Goal: Task Accomplishment & Management: Use online tool/utility

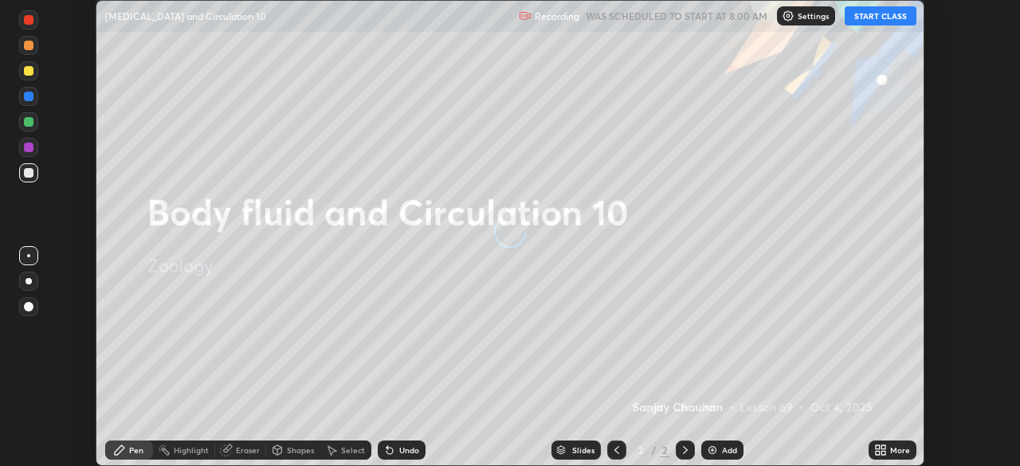
scroll to position [466, 1020]
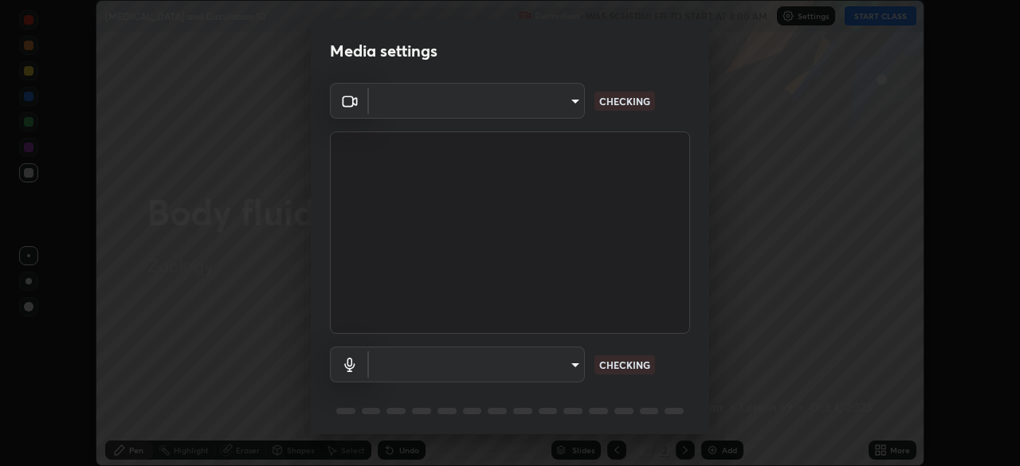
click at [570, 368] on body "Erase all [MEDICAL_DATA] and Circulation 10 Recording WAS SCHEDULED TO START AT…" at bounding box center [510, 233] width 1020 height 466
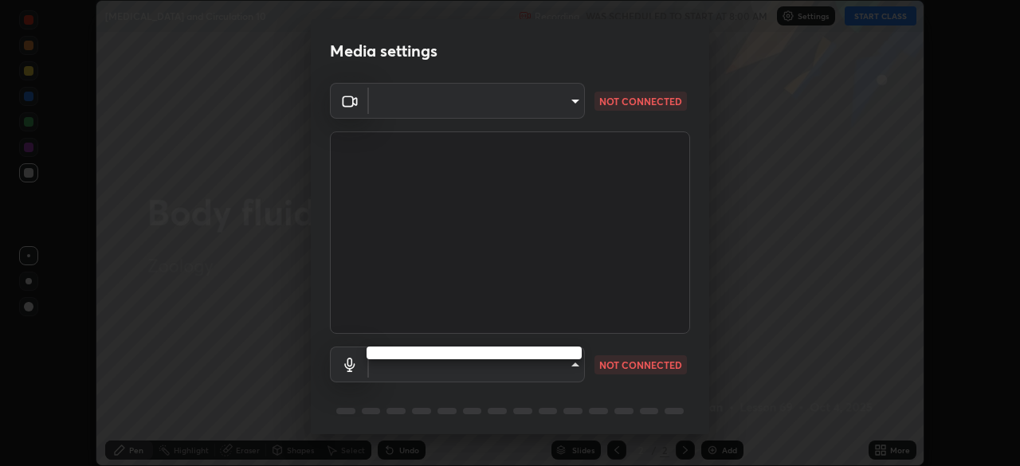
type input "51d019597c161c0694d5583d1f2c643560fde39fe8f4b4da8ea140d4d4830f4c"
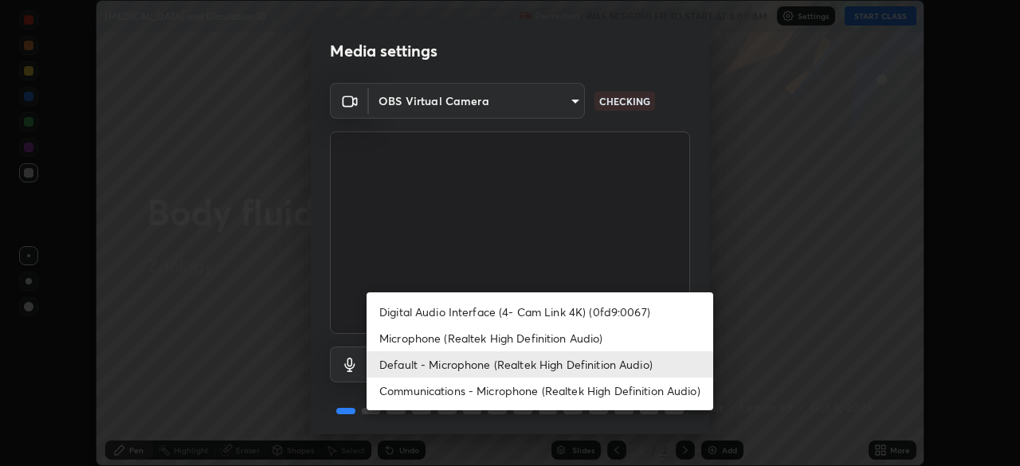
click at [464, 338] on li "Microphone (Realtek High Definition Audio)" at bounding box center [540, 338] width 347 height 26
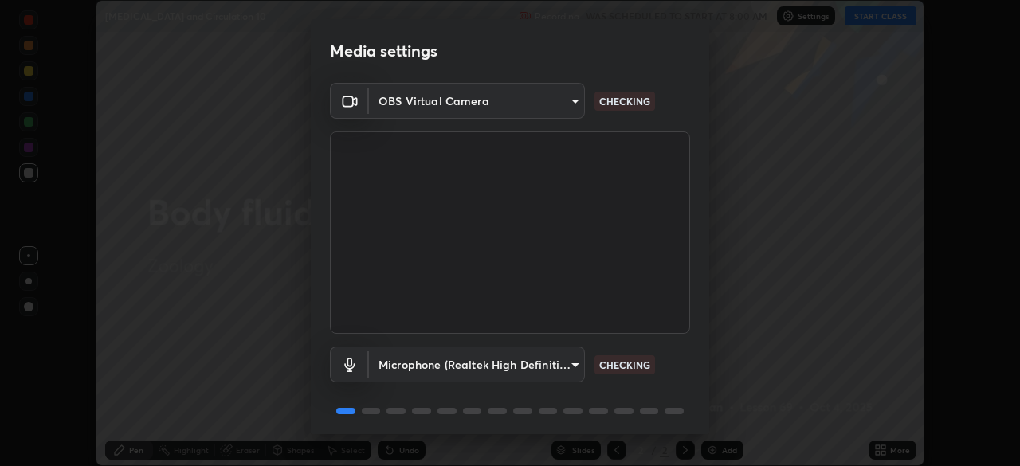
type input "c6780f4c857a8b81e5497564d4ed67de36d612a8279d52ba4dbf449da7be3efb"
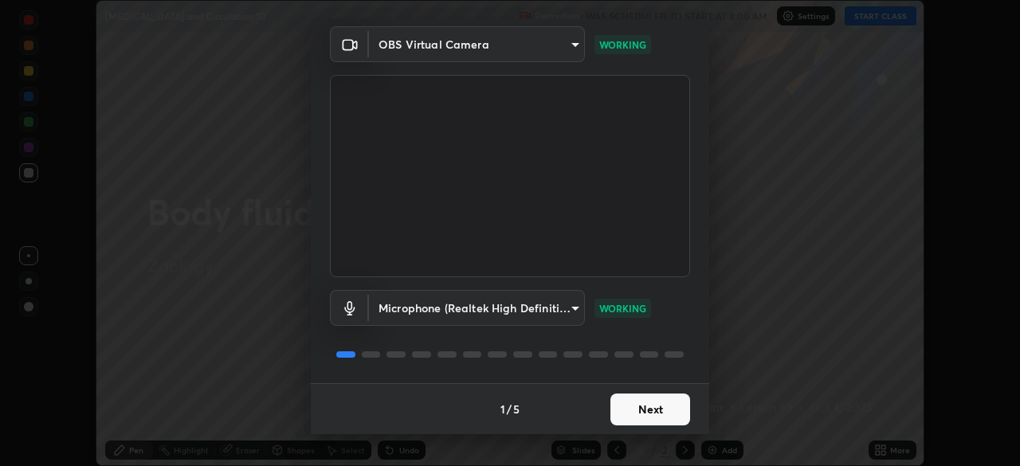
click at [654, 404] on button "Next" at bounding box center [651, 410] width 80 height 32
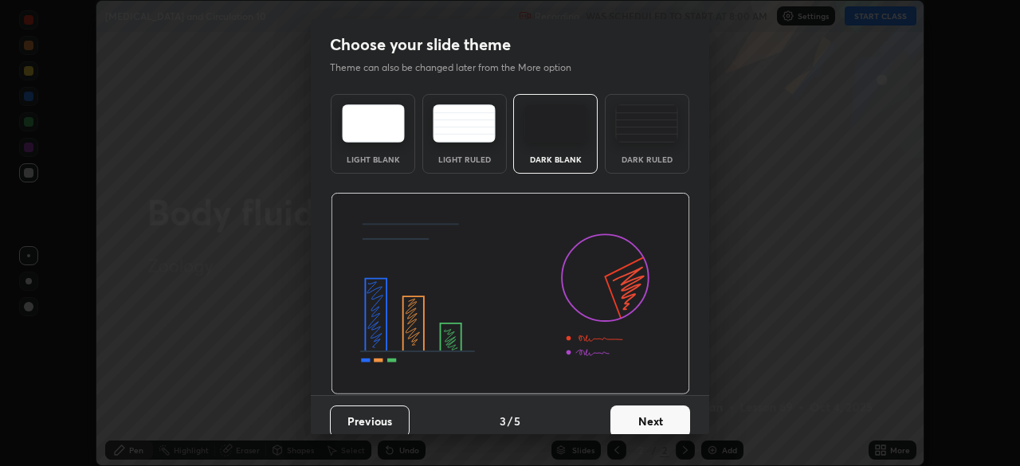
click at [667, 410] on button "Next" at bounding box center [651, 422] width 80 height 32
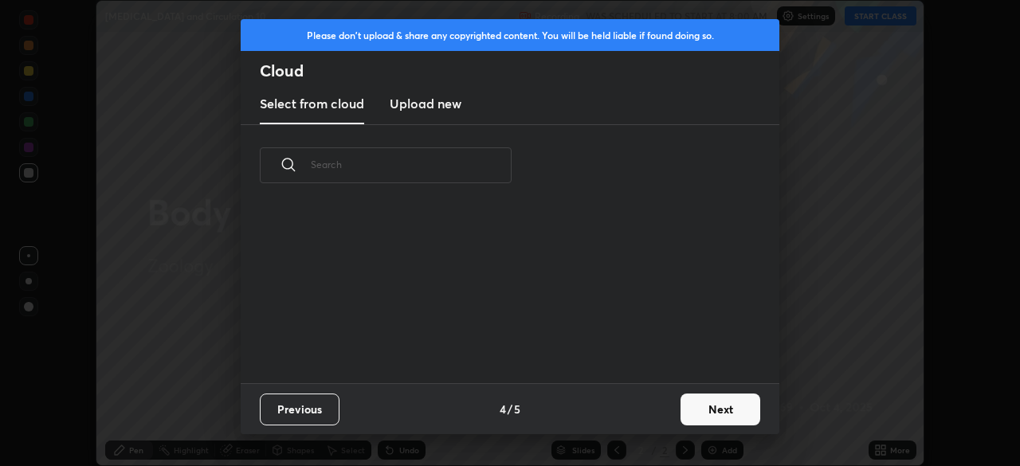
click at [722, 411] on button "Next" at bounding box center [721, 410] width 80 height 32
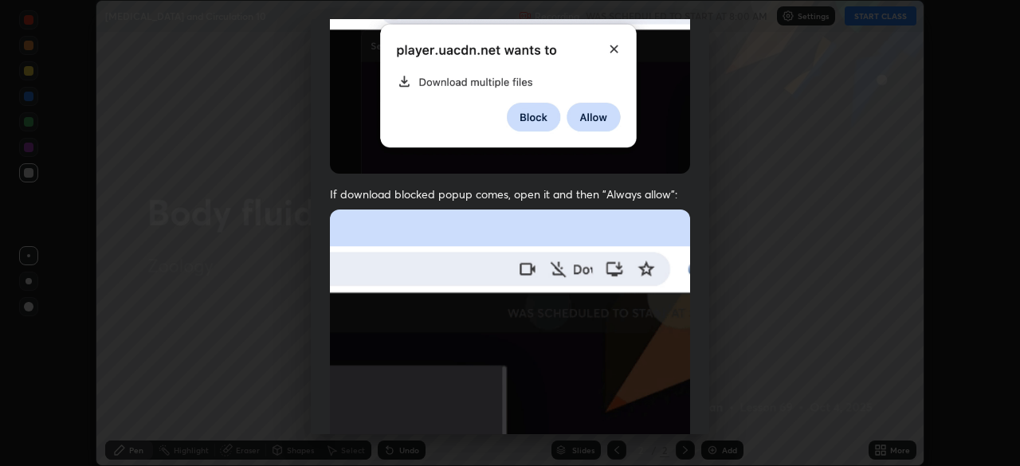
scroll to position [382, 0]
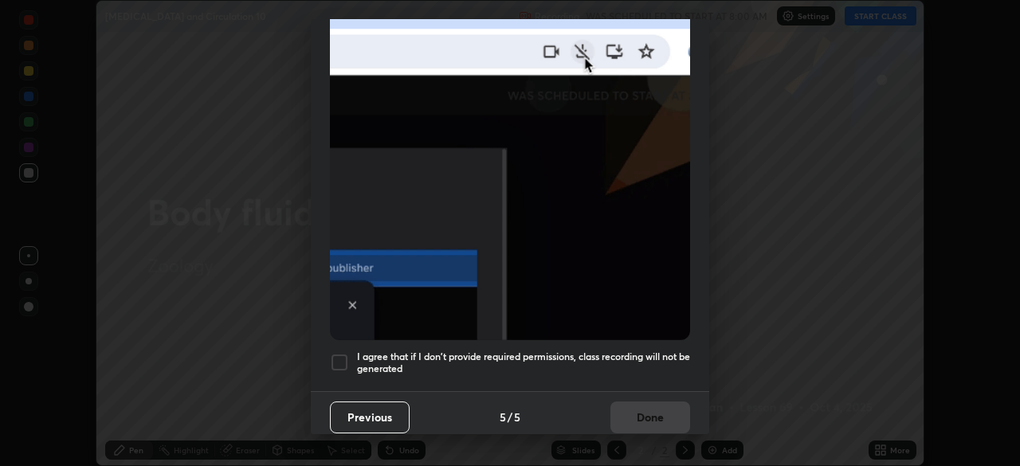
click at [341, 353] on div at bounding box center [339, 362] width 19 height 19
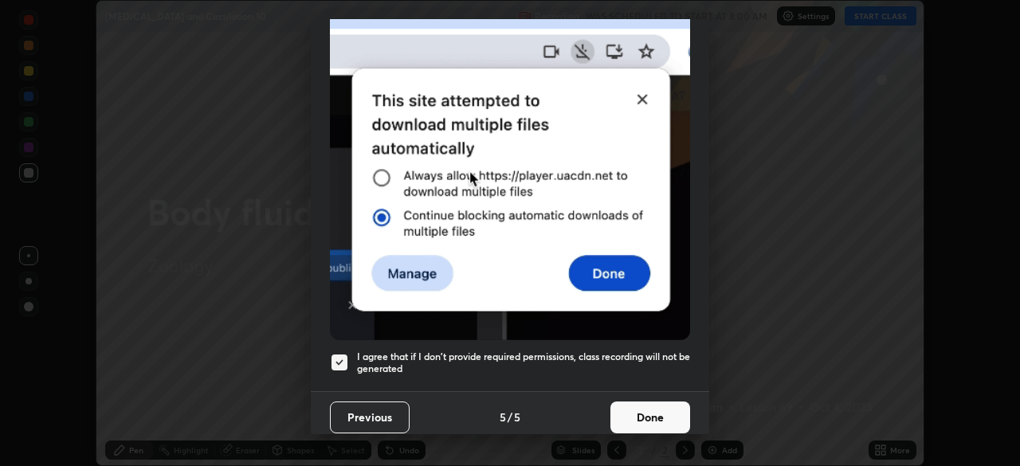
click at [632, 403] on button "Done" at bounding box center [651, 418] width 80 height 32
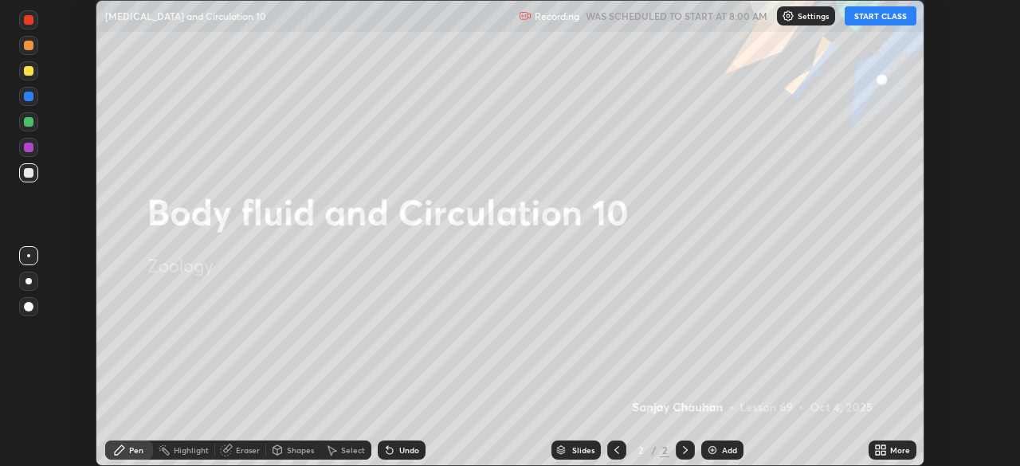
click at [873, 18] on button "START CLASS" at bounding box center [881, 15] width 72 height 19
click at [890, 442] on div "More" at bounding box center [893, 450] width 48 height 19
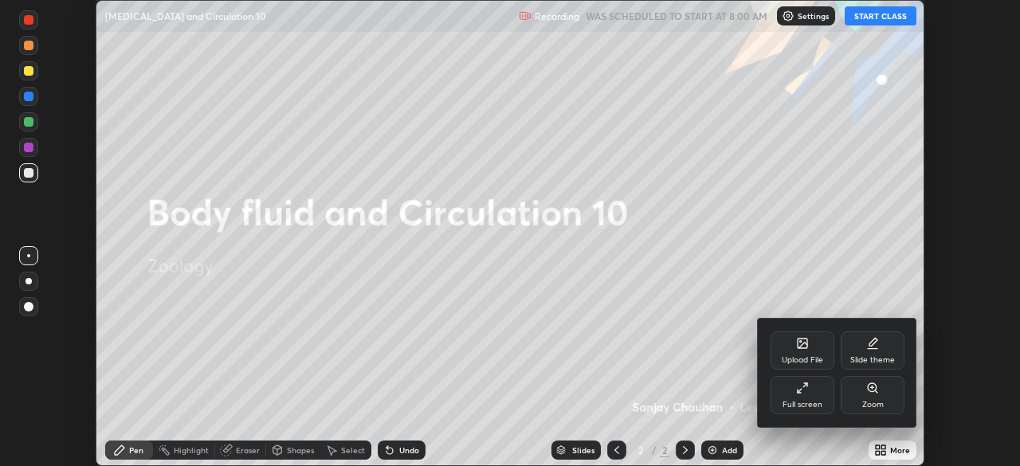
click at [807, 347] on icon at bounding box center [803, 344] width 10 height 10
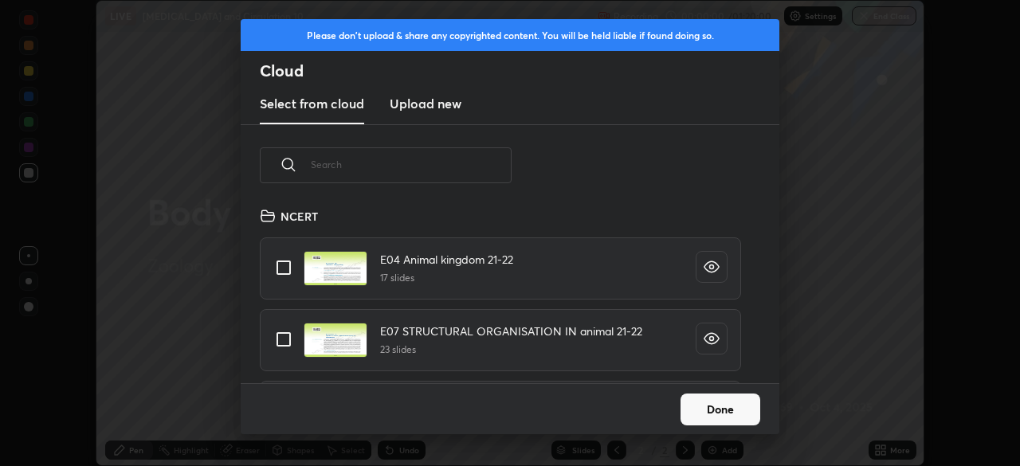
scroll to position [177, 512]
click at [418, 162] on input "text" at bounding box center [411, 165] width 201 height 68
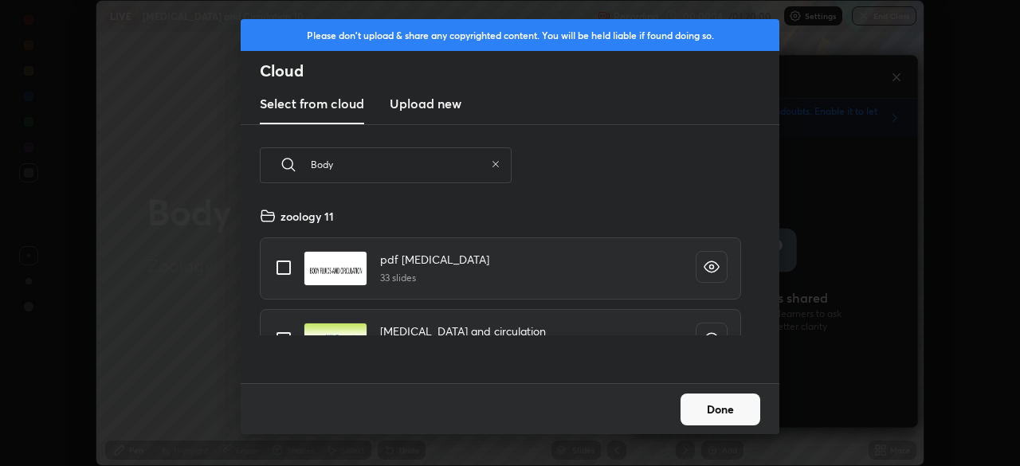
type input "Body"
click at [285, 329] on input "grid" at bounding box center [283, 339] width 33 height 33
checkbox input "true"
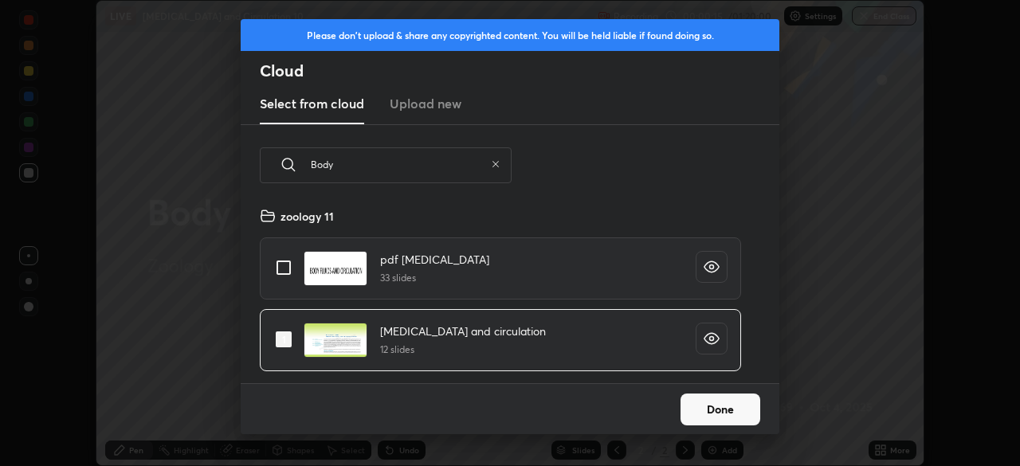
click at [729, 406] on button "Done" at bounding box center [721, 410] width 80 height 32
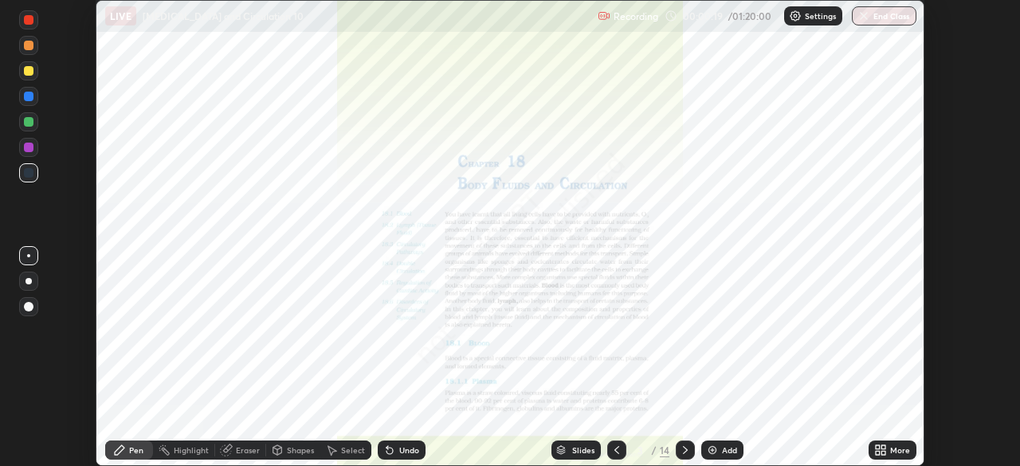
click at [898, 451] on div "More" at bounding box center [900, 450] width 20 height 8
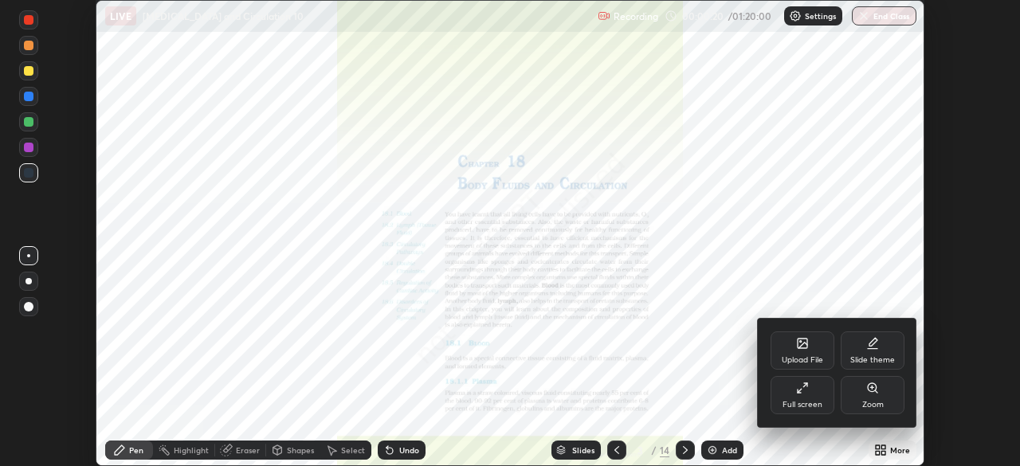
click at [582, 455] on div at bounding box center [510, 233] width 1020 height 466
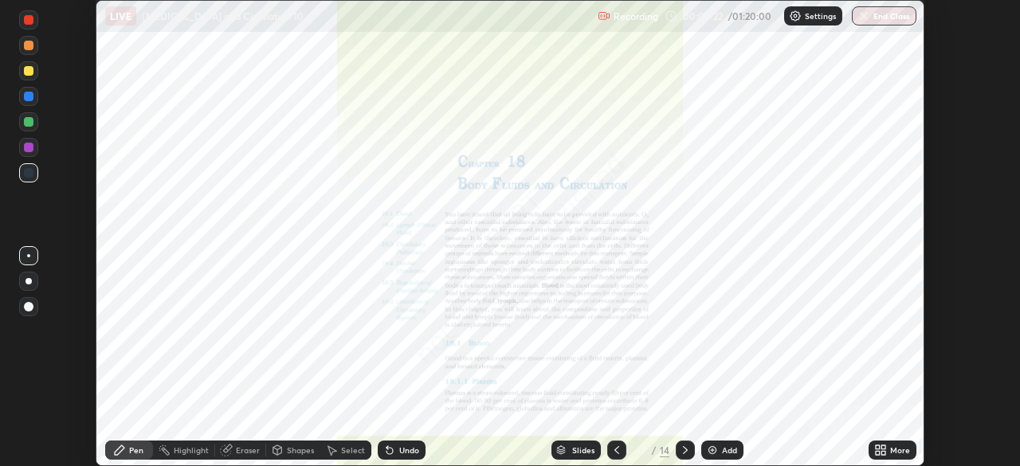
click at [587, 446] on div "Slides" at bounding box center [583, 450] width 22 height 8
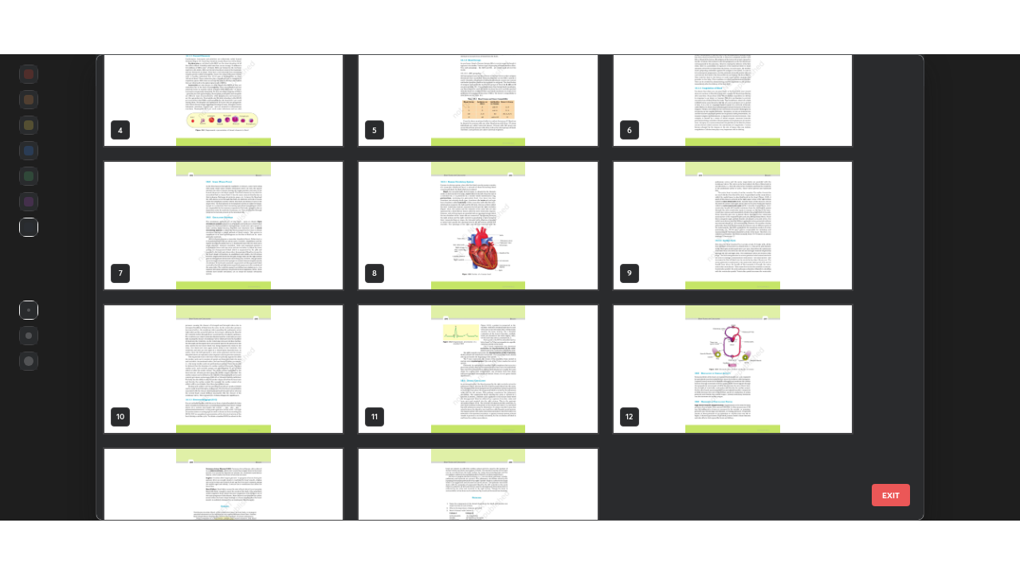
scroll to position [182, 0]
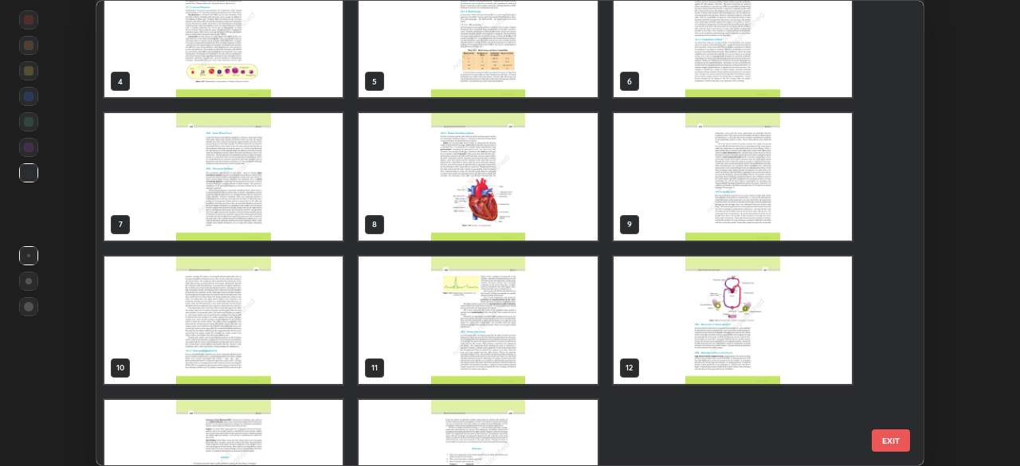
click at [502, 328] on img "grid" at bounding box center [478, 321] width 238 height 128
click at [501, 332] on img "grid" at bounding box center [478, 321] width 238 height 128
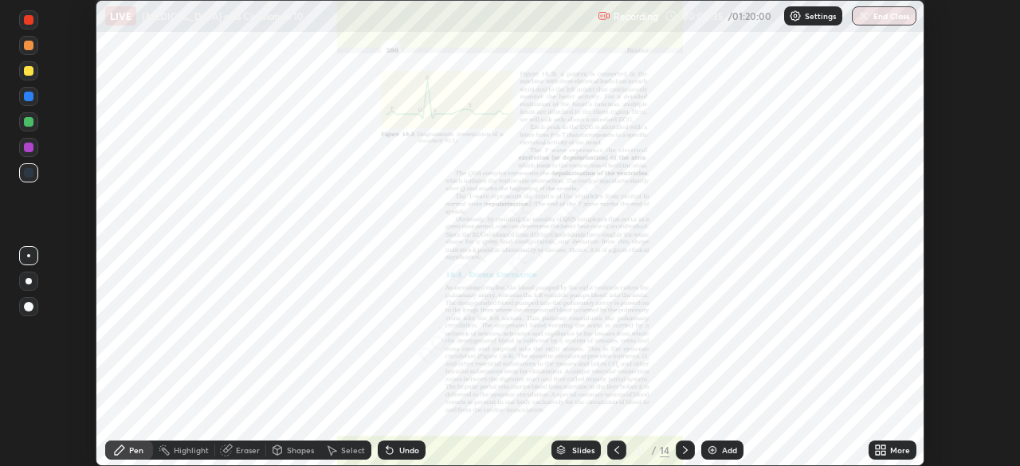
click at [898, 450] on div "More" at bounding box center [900, 450] width 20 height 8
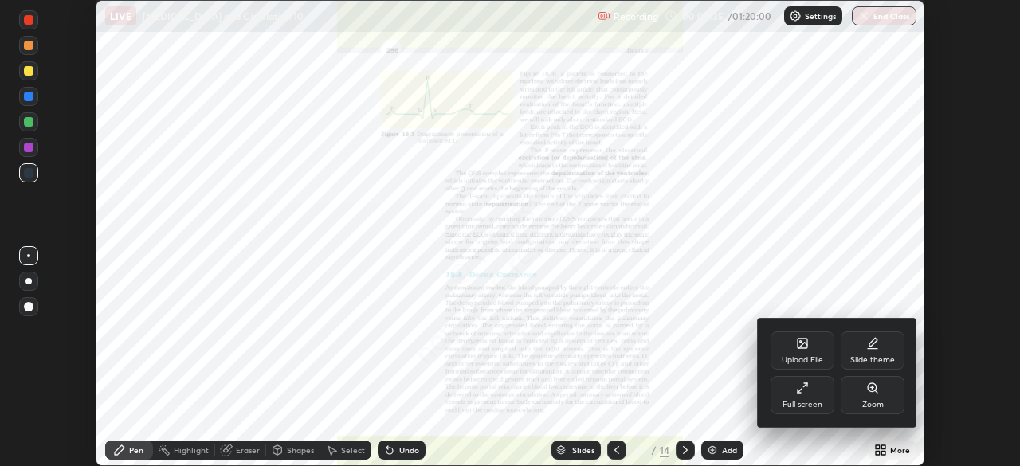
click at [806, 395] on div "Full screen" at bounding box center [803, 395] width 64 height 38
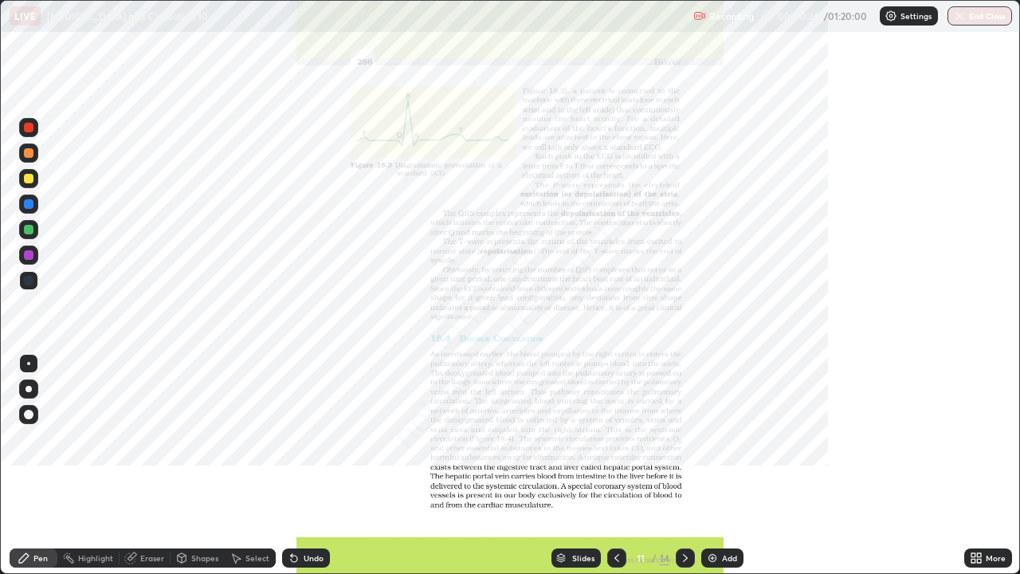
scroll to position [574, 1020]
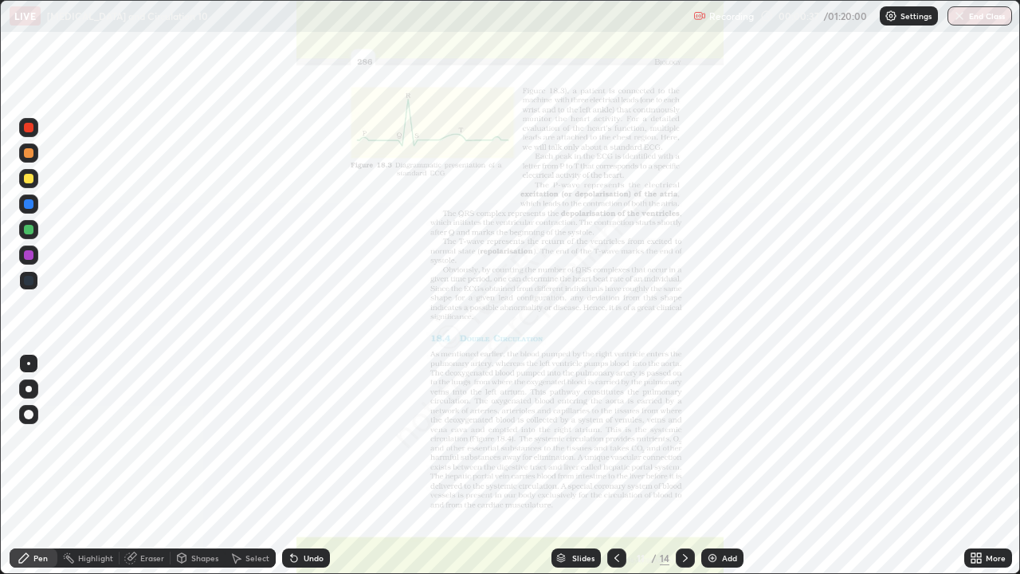
click at [615, 466] on icon at bounding box center [617, 558] width 5 height 8
click at [682, 466] on icon at bounding box center [685, 558] width 13 height 13
click at [1000, 466] on div "More" at bounding box center [996, 558] width 20 height 8
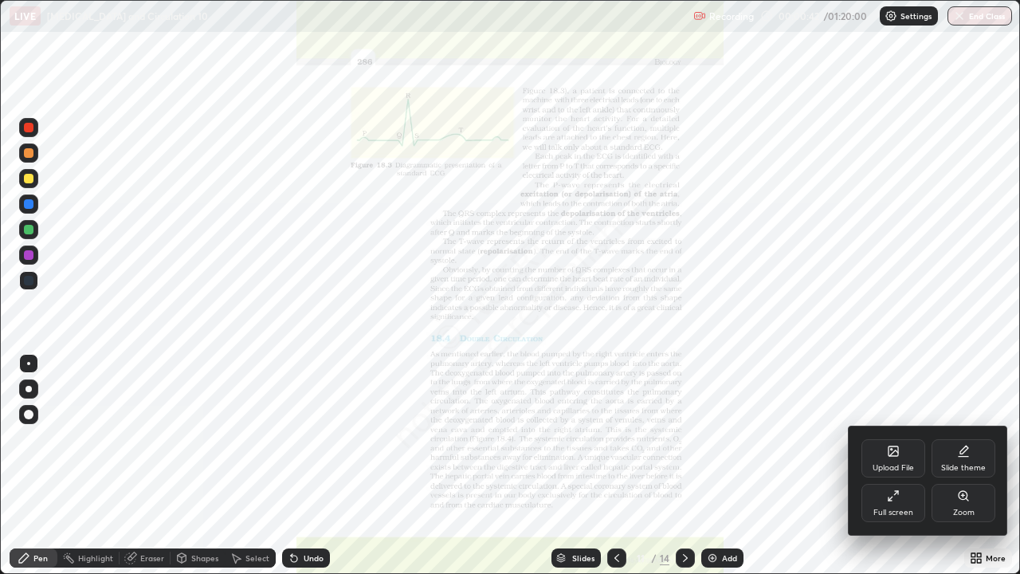
click at [959, 466] on div "Zoom" at bounding box center [964, 513] width 22 height 8
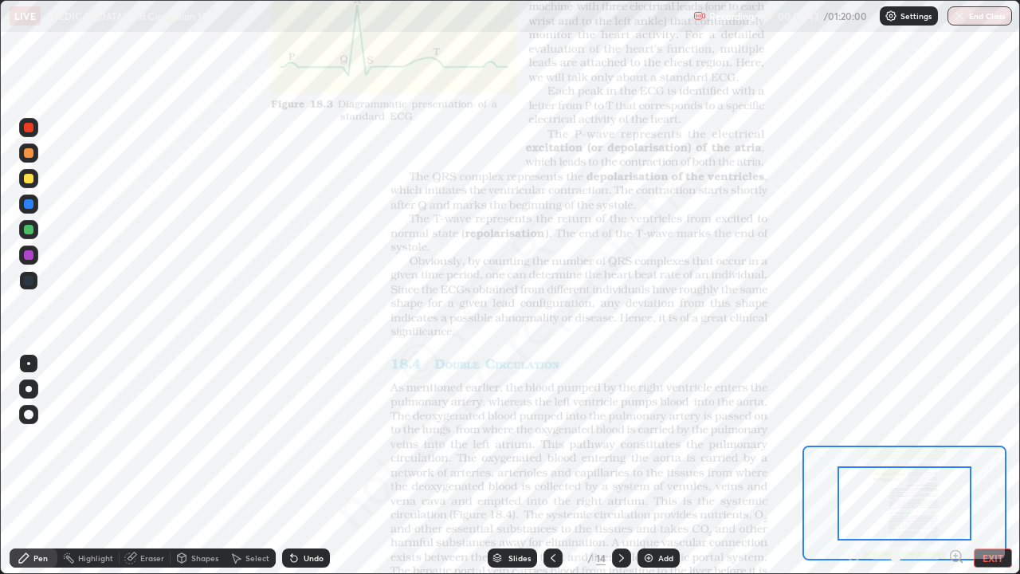
click at [956, 466] on icon at bounding box center [956, 556] width 4 height 0
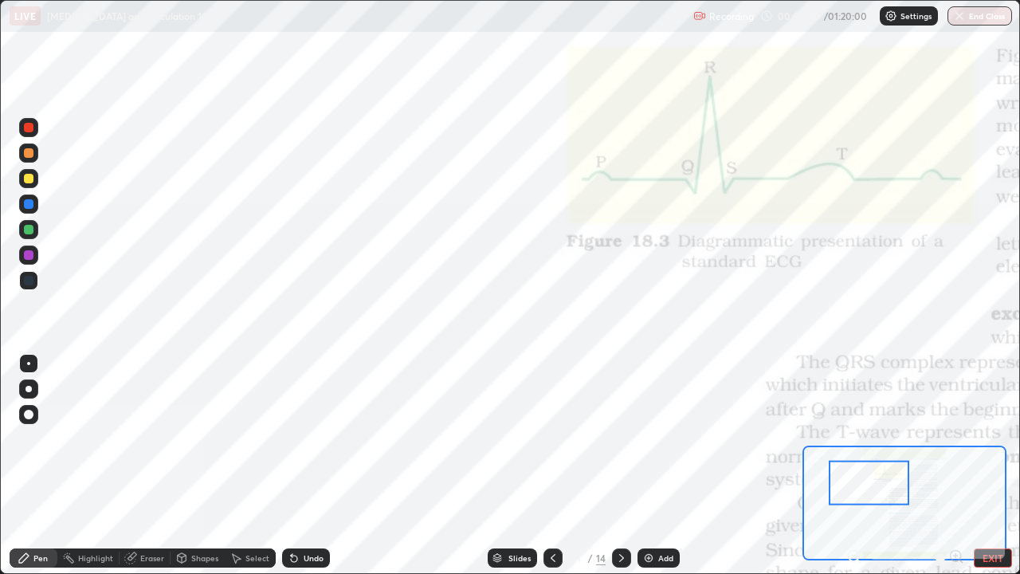
click at [48, 466] on div "Pen" at bounding box center [34, 557] width 48 height 19
click at [31, 204] on div at bounding box center [29, 204] width 10 height 10
click at [32, 256] on div at bounding box center [29, 255] width 10 height 10
click at [26, 226] on div at bounding box center [29, 230] width 10 height 10
click at [29, 202] on div at bounding box center [29, 204] width 10 height 10
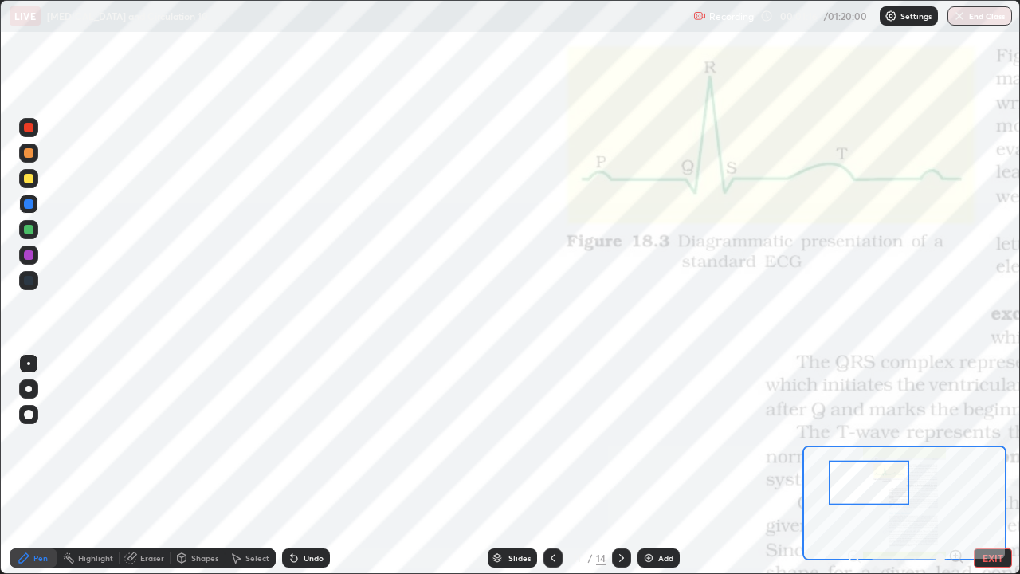
click at [29, 202] on div at bounding box center [29, 204] width 10 height 10
click at [31, 124] on div at bounding box center [29, 128] width 10 height 10
click at [30, 230] on div at bounding box center [29, 230] width 10 height 10
click at [30, 178] on div at bounding box center [29, 179] width 10 height 10
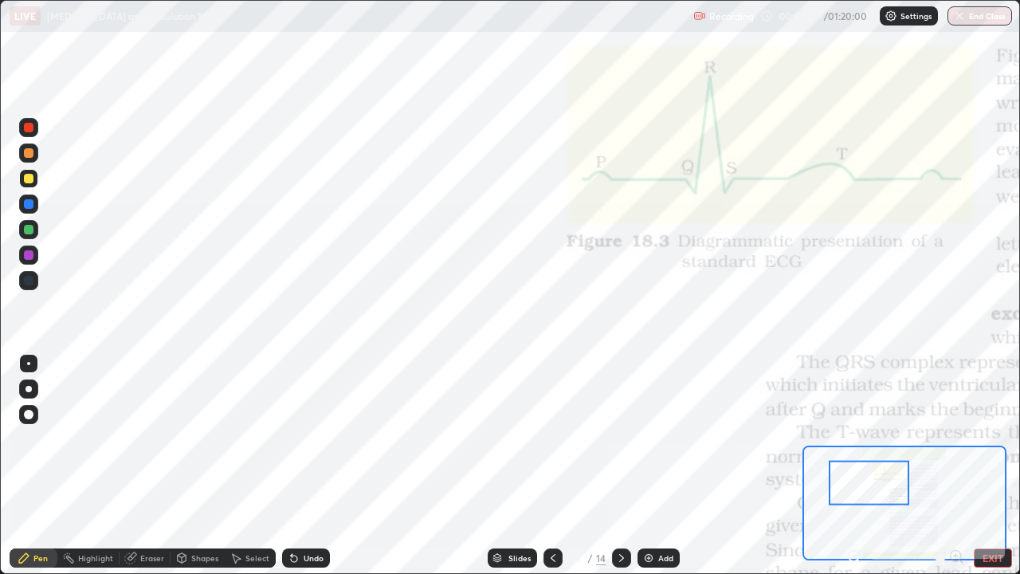
click at [29, 177] on div at bounding box center [29, 179] width 10 height 10
click at [26, 152] on div at bounding box center [29, 153] width 10 height 10
click at [27, 252] on div at bounding box center [29, 255] width 10 height 10
click at [26, 206] on div at bounding box center [29, 204] width 10 height 10
click at [25, 253] on div at bounding box center [29, 255] width 10 height 10
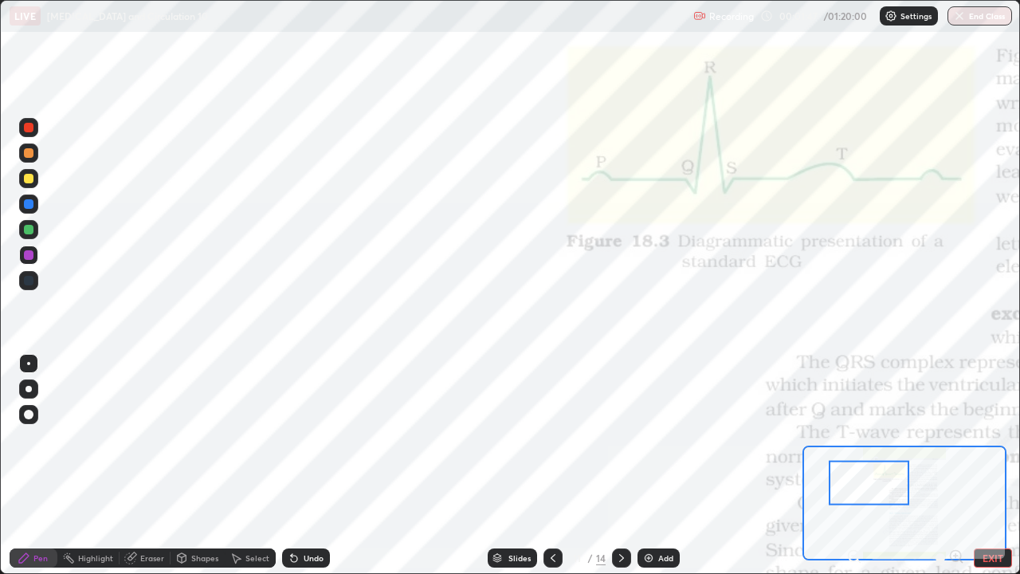
click at [25, 253] on div at bounding box center [29, 255] width 10 height 10
click at [28, 130] on div at bounding box center [29, 128] width 10 height 10
click at [27, 282] on div at bounding box center [29, 281] width 10 height 10
click at [29, 202] on div at bounding box center [29, 204] width 10 height 10
click at [28, 253] on div at bounding box center [29, 255] width 10 height 10
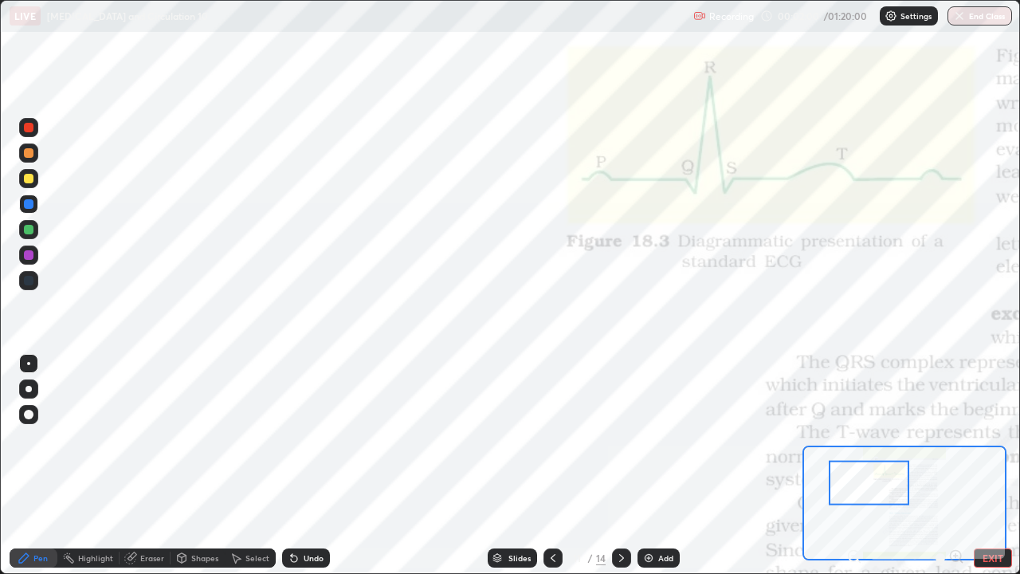
click at [28, 253] on div at bounding box center [29, 255] width 10 height 10
click at [29, 128] on div at bounding box center [29, 128] width 10 height 10
click at [28, 253] on div at bounding box center [29, 255] width 10 height 10
click at [28, 128] on div at bounding box center [29, 128] width 10 height 10
click at [27, 202] on div at bounding box center [29, 204] width 10 height 10
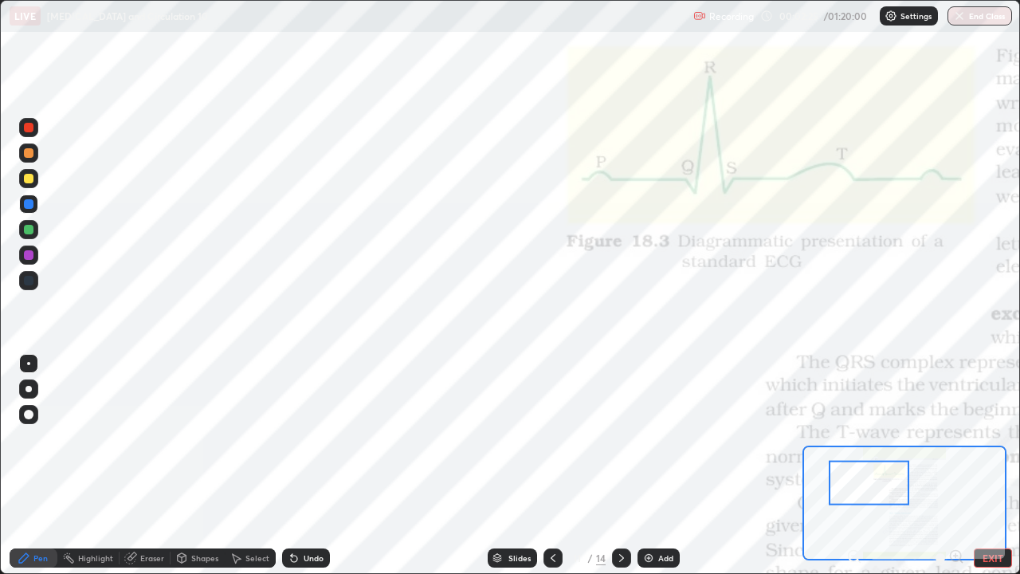
click at [26, 256] on div at bounding box center [29, 255] width 10 height 10
click at [29, 128] on div at bounding box center [29, 128] width 10 height 10
click at [26, 129] on div at bounding box center [29, 128] width 10 height 10
click at [33, 255] on div at bounding box center [29, 255] width 10 height 10
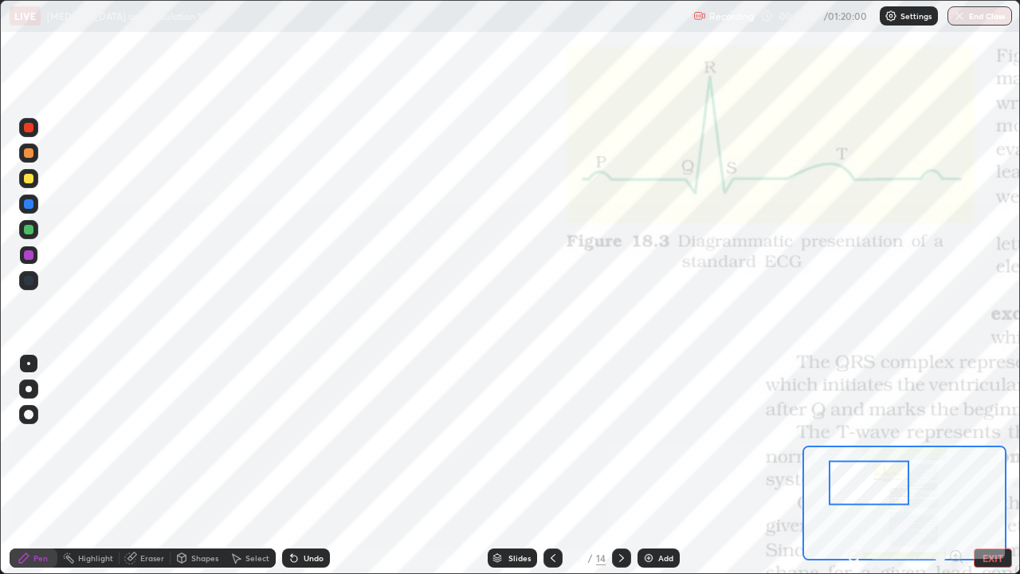
click at [26, 206] on div at bounding box center [29, 204] width 10 height 10
click at [29, 129] on div at bounding box center [29, 128] width 10 height 10
click at [29, 230] on div at bounding box center [29, 230] width 10 height 10
click at [26, 231] on div at bounding box center [29, 230] width 10 height 10
click at [29, 281] on div at bounding box center [29, 281] width 10 height 10
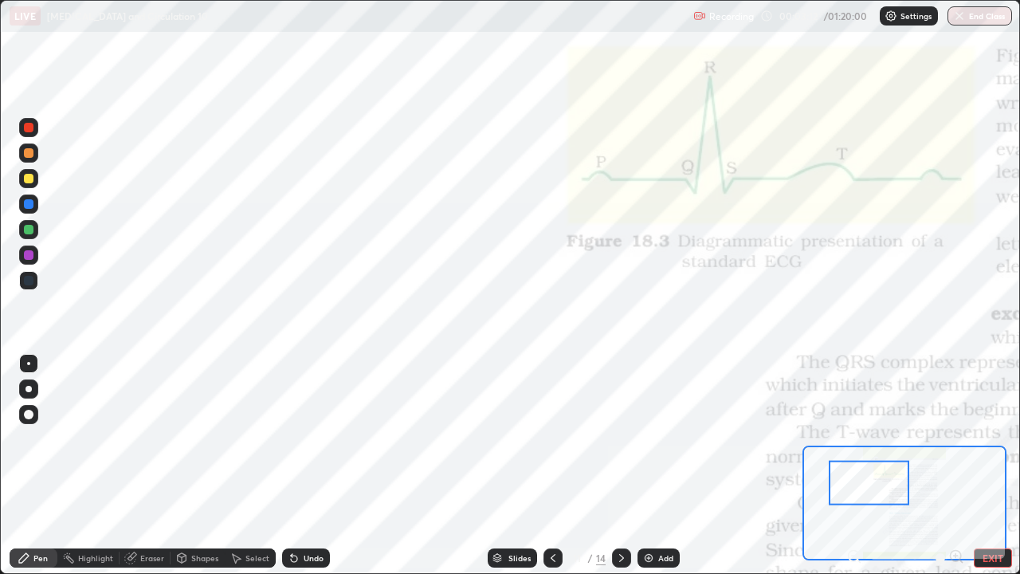
click at [154, 466] on div "Eraser" at bounding box center [152, 558] width 24 height 8
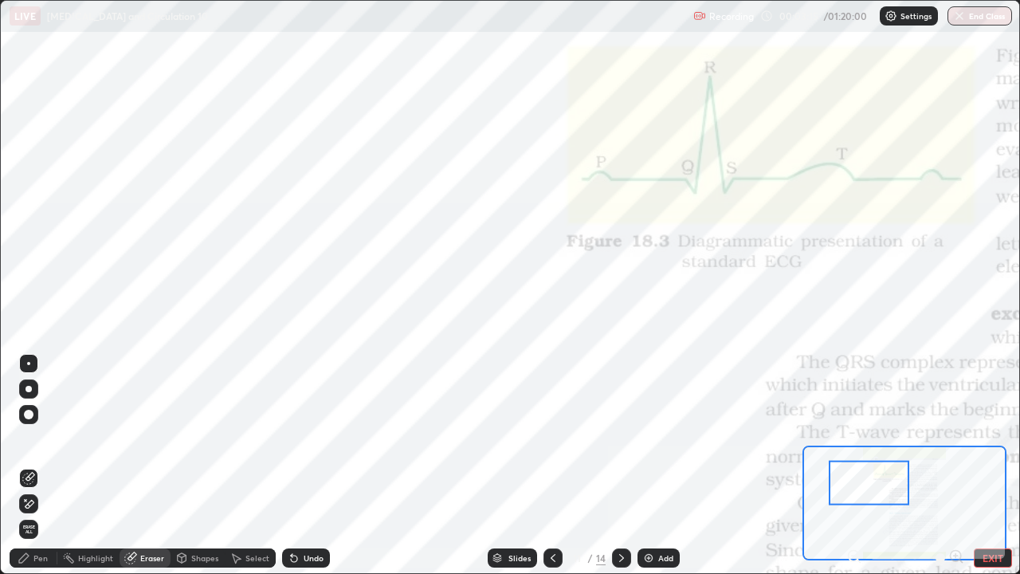
click at [40, 466] on div "Pen" at bounding box center [40, 558] width 14 height 8
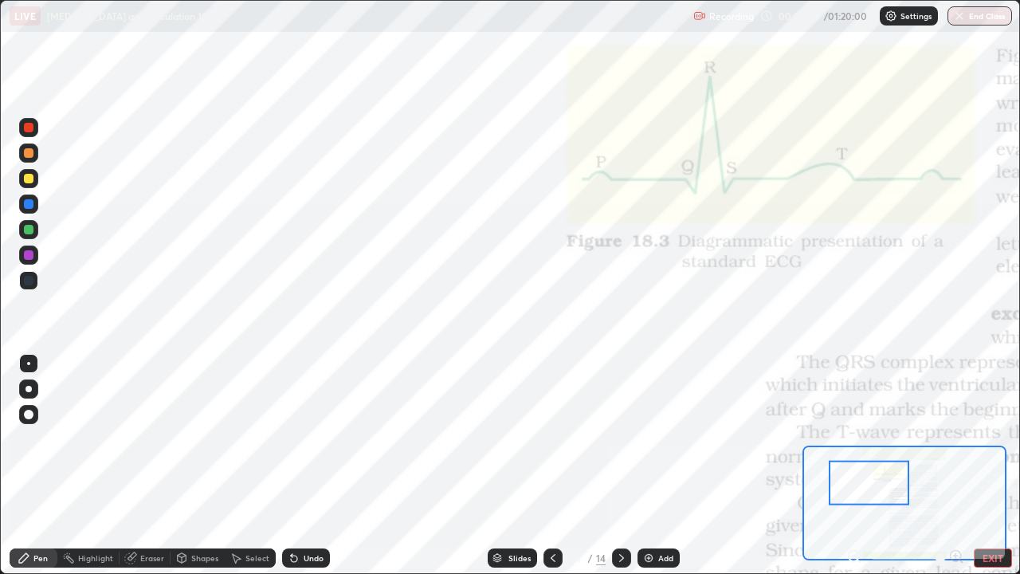
click at [30, 255] on div at bounding box center [29, 255] width 10 height 10
click at [28, 151] on div at bounding box center [29, 153] width 10 height 10
click at [27, 206] on div at bounding box center [29, 204] width 10 height 10
click at [29, 231] on div at bounding box center [29, 230] width 10 height 10
click at [25, 255] on div at bounding box center [29, 255] width 10 height 10
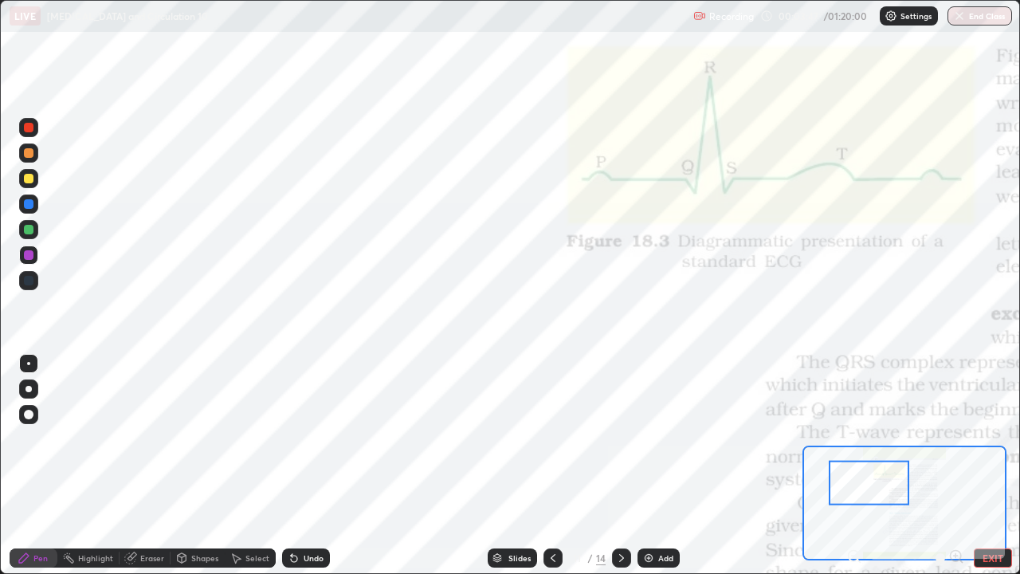
click at [30, 127] on div at bounding box center [29, 128] width 10 height 10
click at [25, 253] on div at bounding box center [29, 255] width 10 height 10
click at [26, 253] on div at bounding box center [29, 255] width 10 height 10
click at [25, 126] on div at bounding box center [29, 128] width 10 height 10
click at [279, 466] on div "Undo" at bounding box center [303, 558] width 54 height 32
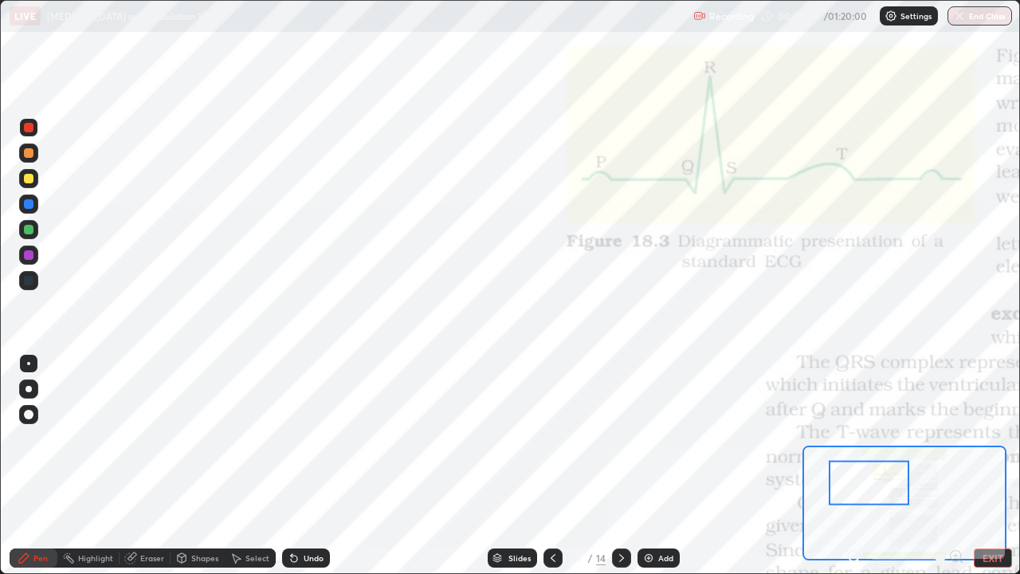
click at [45, 466] on div "Pen" at bounding box center [40, 558] width 14 height 8
click at [159, 466] on div "Eraser" at bounding box center [152, 558] width 24 height 8
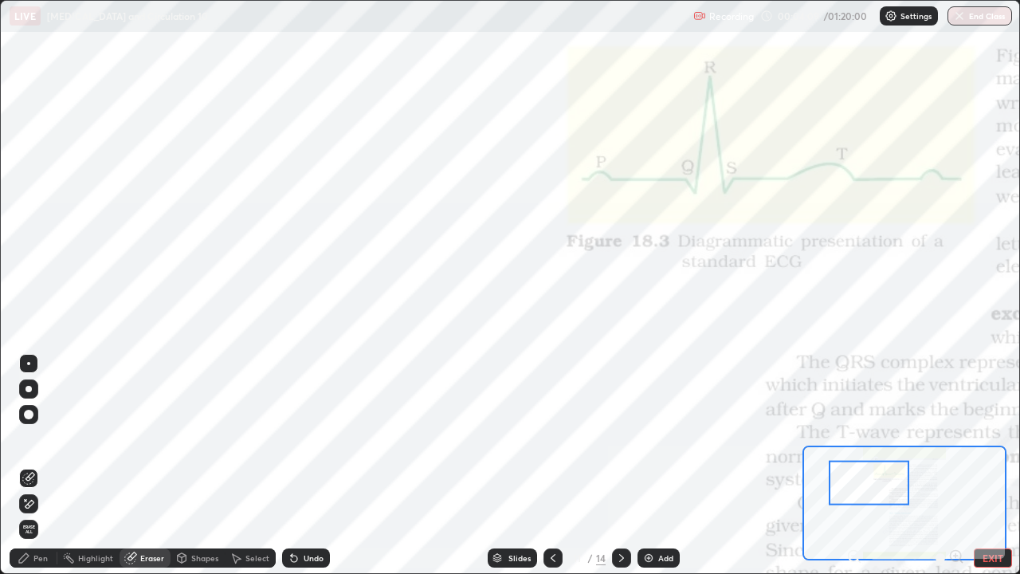
click at [154, 466] on div "Eraser" at bounding box center [152, 558] width 24 height 8
click at [156, 466] on div "Eraser" at bounding box center [152, 558] width 24 height 8
click at [44, 466] on div "Pen" at bounding box center [40, 558] width 14 height 8
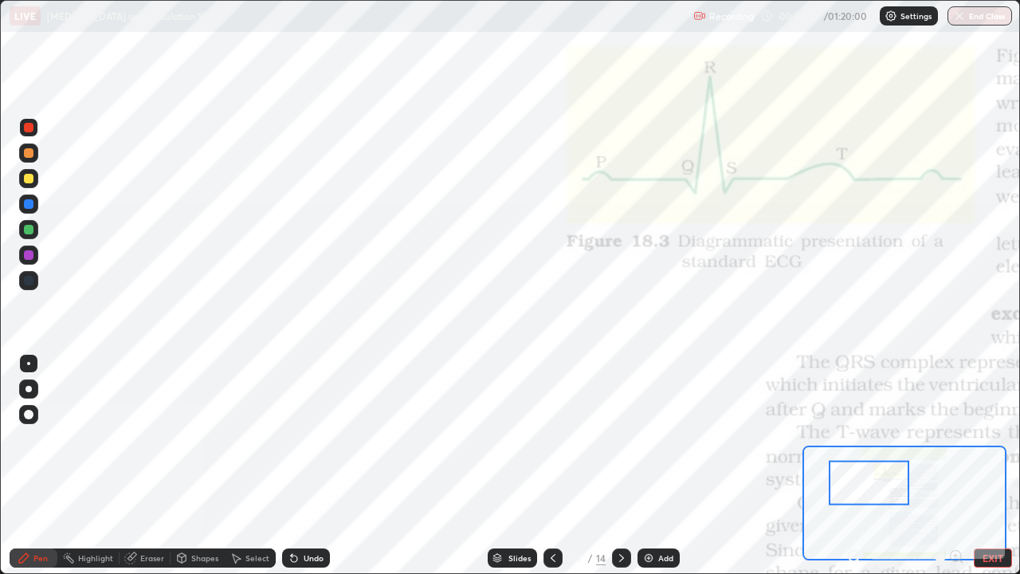
click at [29, 283] on div at bounding box center [29, 281] width 10 height 10
click at [30, 203] on div at bounding box center [29, 204] width 10 height 10
click at [29, 128] on div at bounding box center [29, 128] width 10 height 10
click at [32, 278] on div at bounding box center [29, 281] width 10 height 10
click at [26, 229] on div at bounding box center [29, 230] width 10 height 10
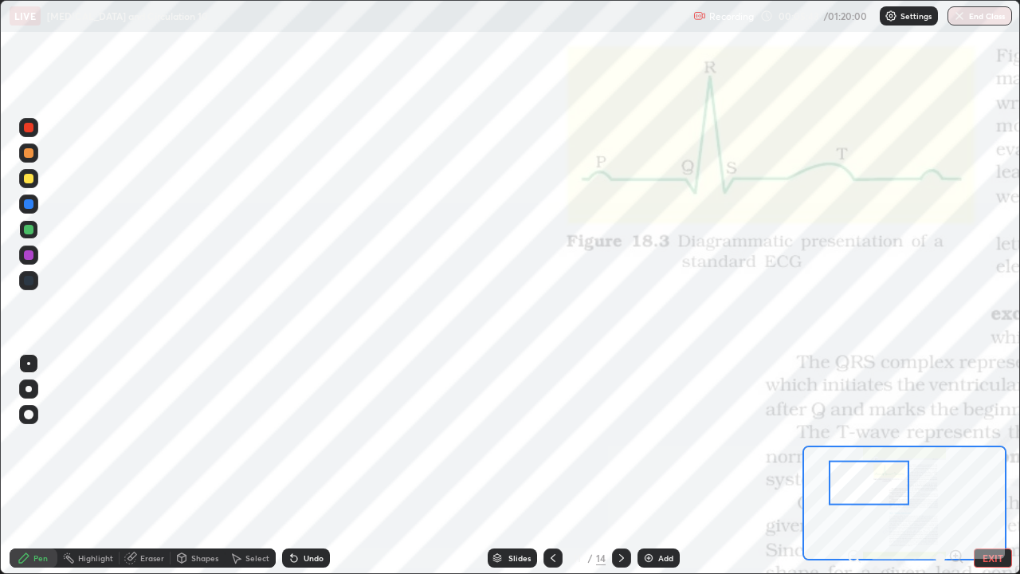
click at [29, 182] on div at bounding box center [29, 179] width 10 height 10
click at [31, 252] on div at bounding box center [29, 255] width 10 height 10
click at [30, 281] on div at bounding box center [29, 281] width 10 height 10
click at [26, 282] on div at bounding box center [29, 281] width 10 height 10
click at [29, 281] on div at bounding box center [29, 281] width 10 height 10
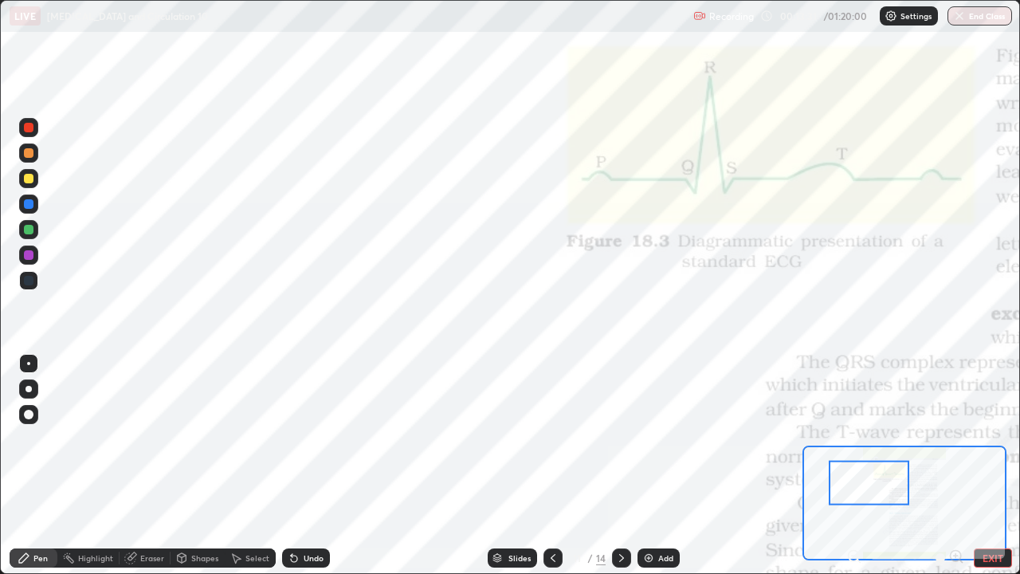
click at [29, 179] on div at bounding box center [29, 179] width 10 height 10
click at [29, 203] on div at bounding box center [29, 204] width 10 height 10
click at [29, 255] on div at bounding box center [29, 255] width 10 height 10
click at [27, 254] on div at bounding box center [29, 255] width 10 height 10
click at [28, 253] on div at bounding box center [29, 255] width 10 height 10
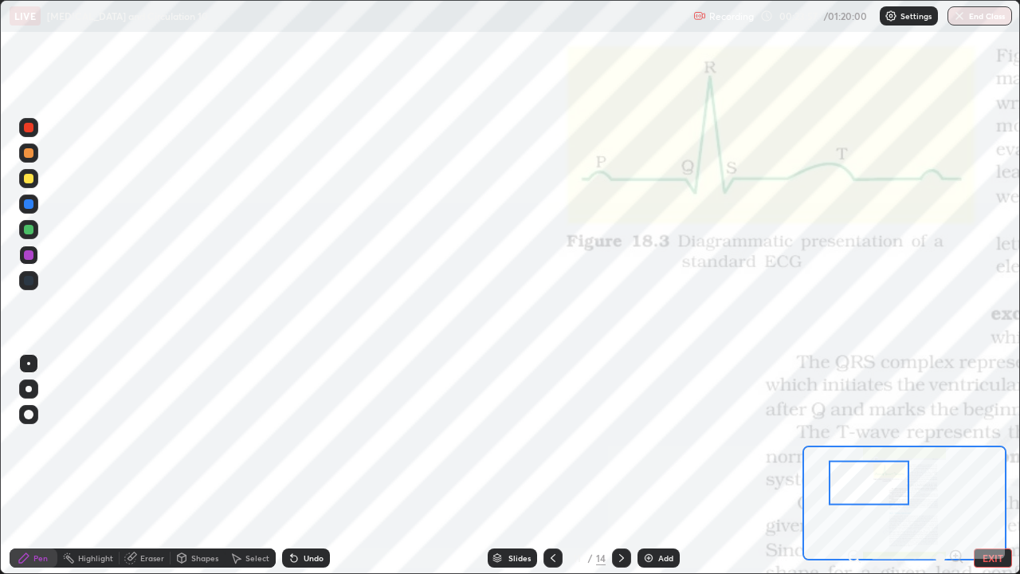
click at [25, 181] on div at bounding box center [29, 179] width 10 height 10
click at [24, 208] on div at bounding box center [28, 203] width 19 height 19
click at [26, 204] on div at bounding box center [29, 204] width 10 height 10
click at [151, 466] on div "Eraser" at bounding box center [152, 558] width 24 height 8
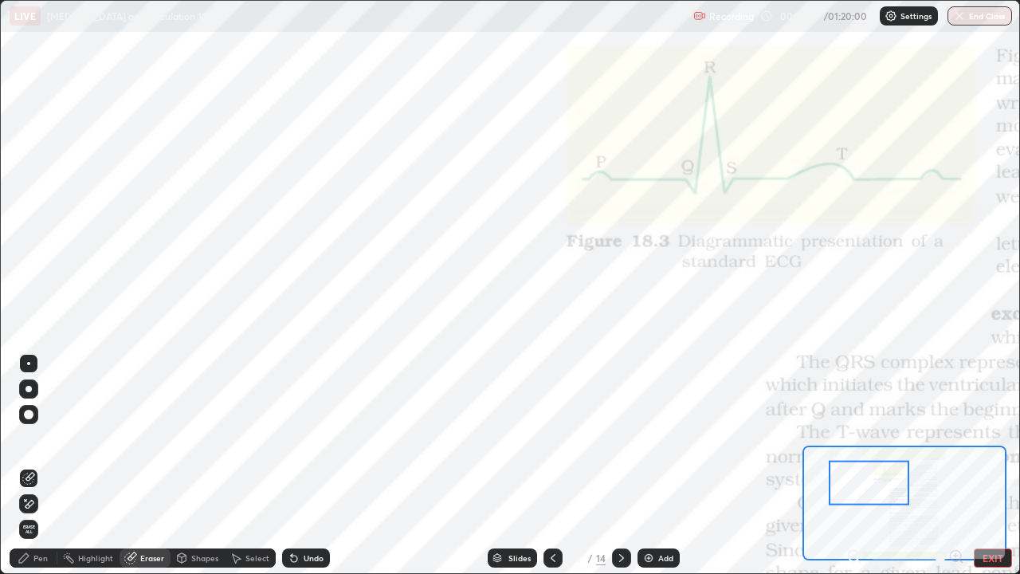
click at [26, 466] on span "Erase all" at bounding box center [29, 530] width 18 height 10
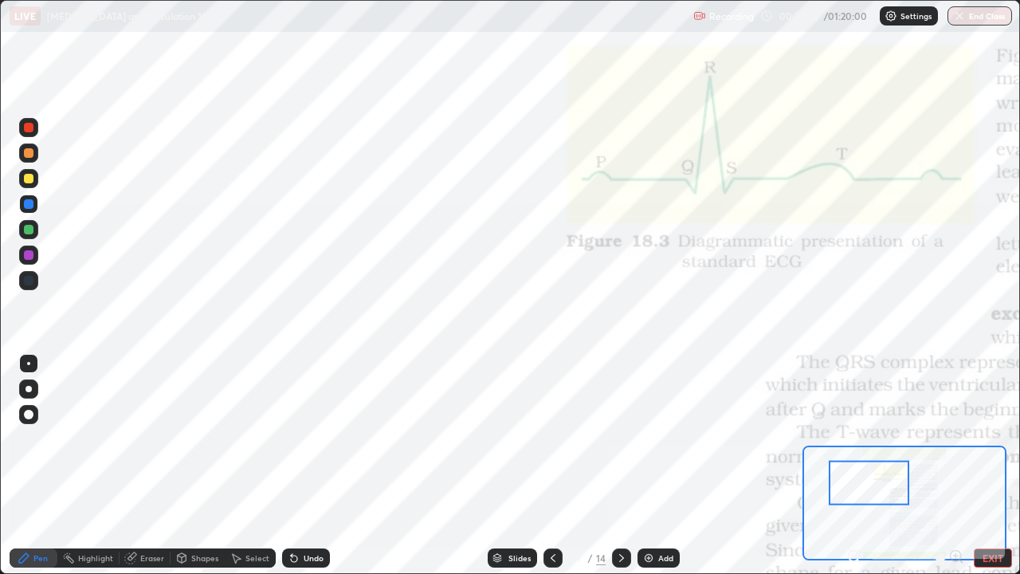
click at [664, 466] on div "Add" at bounding box center [665, 558] width 15 height 8
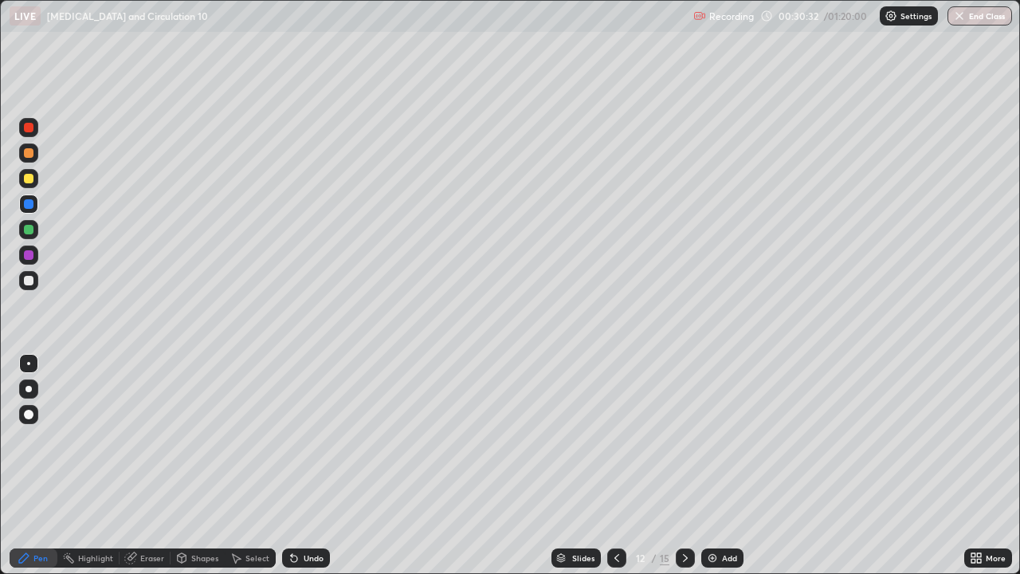
click at [41, 466] on div "Pen" at bounding box center [40, 558] width 14 height 8
click at [580, 466] on div "Slides" at bounding box center [583, 558] width 22 height 8
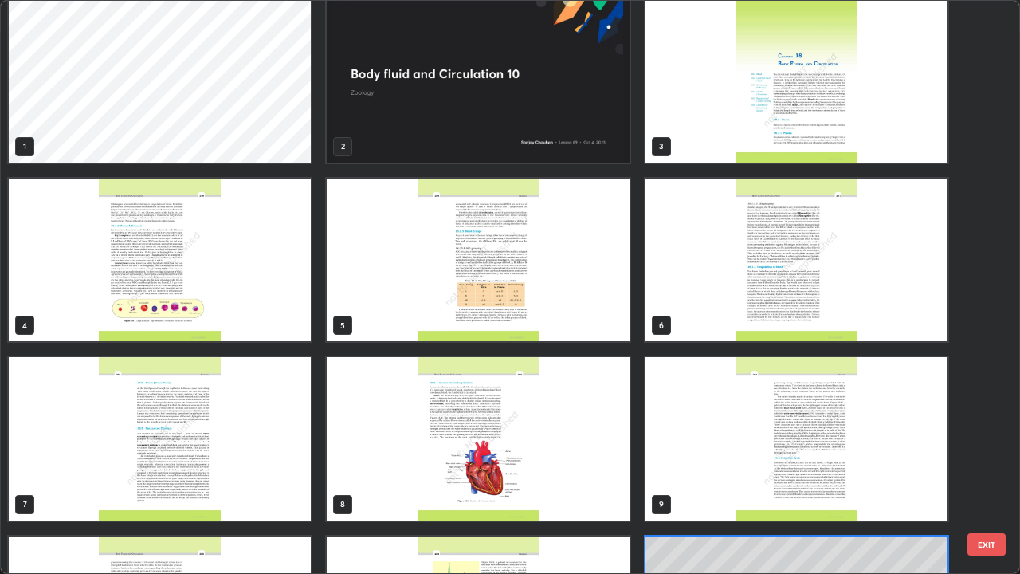
scroll to position [10, 0]
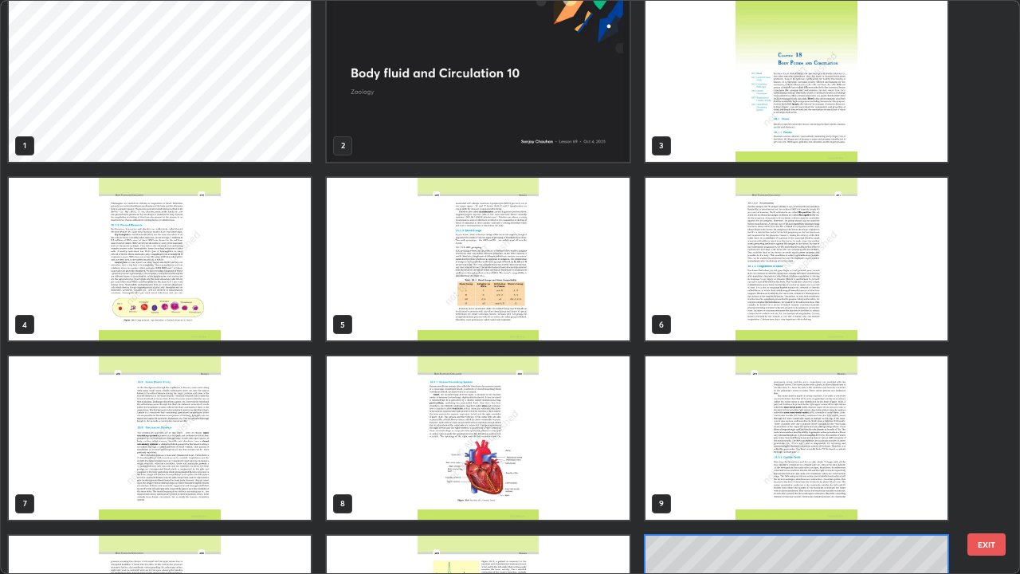
click at [729, 270] on img "grid" at bounding box center [797, 259] width 302 height 163
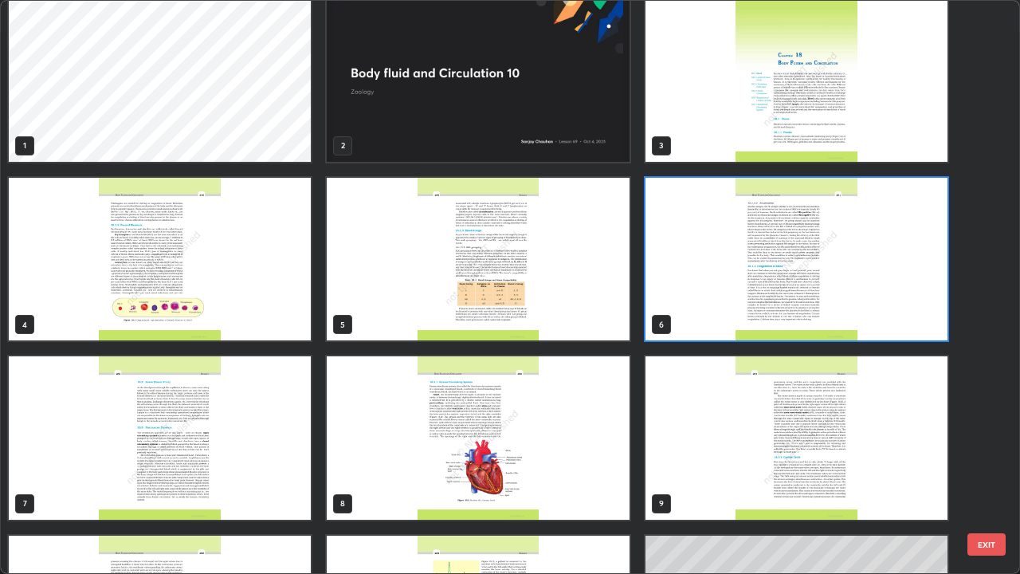
click at [724, 269] on img "grid" at bounding box center [797, 259] width 302 height 163
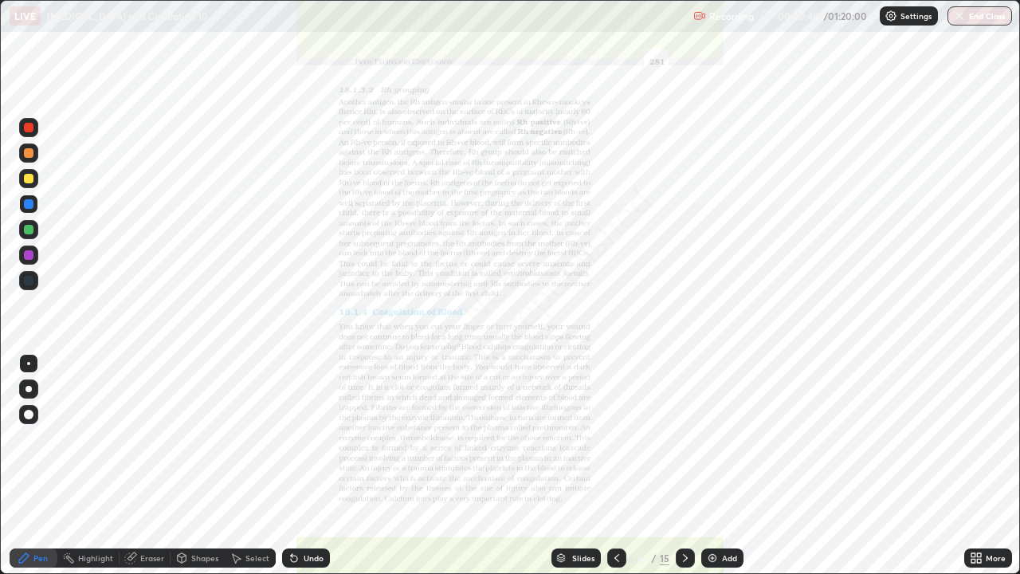
click at [683, 466] on icon at bounding box center [685, 558] width 5 height 8
click at [584, 466] on div "Slides" at bounding box center [583, 558] width 22 height 8
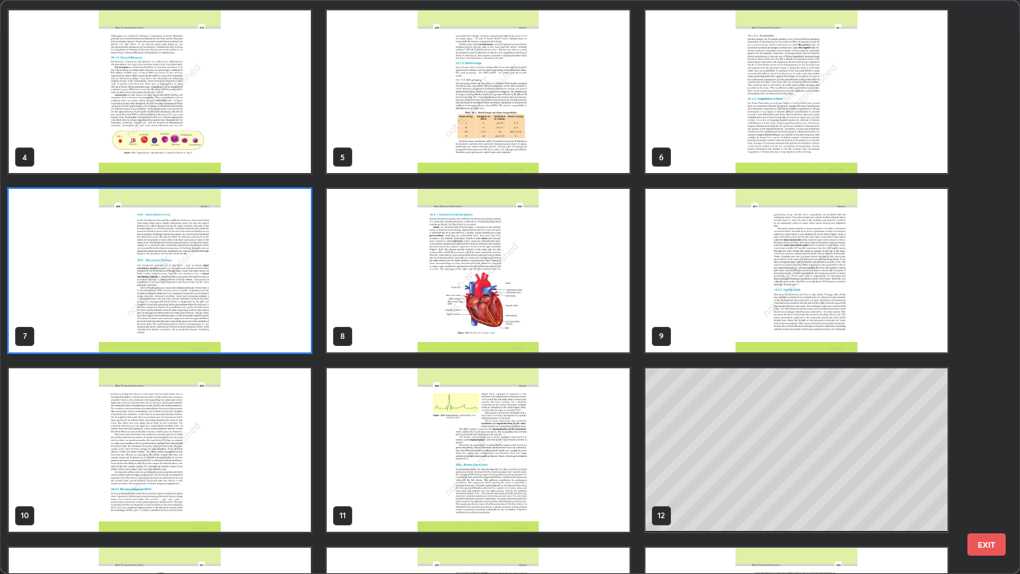
scroll to position [179, 0]
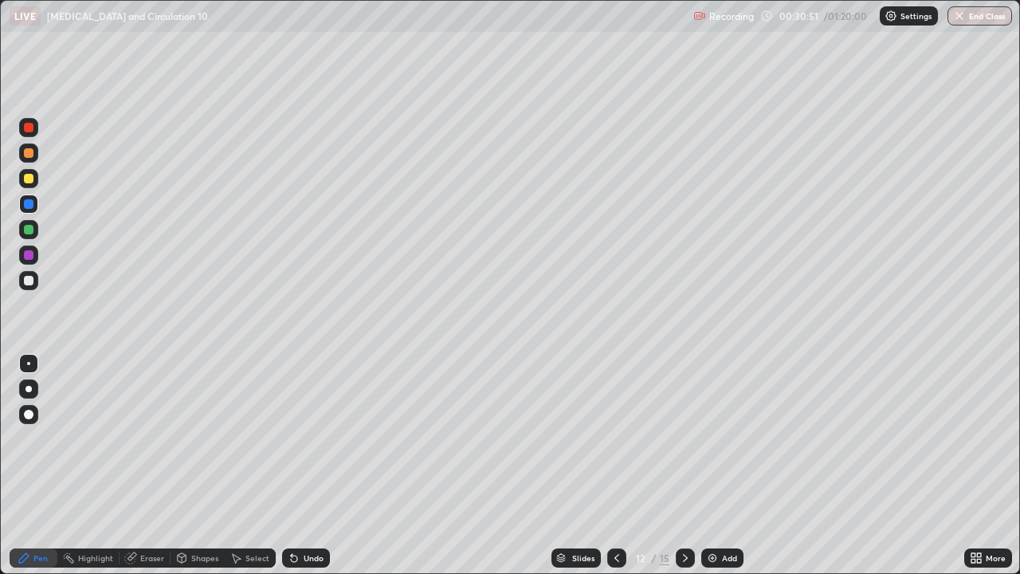
click at [43, 466] on div "Pen" at bounding box center [34, 557] width 48 height 19
click at [29, 154] on div at bounding box center [29, 153] width 10 height 10
click at [199, 466] on div "Shapes" at bounding box center [204, 558] width 27 height 8
click at [155, 466] on div "Eraser" at bounding box center [152, 558] width 24 height 8
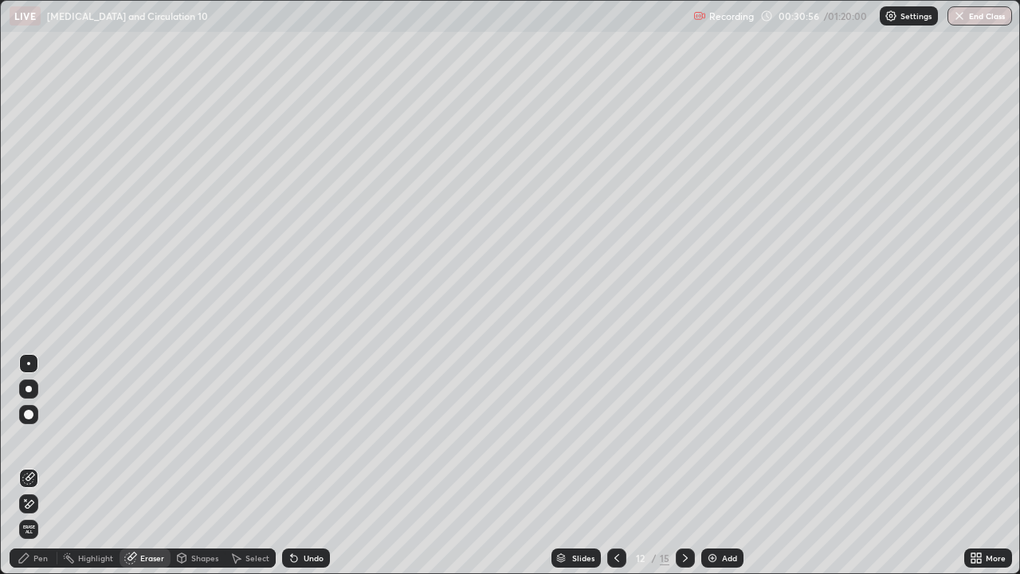
click at [29, 466] on span "Erase all" at bounding box center [29, 530] width 18 height 10
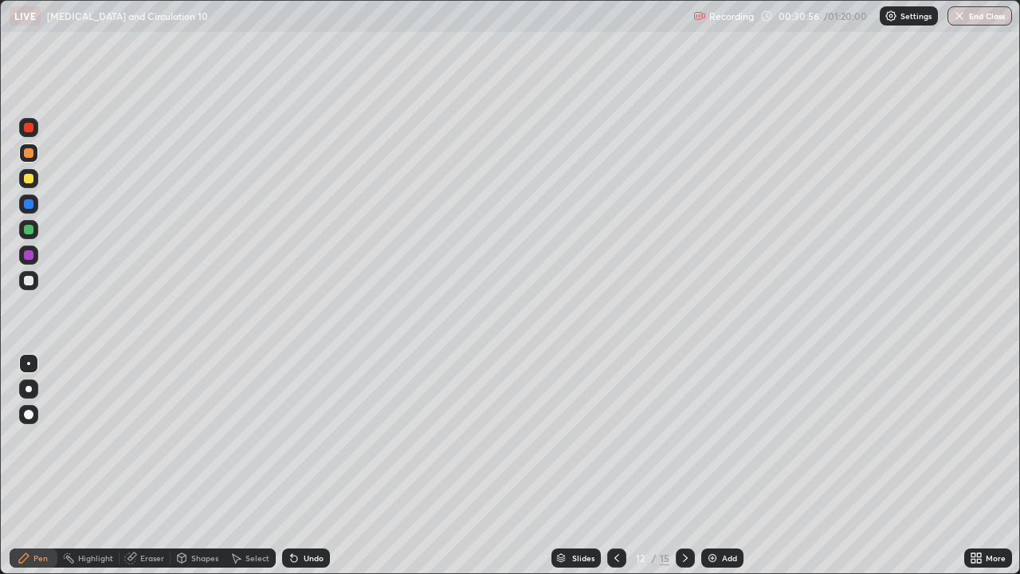
click at [41, 466] on div "Pen" at bounding box center [40, 558] width 14 height 8
click at [29, 255] on div at bounding box center [29, 255] width 10 height 10
click at [147, 466] on div "Eraser" at bounding box center [152, 558] width 24 height 8
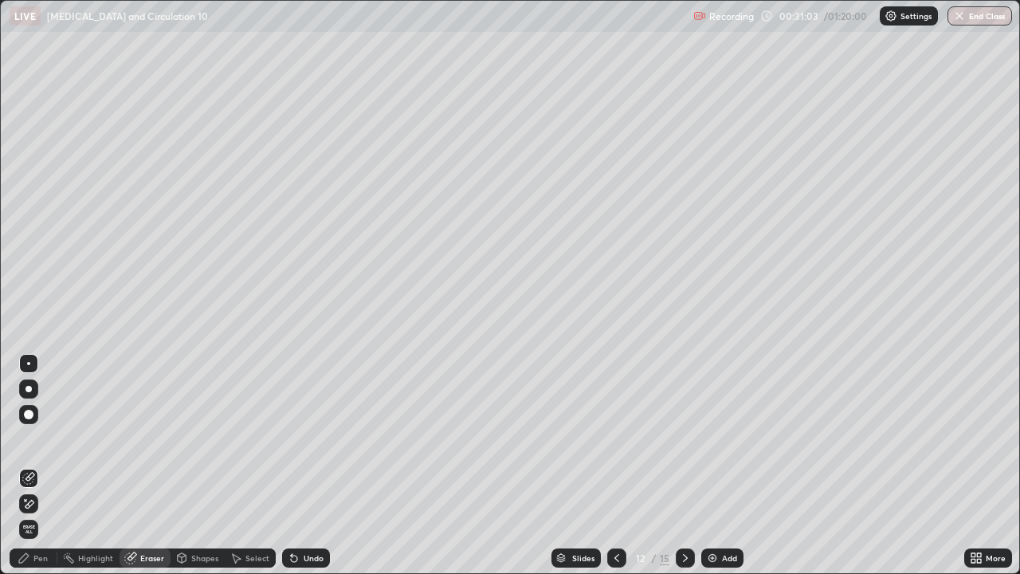
click at [29, 466] on span "Erase all" at bounding box center [29, 530] width 18 height 10
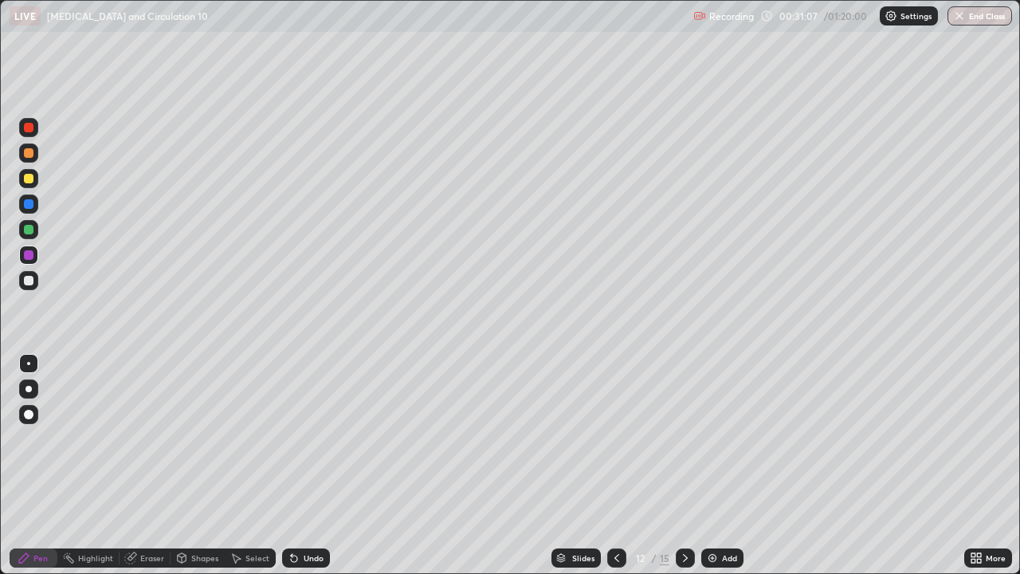
click at [152, 466] on div "Eraser" at bounding box center [152, 558] width 24 height 8
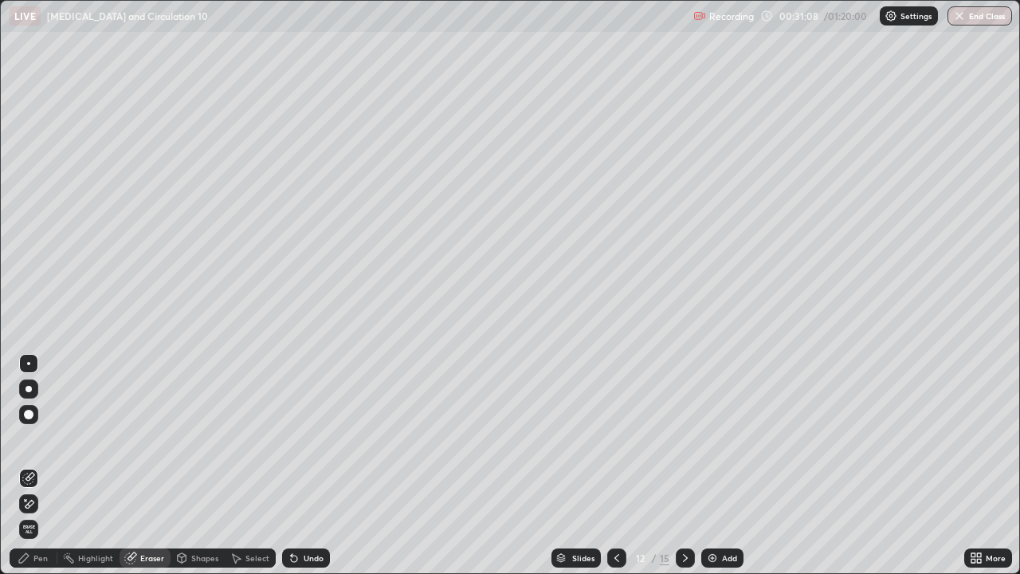
click at [31, 466] on span "Erase all" at bounding box center [29, 530] width 18 height 10
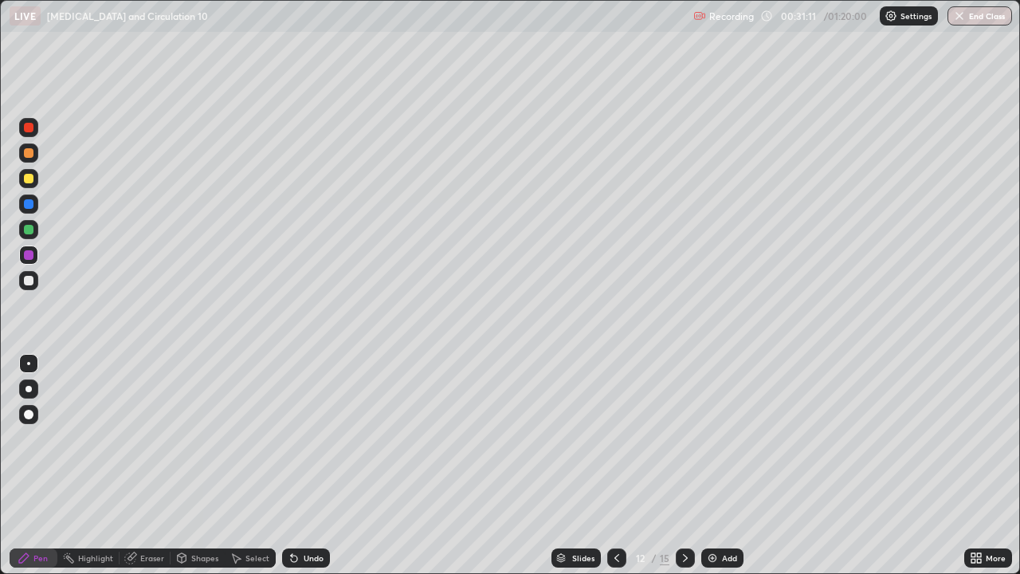
click at [206, 466] on div "Shapes" at bounding box center [204, 558] width 27 height 8
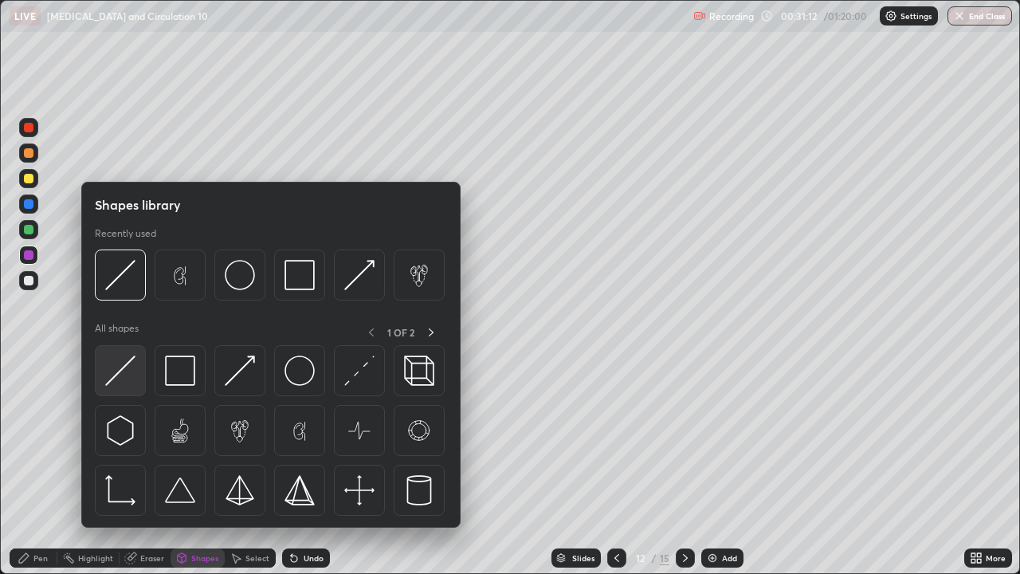
click at [130, 375] on img at bounding box center [120, 371] width 30 height 30
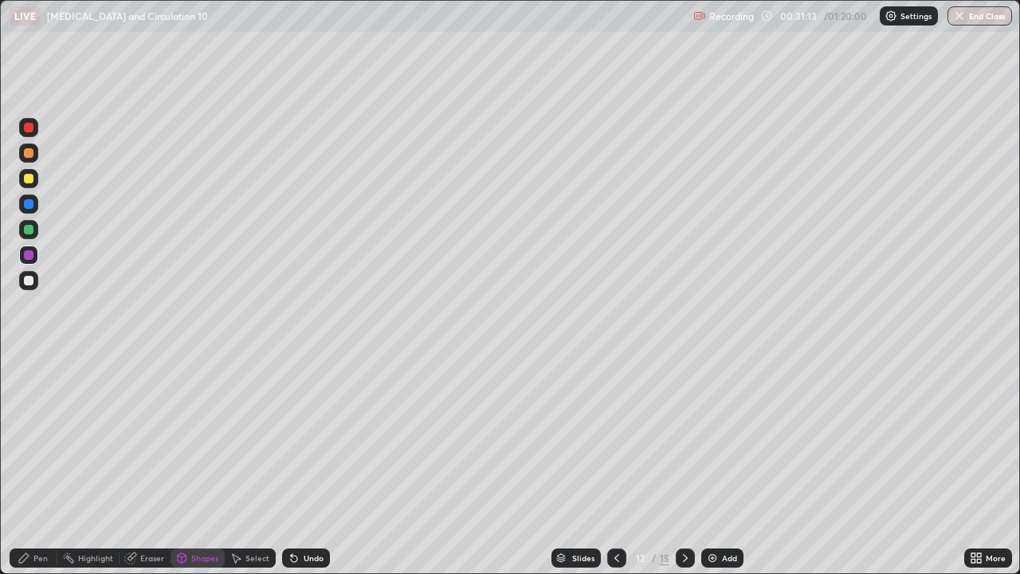
click at [29, 258] on div at bounding box center [29, 255] width 10 height 10
click at [28, 202] on div at bounding box center [29, 204] width 10 height 10
click at [149, 466] on div "Eraser" at bounding box center [152, 558] width 24 height 8
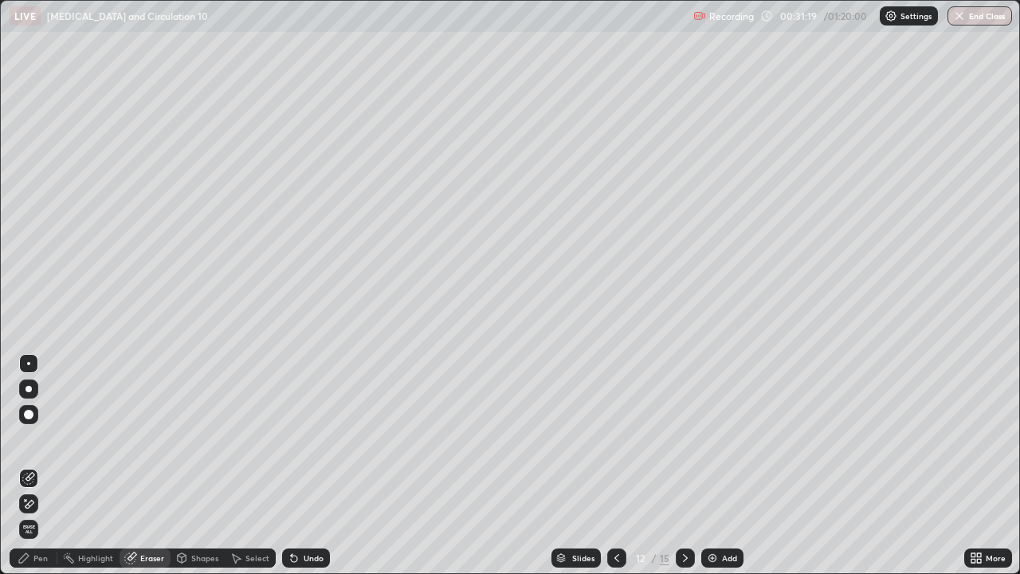
click at [33, 466] on div "Pen" at bounding box center [40, 558] width 14 height 8
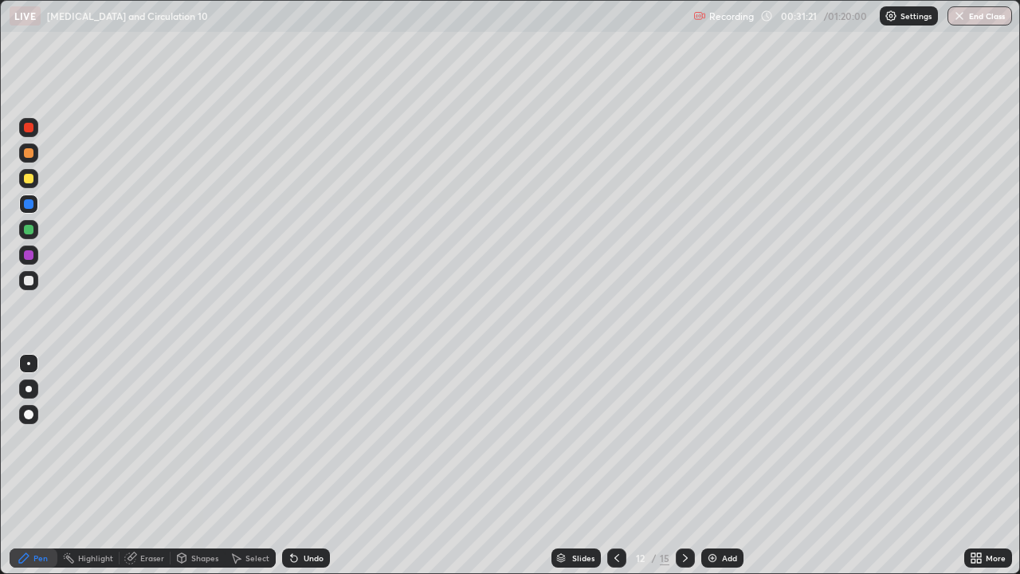
click at [31, 280] on div at bounding box center [29, 281] width 10 height 10
click at [32, 277] on div at bounding box center [29, 281] width 10 height 10
click at [29, 206] on div at bounding box center [29, 204] width 10 height 10
click at [26, 175] on div at bounding box center [29, 179] width 10 height 10
click at [203, 466] on div "Shapes" at bounding box center [204, 558] width 27 height 8
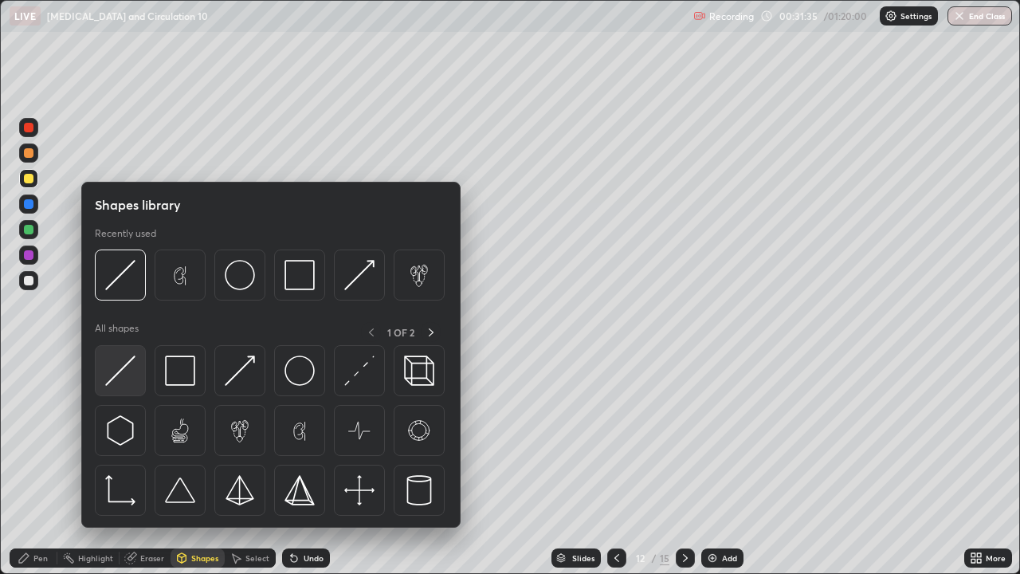
click at [127, 374] on img at bounding box center [120, 371] width 30 height 30
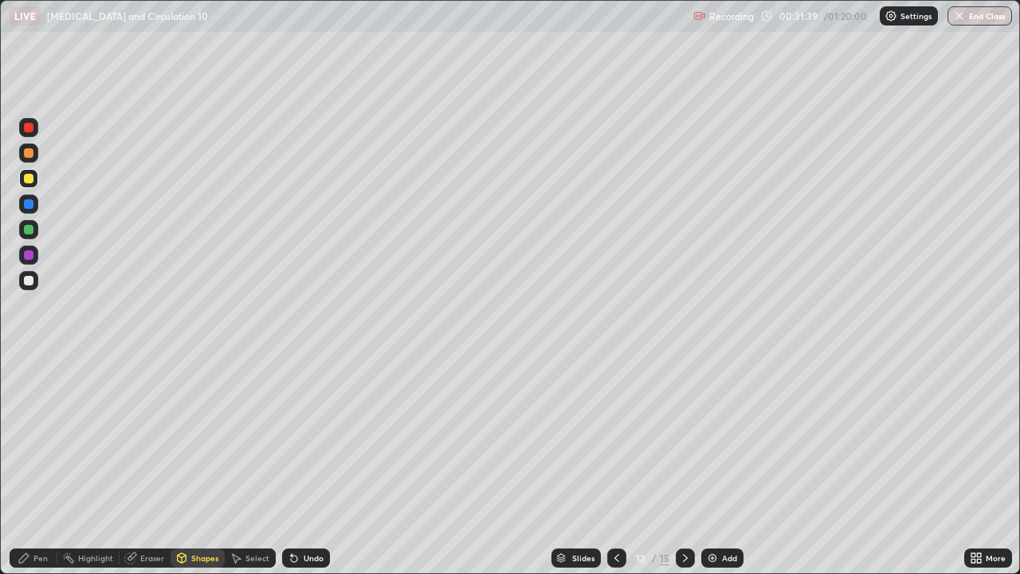
click at [149, 466] on div "Eraser" at bounding box center [152, 558] width 24 height 8
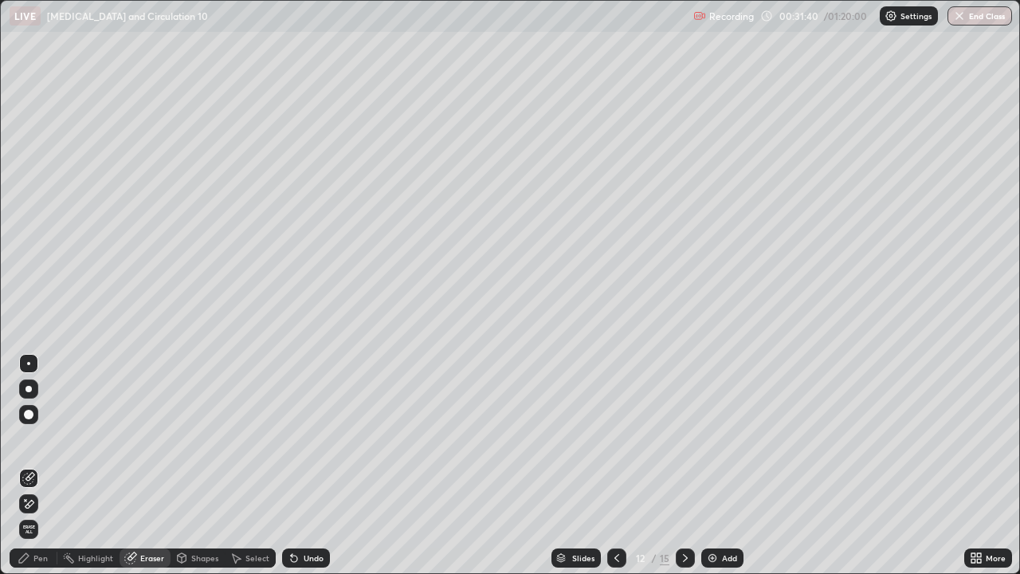
click at [33, 466] on div "Pen" at bounding box center [40, 558] width 14 height 8
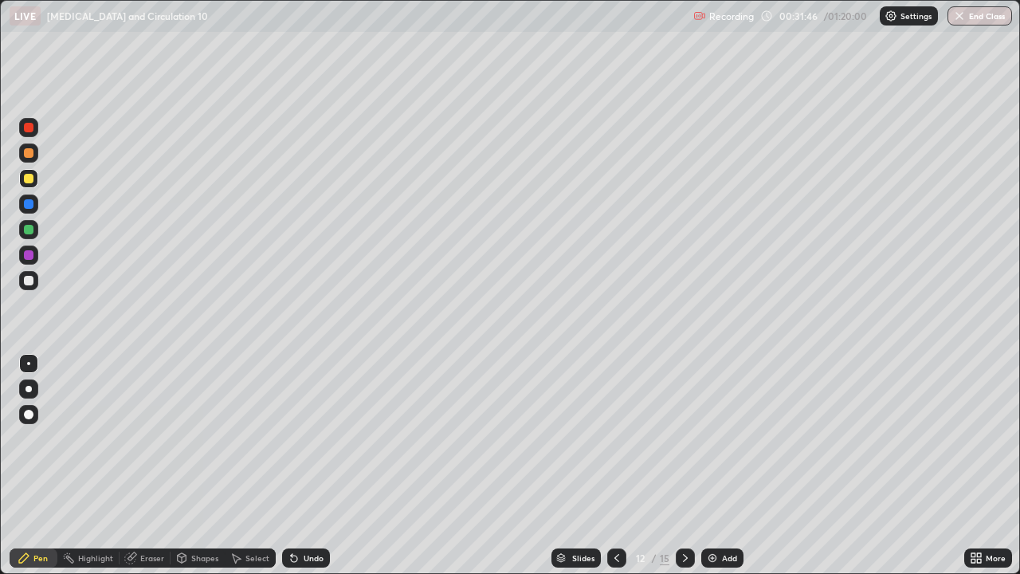
click at [29, 152] on div at bounding box center [29, 153] width 10 height 10
click at [30, 147] on div at bounding box center [28, 152] width 19 height 19
click at [26, 124] on div at bounding box center [29, 128] width 10 height 10
click at [42, 466] on div "Pen" at bounding box center [40, 558] width 14 height 8
click at [36, 278] on div at bounding box center [28, 280] width 19 height 19
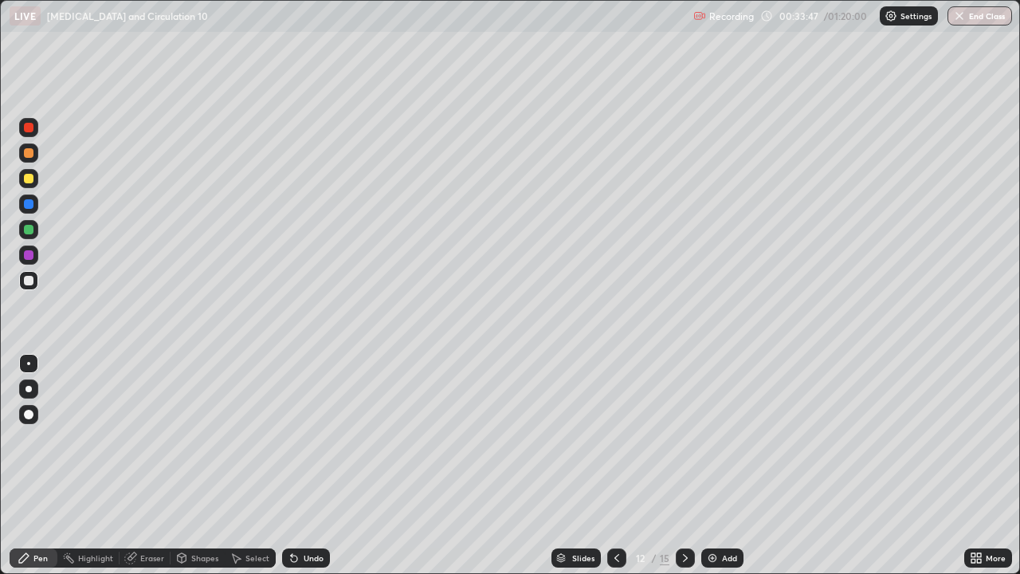
click at [29, 182] on div at bounding box center [29, 179] width 10 height 10
click at [152, 466] on div "Eraser" at bounding box center [145, 557] width 51 height 19
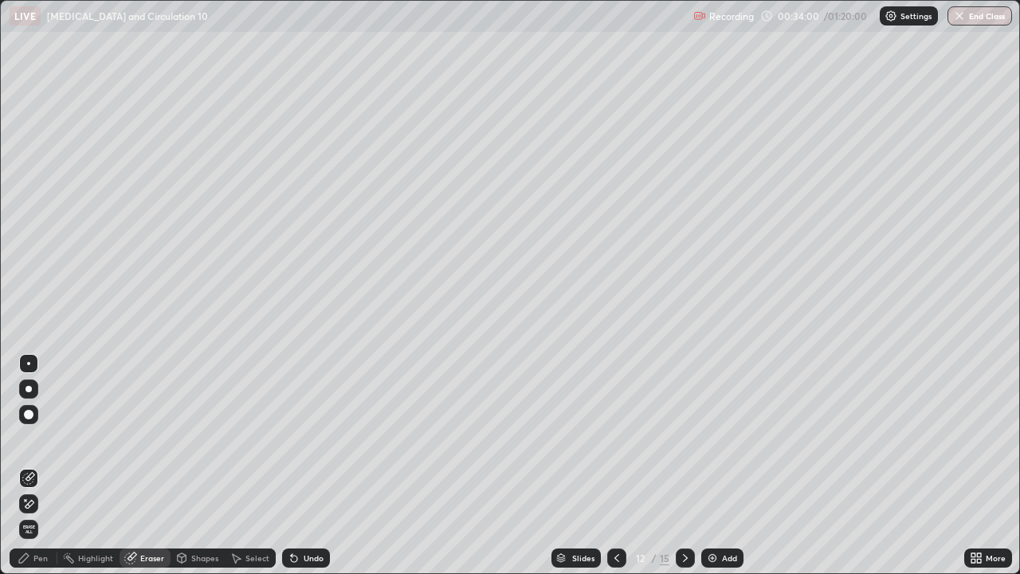
click at [45, 466] on div "Pen" at bounding box center [40, 558] width 14 height 8
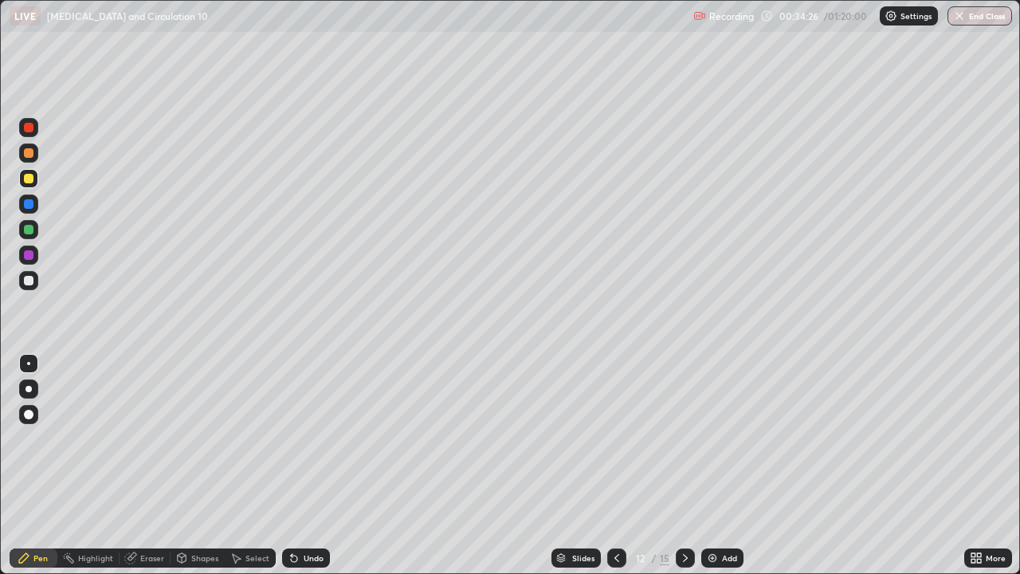
click at [29, 230] on div at bounding box center [29, 230] width 10 height 10
click at [29, 281] on div at bounding box center [29, 281] width 10 height 10
click at [32, 182] on div at bounding box center [29, 179] width 10 height 10
click at [32, 277] on div at bounding box center [29, 281] width 10 height 10
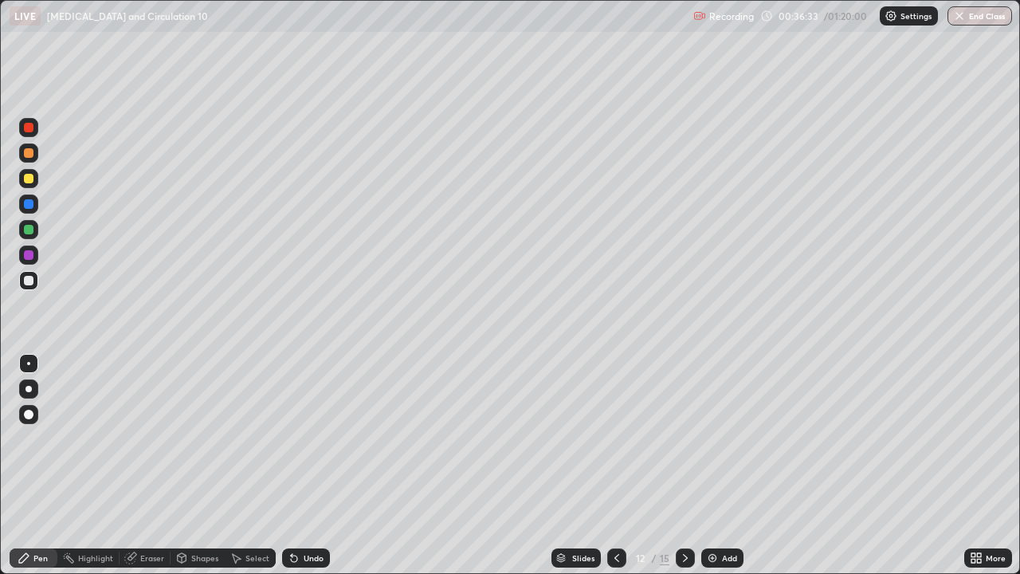
click at [32, 252] on div at bounding box center [29, 255] width 10 height 10
click at [29, 181] on div at bounding box center [29, 179] width 10 height 10
click at [27, 230] on div at bounding box center [29, 230] width 10 height 10
click at [27, 155] on div at bounding box center [29, 153] width 10 height 10
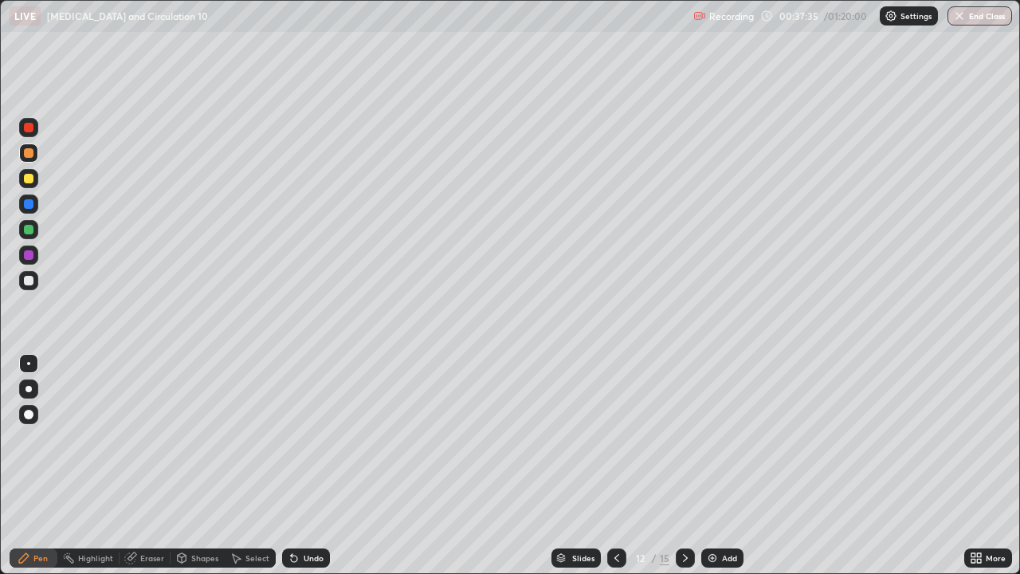
click at [29, 204] on div at bounding box center [29, 204] width 10 height 10
click at [33, 273] on div at bounding box center [28, 280] width 19 height 19
click at [728, 466] on div "Add" at bounding box center [729, 558] width 15 height 8
click at [29, 155] on div at bounding box center [29, 153] width 10 height 10
click at [29, 205] on div at bounding box center [29, 204] width 10 height 10
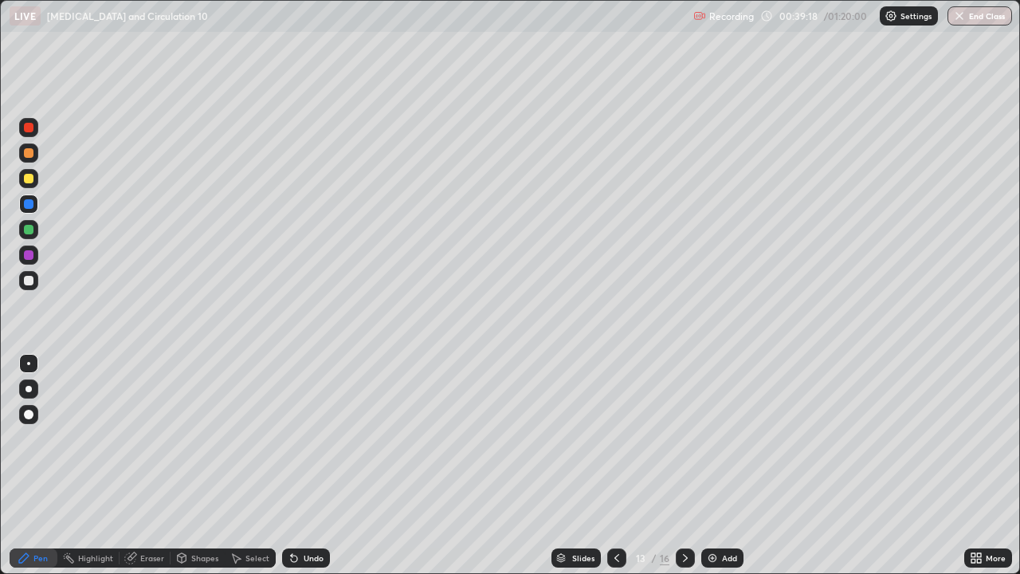
click at [29, 231] on div at bounding box center [29, 230] width 10 height 10
click at [27, 256] on div at bounding box center [29, 255] width 10 height 10
click at [26, 282] on div at bounding box center [29, 281] width 10 height 10
click at [36, 281] on div at bounding box center [28, 280] width 19 height 19
click at [29, 154] on div at bounding box center [29, 153] width 10 height 10
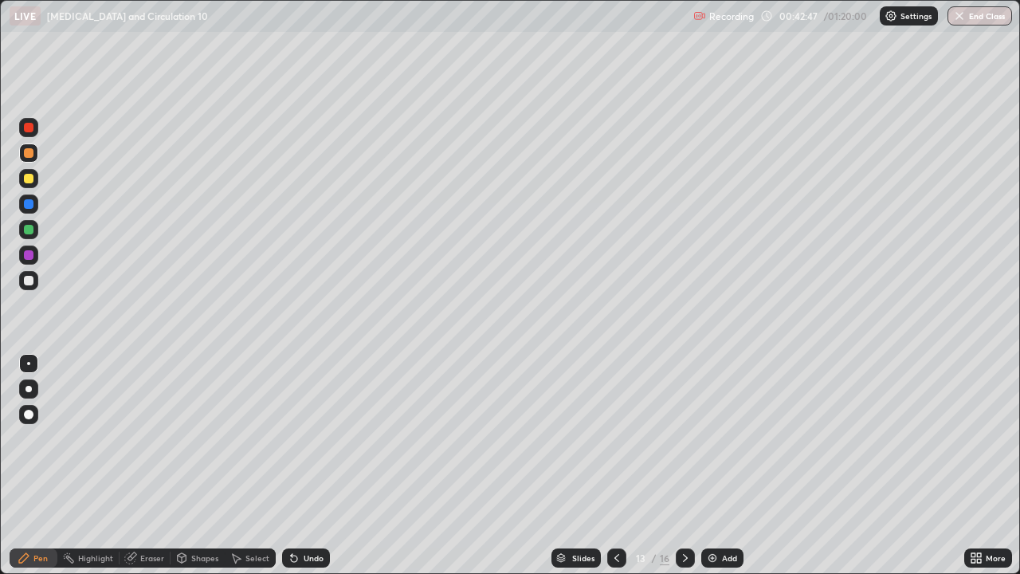
click at [29, 202] on div at bounding box center [29, 204] width 10 height 10
click at [27, 204] on div at bounding box center [29, 204] width 10 height 10
click at [29, 279] on div at bounding box center [29, 281] width 10 height 10
click at [27, 282] on div at bounding box center [29, 281] width 10 height 10
click at [27, 230] on div at bounding box center [29, 230] width 10 height 10
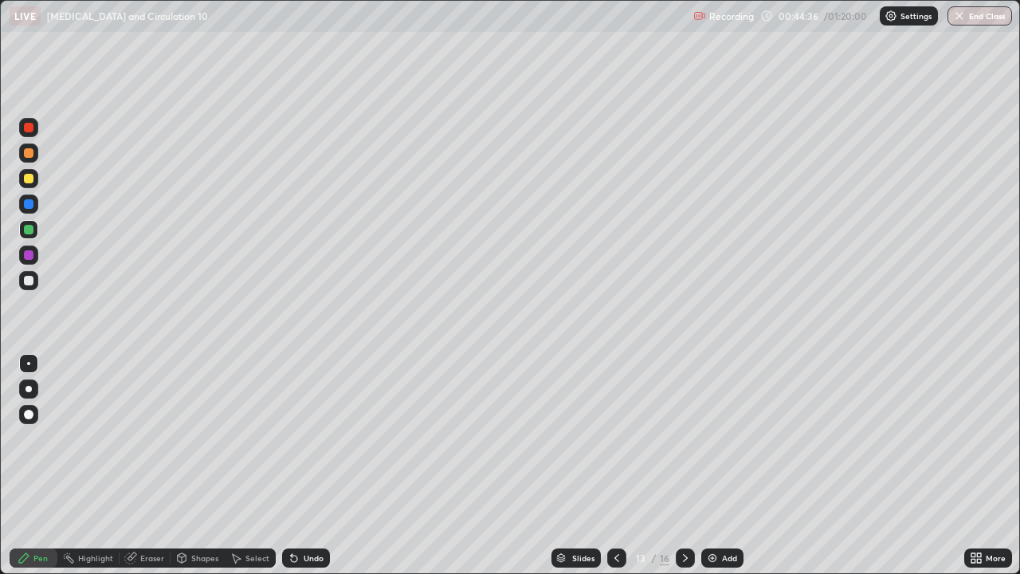
click at [29, 280] on div at bounding box center [29, 281] width 10 height 10
click at [161, 466] on div "Eraser" at bounding box center [152, 558] width 24 height 8
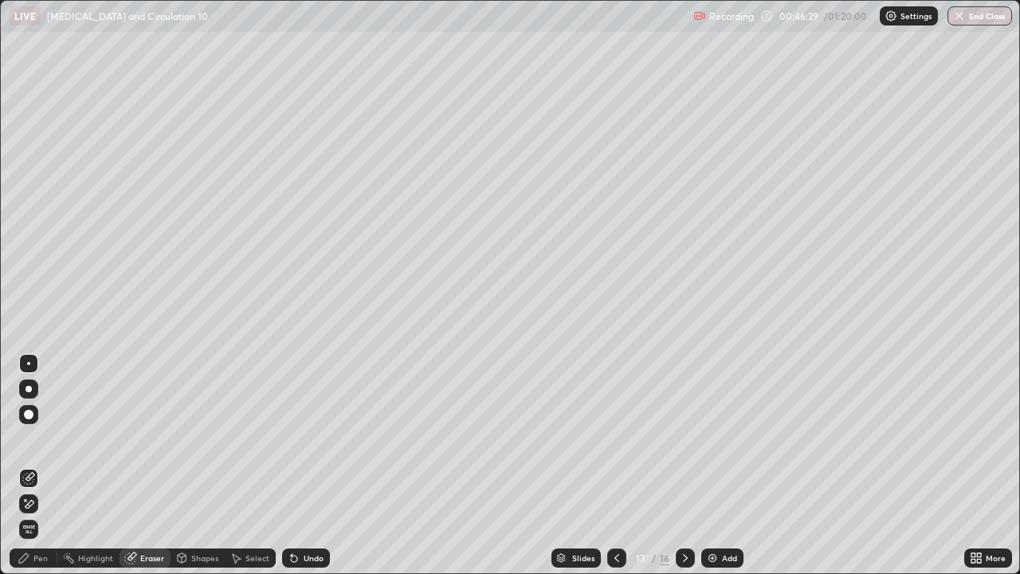
click at [41, 466] on div "Pen" at bounding box center [40, 558] width 14 height 8
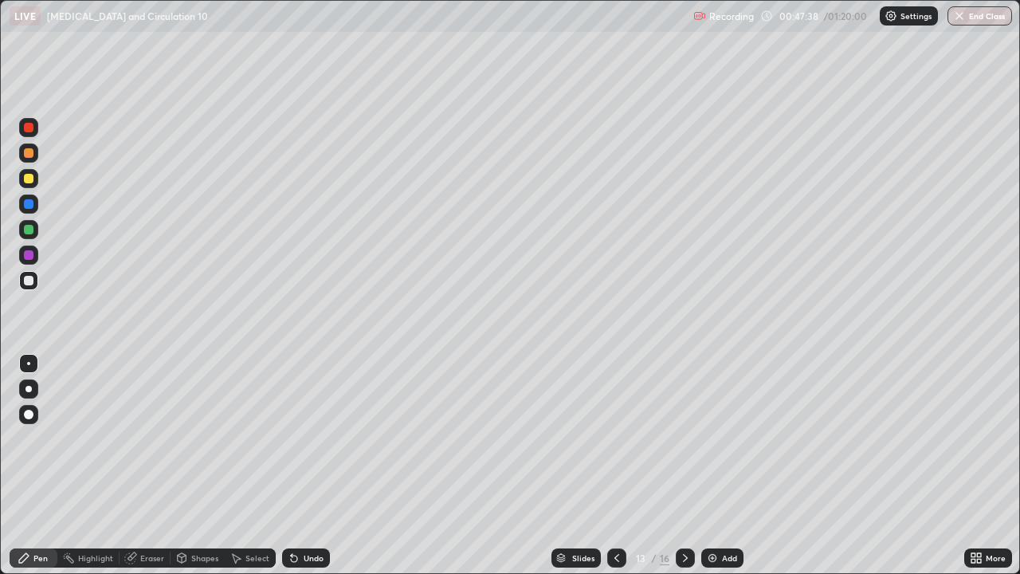
click at [726, 466] on div "Add" at bounding box center [729, 558] width 15 height 8
click at [26, 277] on div at bounding box center [29, 281] width 10 height 10
click at [27, 257] on div at bounding box center [29, 255] width 10 height 10
click at [26, 130] on div at bounding box center [29, 128] width 10 height 10
click at [28, 176] on div at bounding box center [29, 179] width 10 height 10
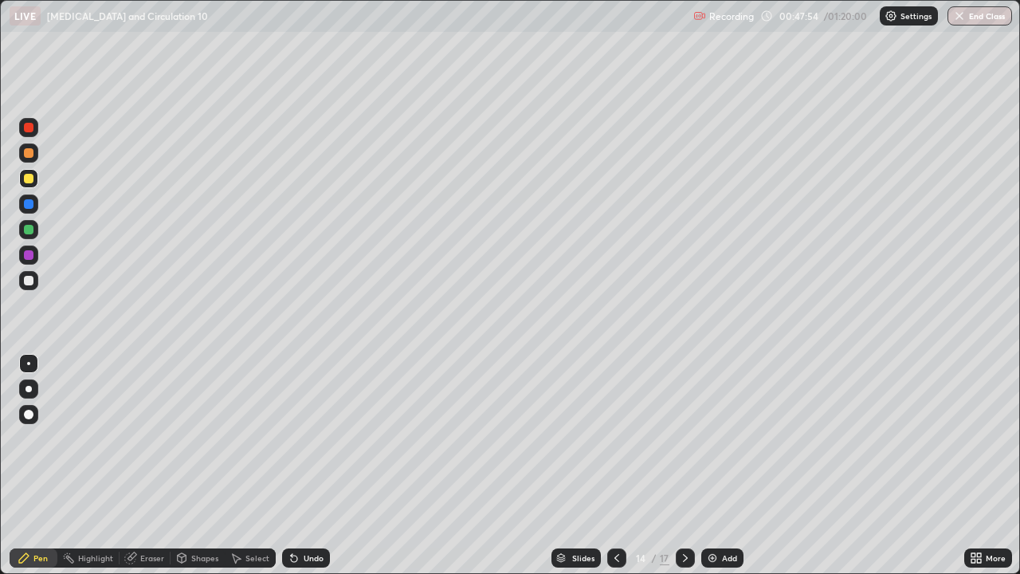
click at [29, 277] on div at bounding box center [29, 281] width 10 height 10
click at [28, 231] on div at bounding box center [29, 230] width 10 height 10
click at [28, 203] on div at bounding box center [29, 204] width 10 height 10
click at [30, 281] on div at bounding box center [29, 281] width 10 height 10
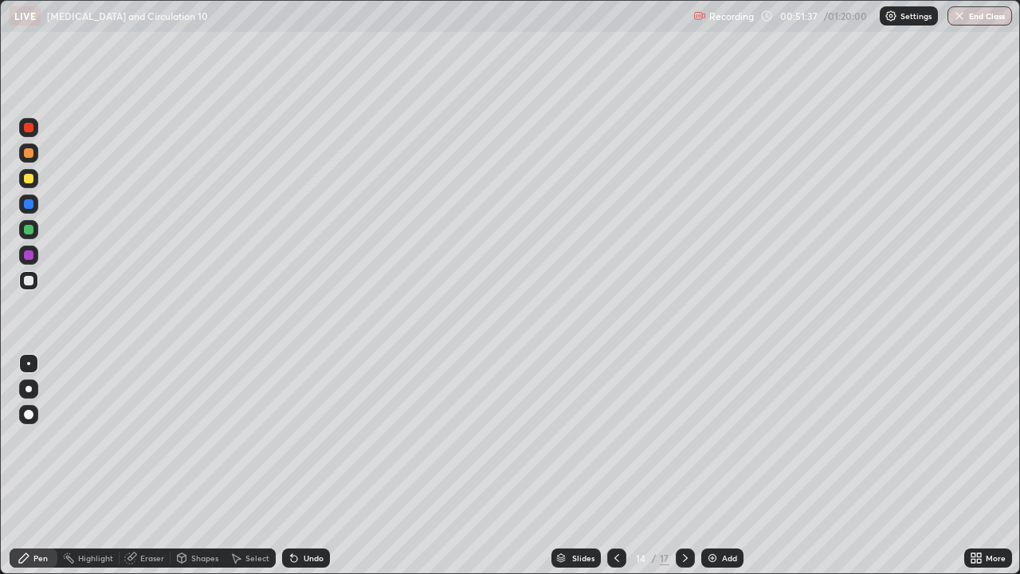
click at [583, 466] on div "Slides" at bounding box center [583, 558] width 22 height 8
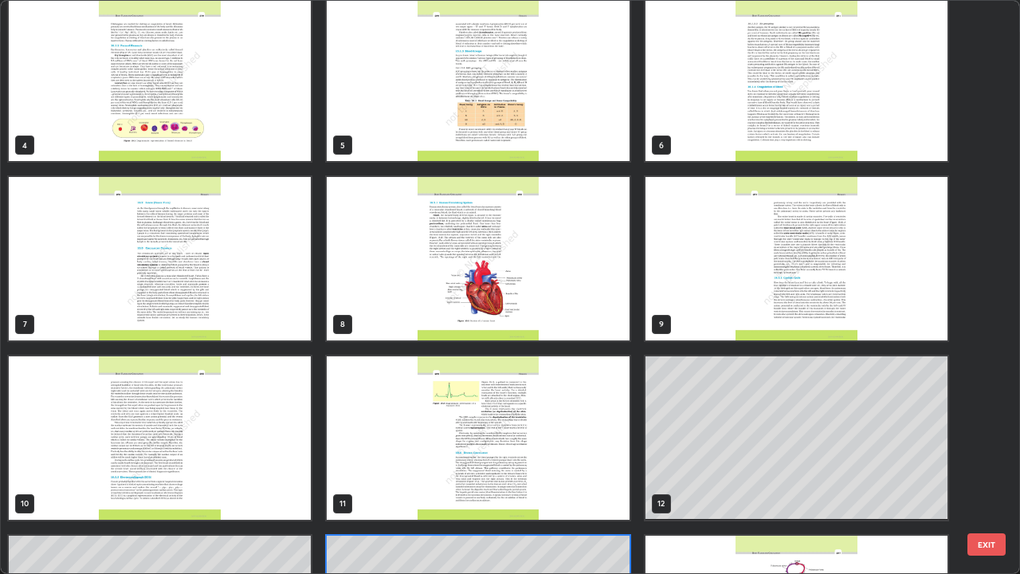
scroll to position [121, 0]
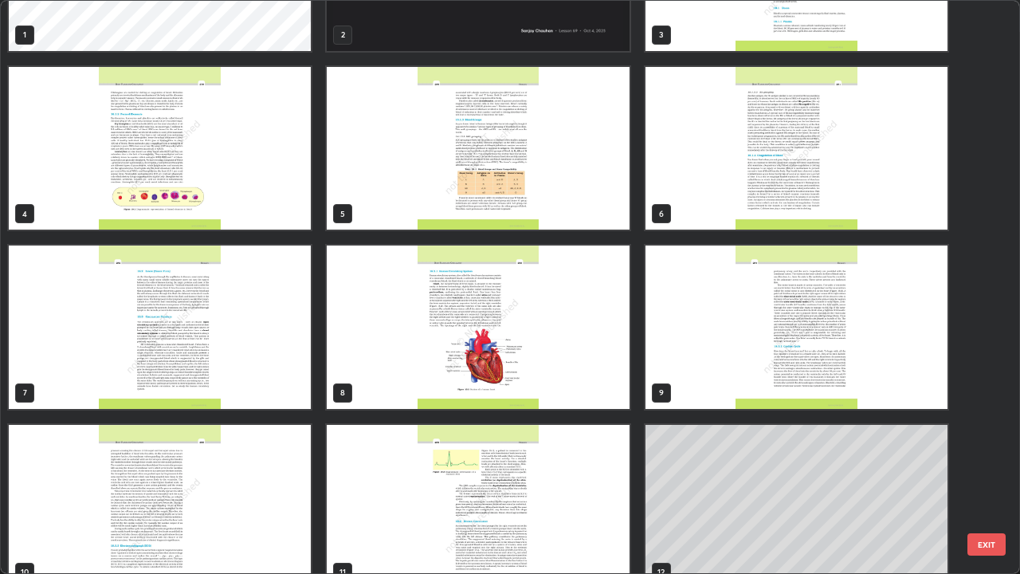
click at [261, 342] on img "grid" at bounding box center [160, 327] width 302 height 163
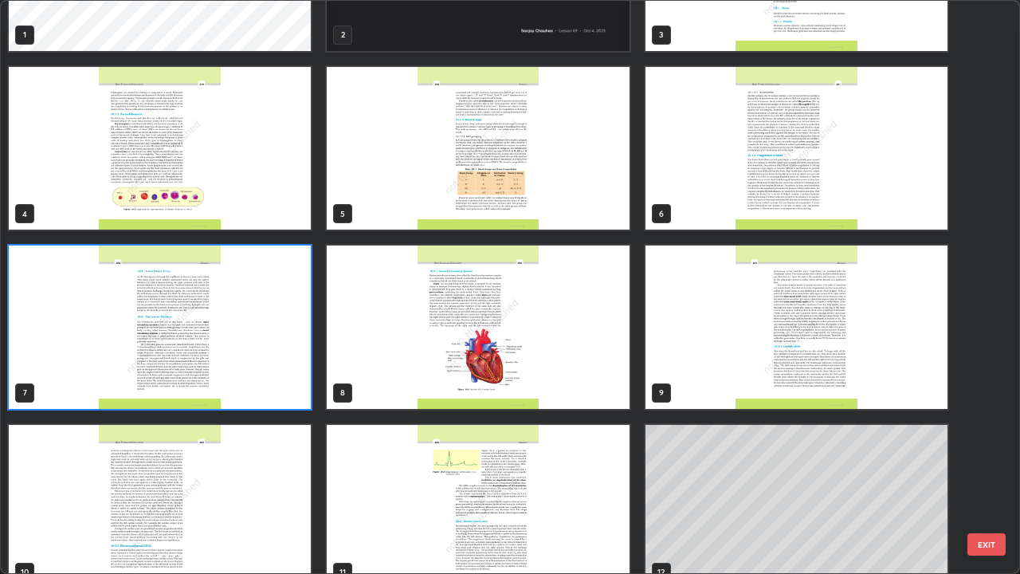
click at [261, 332] on img "grid" at bounding box center [160, 327] width 302 height 163
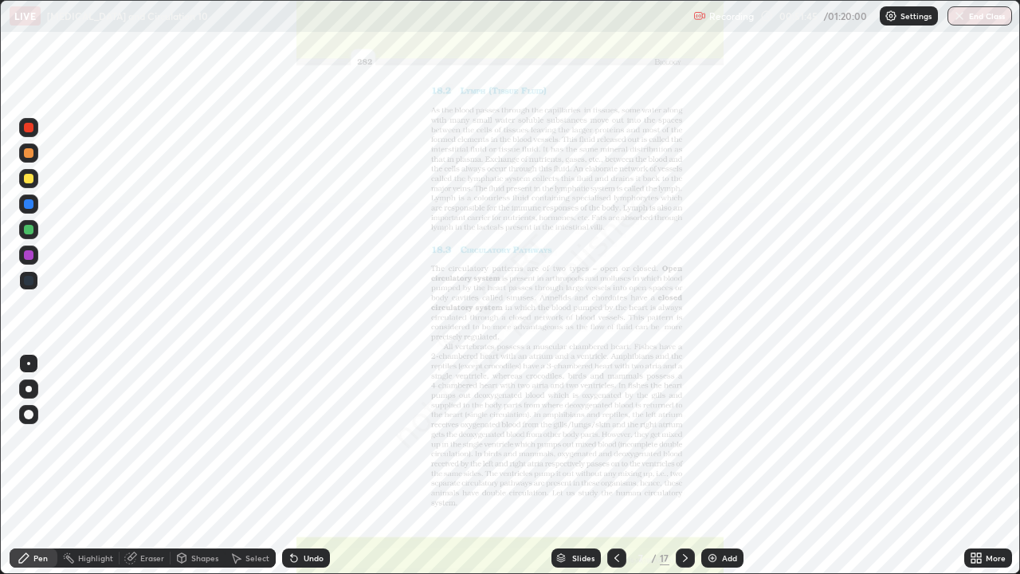
click at [996, 466] on div "More" at bounding box center [996, 558] width 20 height 8
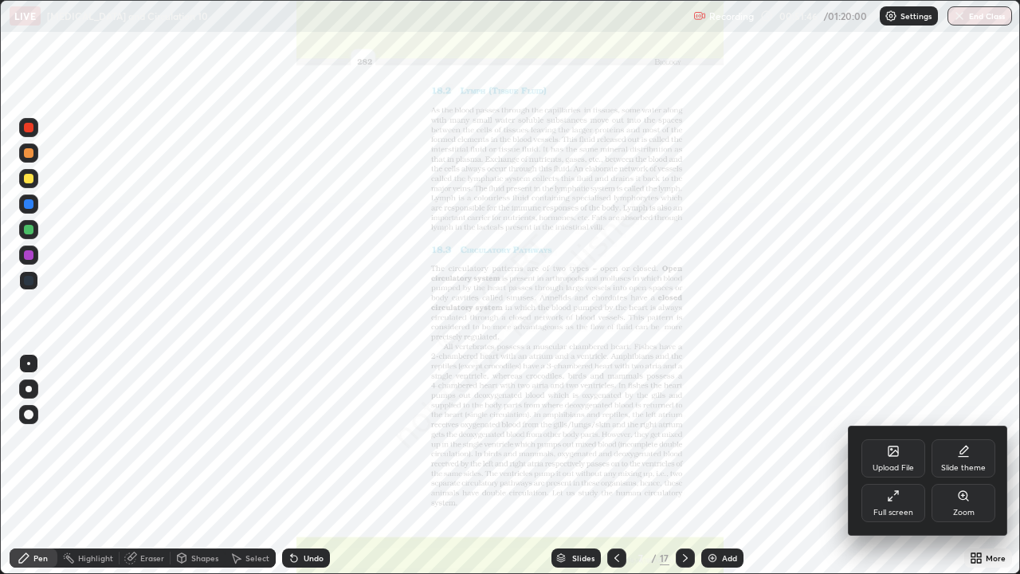
click at [957, 466] on div "Zoom" at bounding box center [964, 503] width 64 height 38
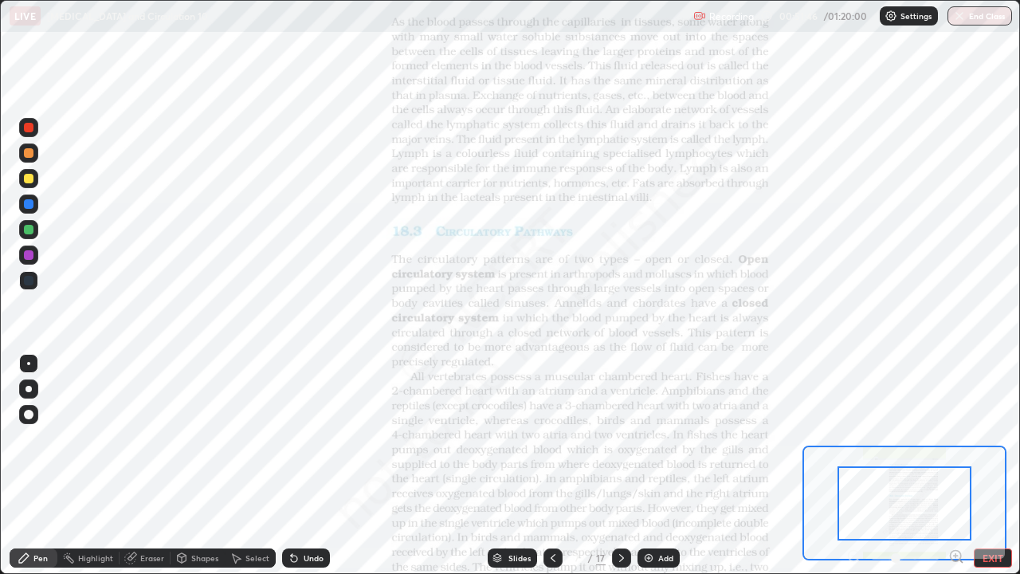
click at [956, 466] on icon at bounding box center [956, 556] width 4 height 0
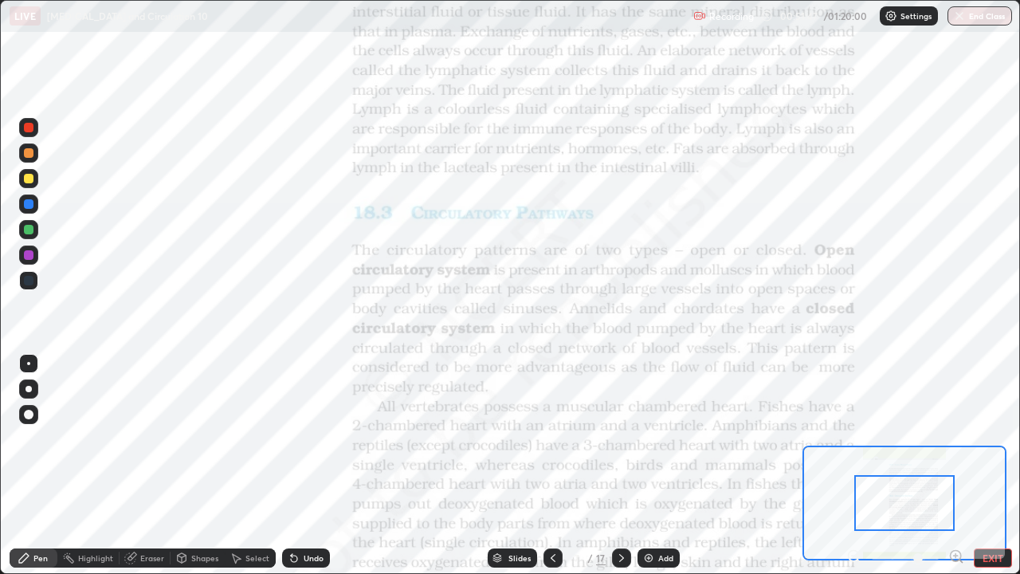
click at [956, 466] on icon at bounding box center [956, 556] width 4 height 0
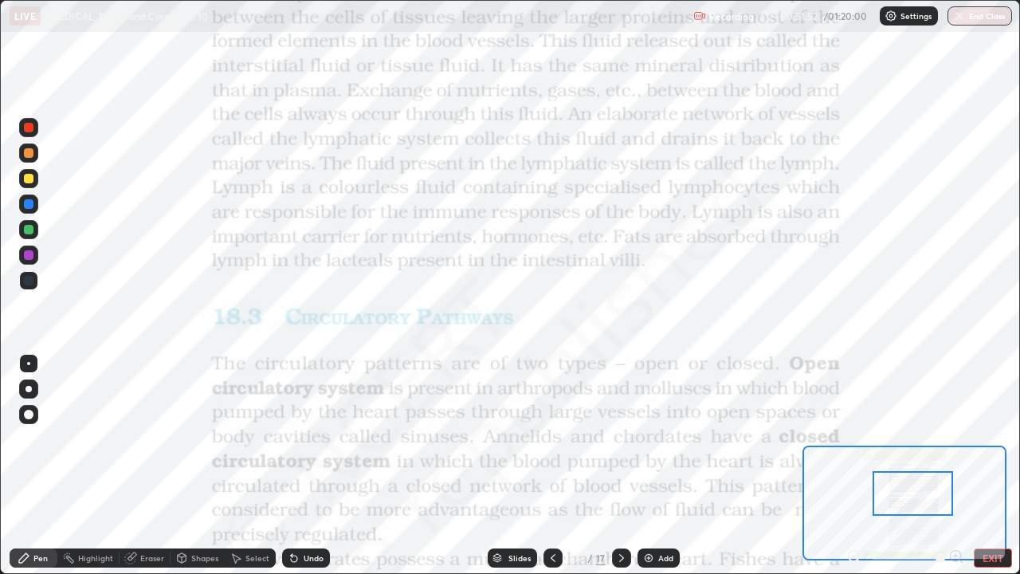
click at [32, 206] on div at bounding box center [29, 204] width 10 height 10
click at [158, 466] on div "Eraser" at bounding box center [145, 557] width 51 height 19
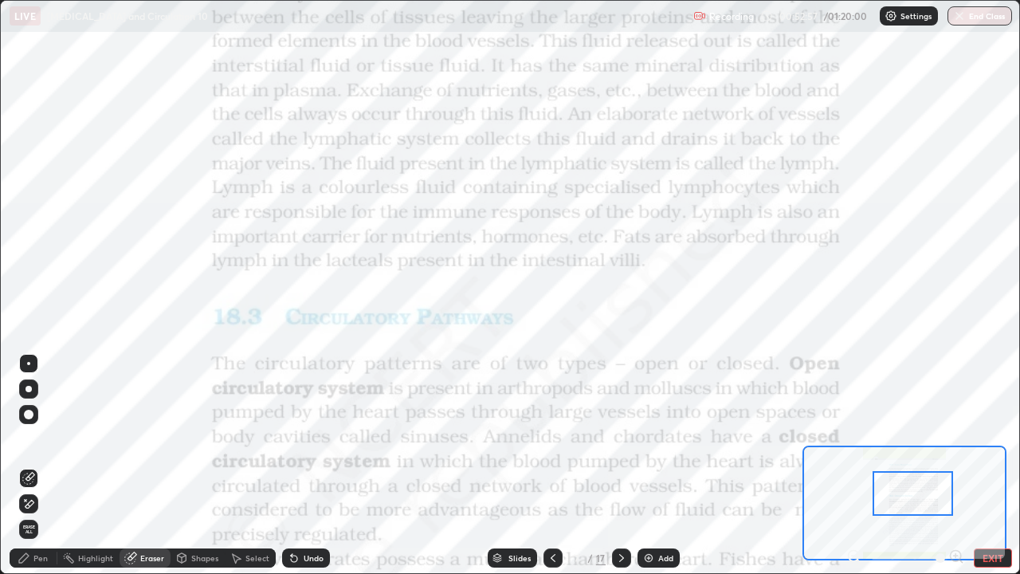
click at [34, 466] on div "Erase all" at bounding box center [28, 529] width 19 height 19
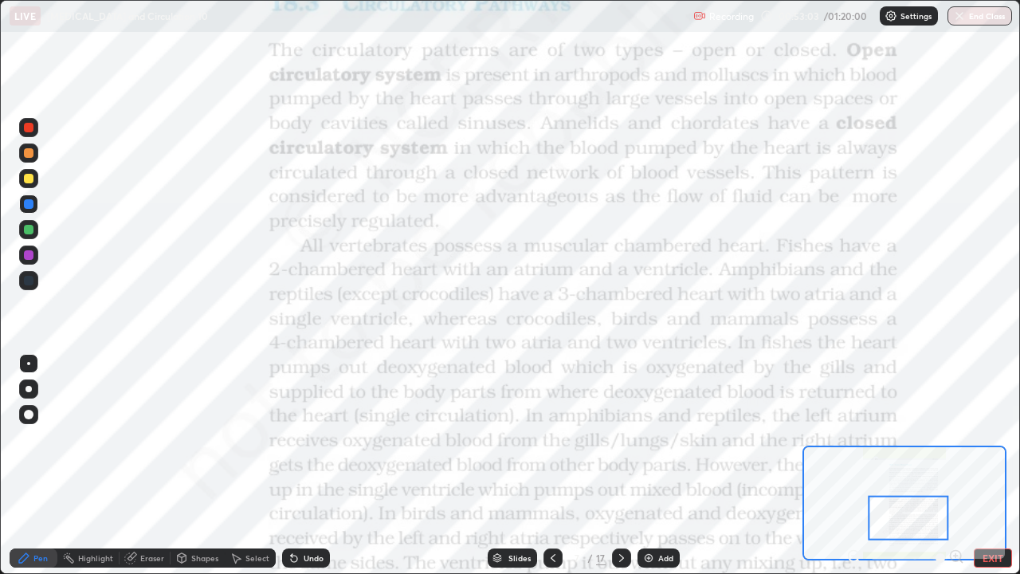
click at [514, 466] on div "Slides" at bounding box center [520, 558] width 22 height 8
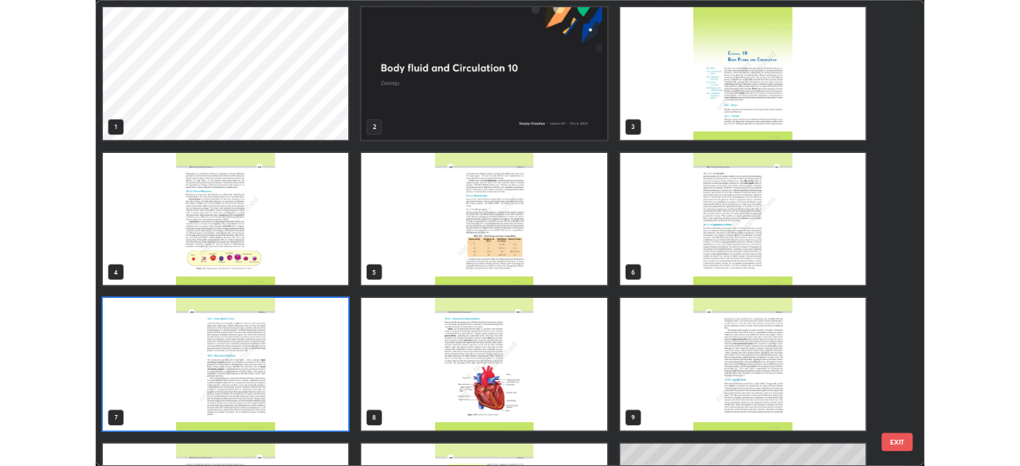
scroll to position [568, 1011]
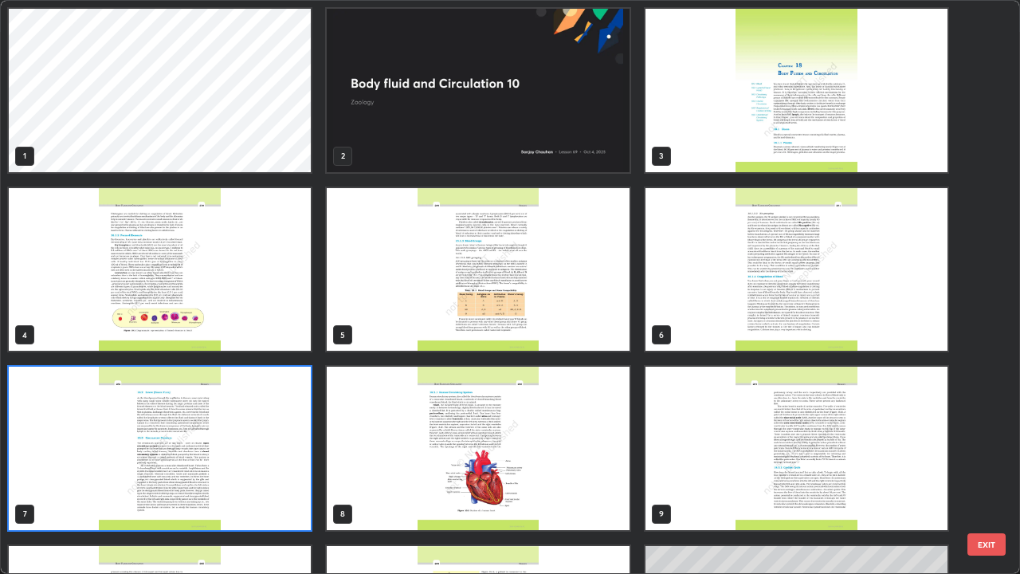
click at [713, 466] on img "grid" at bounding box center [797, 448] width 302 height 163
click at [717, 466] on img "grid" at bounding box center [797, 448] width 302 height 163
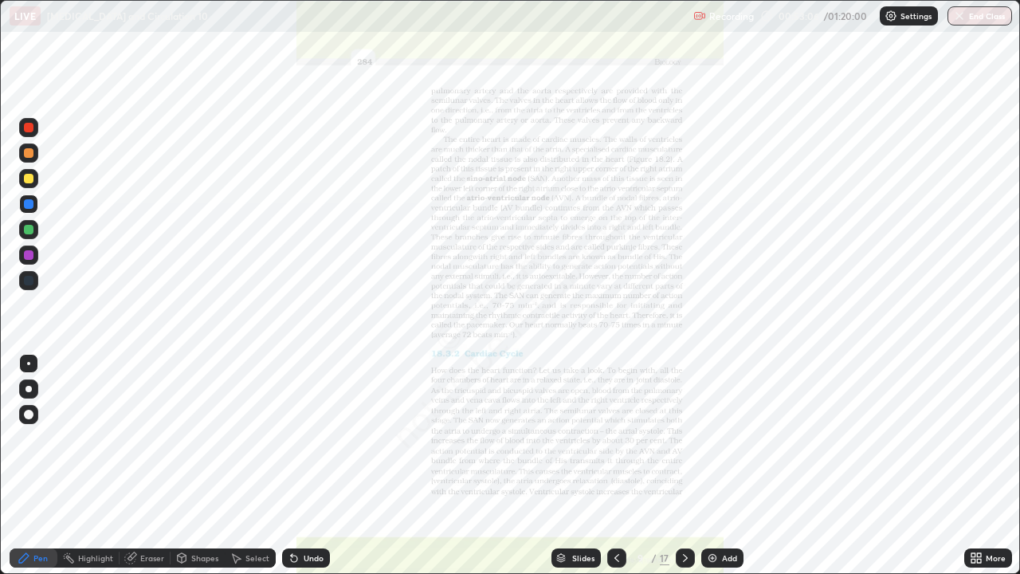
click at [987, 466] on div "More" at bounding box center [989, 557] width 48 height 19
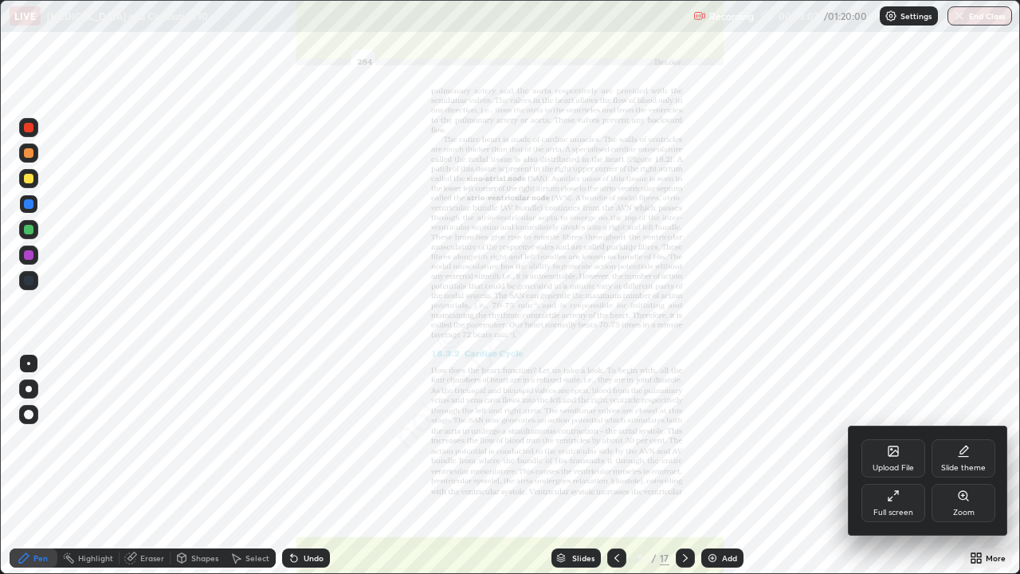
click at [899, 466] on div "Full screen" at bounding box center [894, 513] width 40 height 8
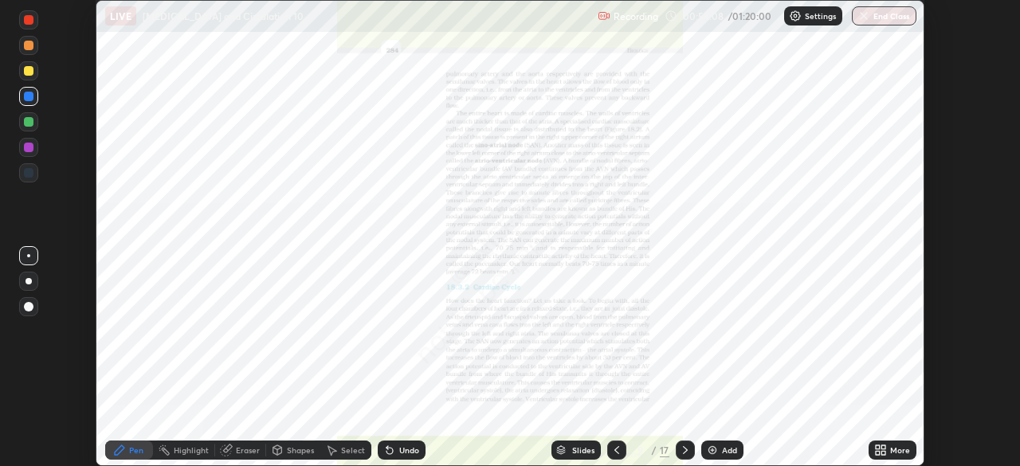
scroll to position [79246, 78692]
click at [894, 448] on div "More" at bounding box center [900, 450] width 20 height 8
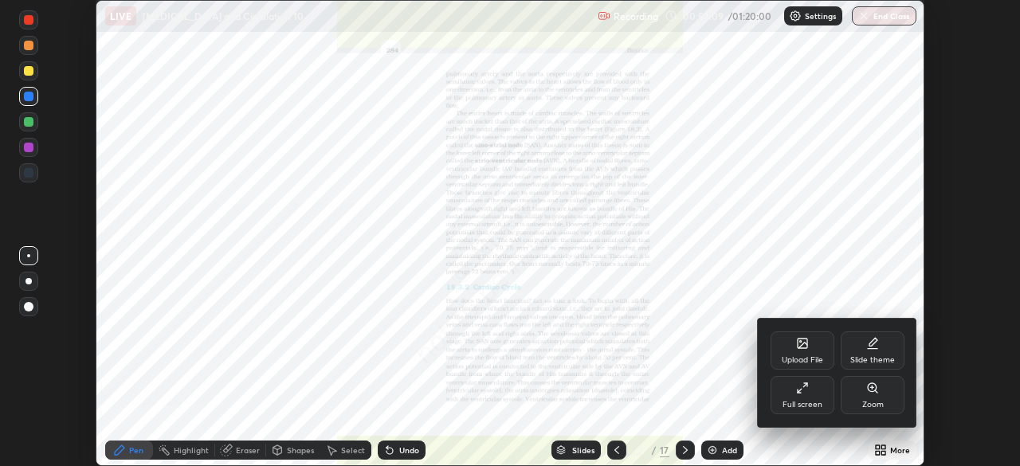
click at [805, 349] on icon at bounding box center [802, 343] width 13 height 13
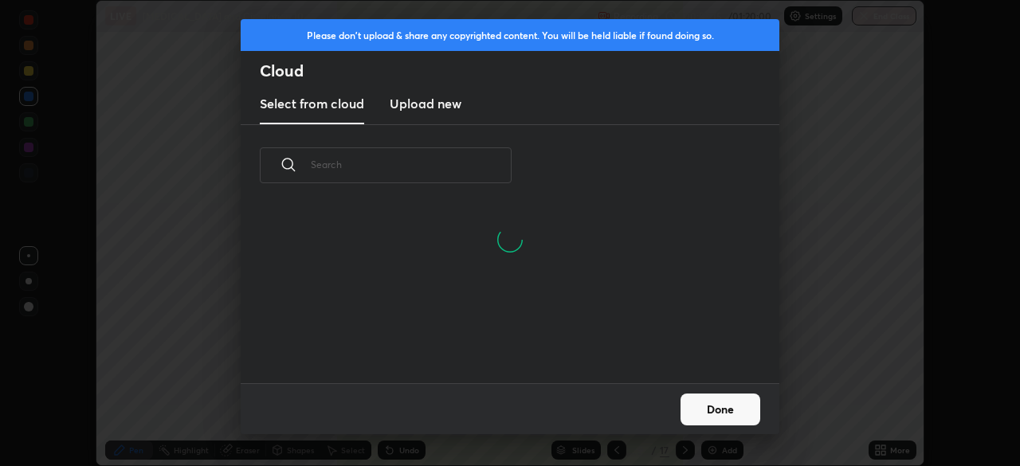
click at [351, 171] on input "text" at bounding box center [411, 165] width 201 height 68
type input "e"
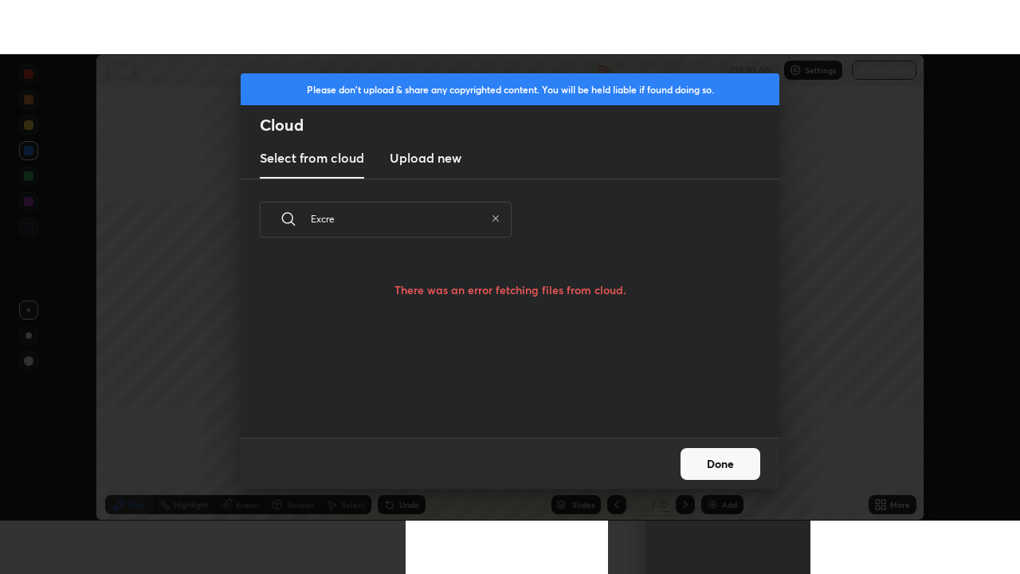
scroll to position [135, 512]
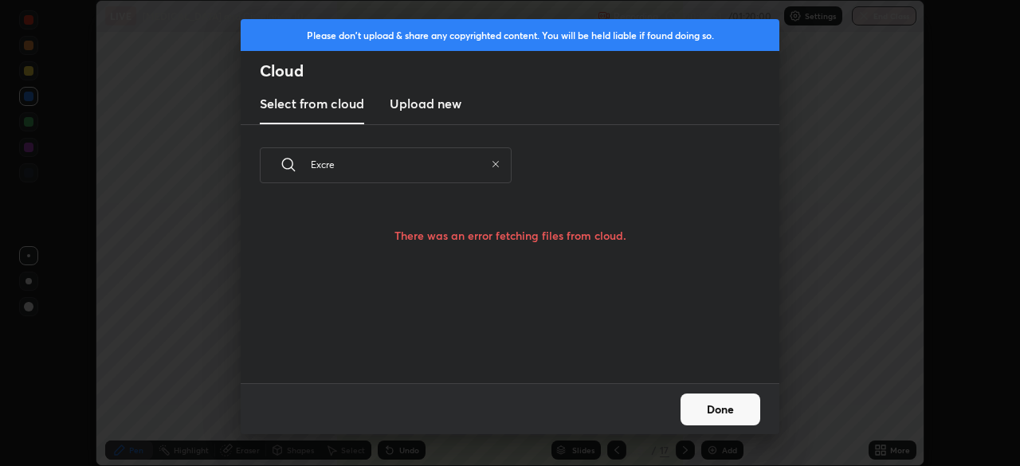
type input "Excre"
click at [722, 411] on button "Done" at bounding box center [721, 410] width 80 height 32
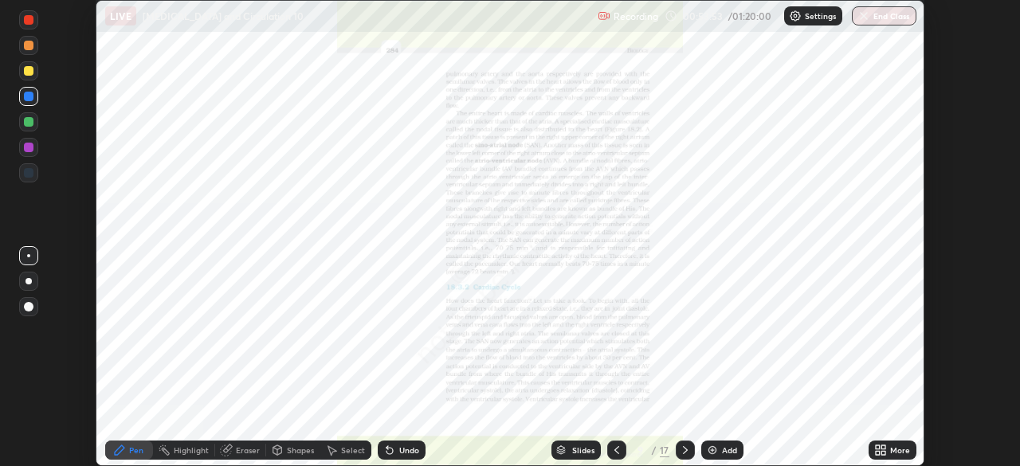
click at [894, 449] on div "More" at bounding box center [900, 450] width 20 height 8
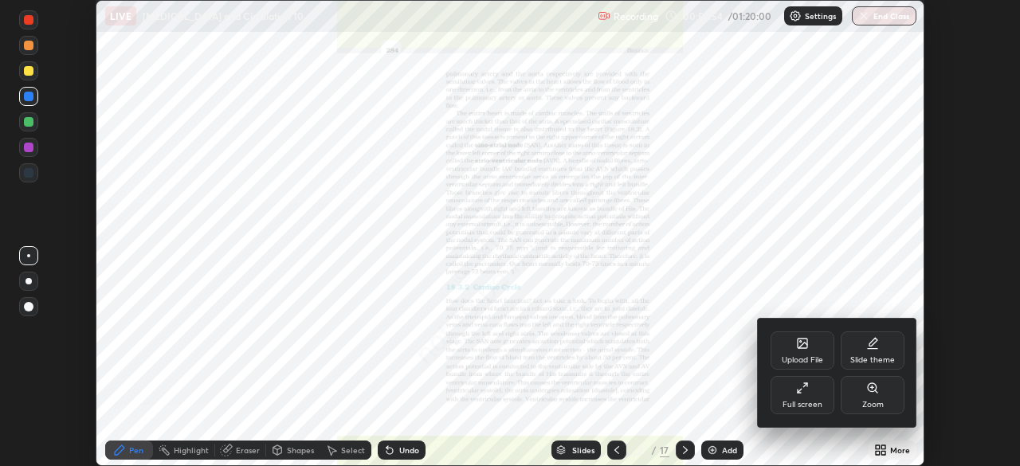
click at [882, 450] on div at bounding box center [510, 233] width 1020 height 466
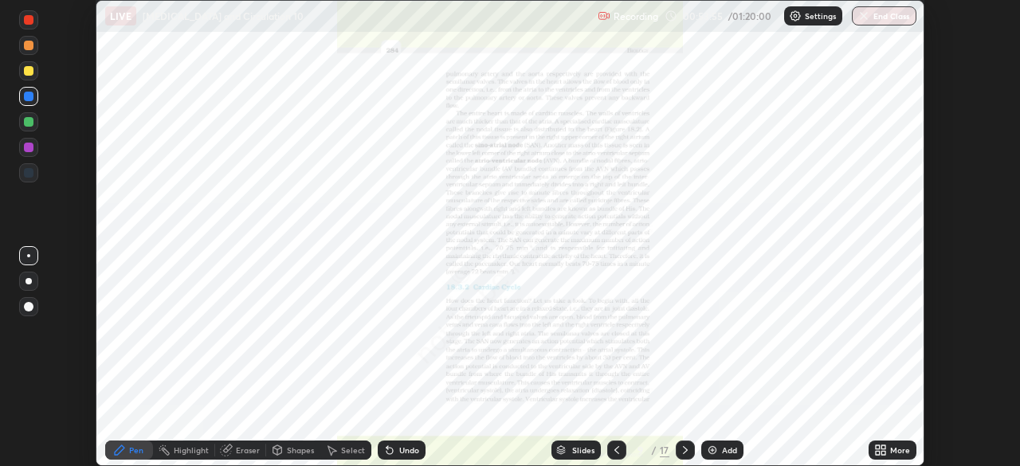
click at [879, 449] on icon at bounding box center [878, 448] width 4 height 4
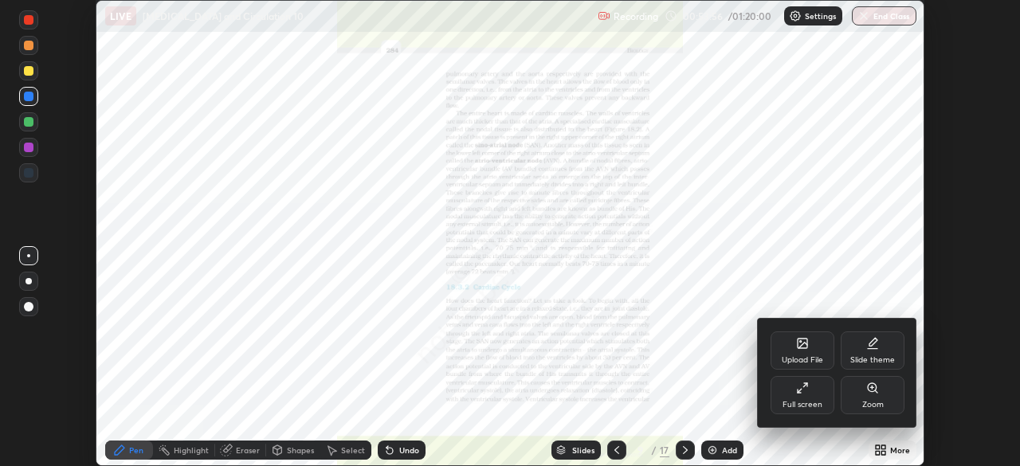
click at [794, 403] on div "Full screen" at bounding box center [803, 405] width 40 height 8
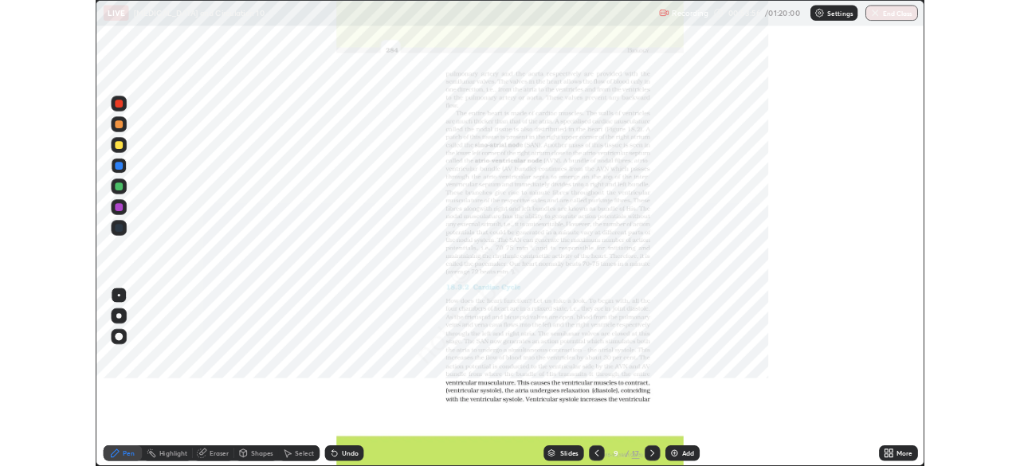
scroll to position [574, 1020]
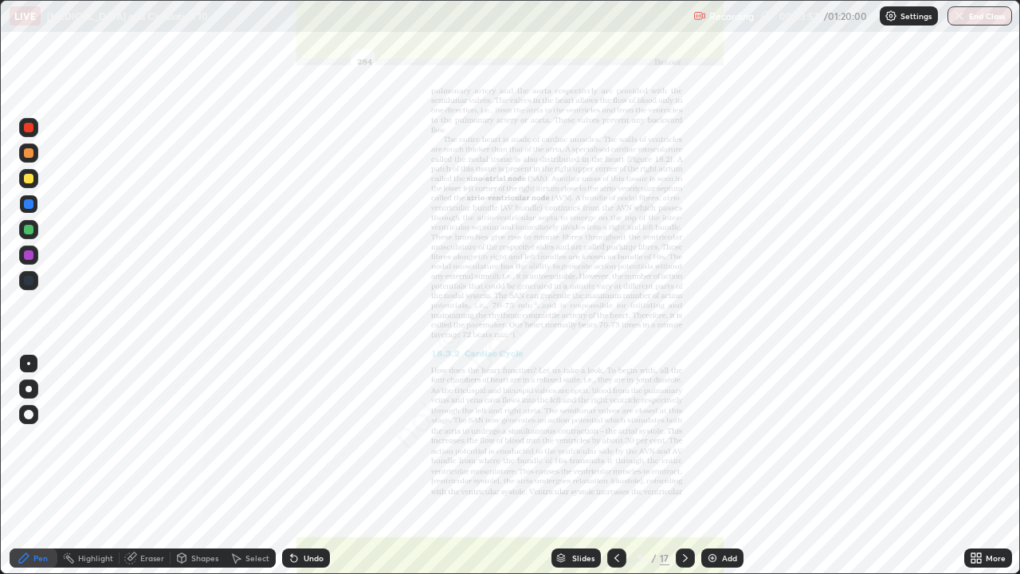
click at [980, 466] on icon at bounding box center [979, 555] width 4 height 4
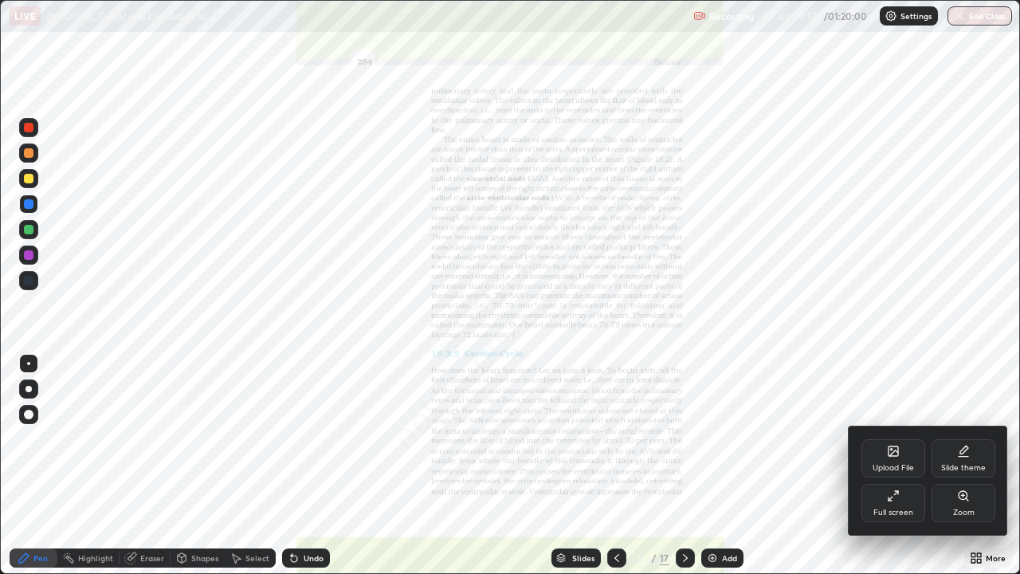
click at [889, 466] on div "Full screen" at bounding box center [894, 503] width 64 height 38
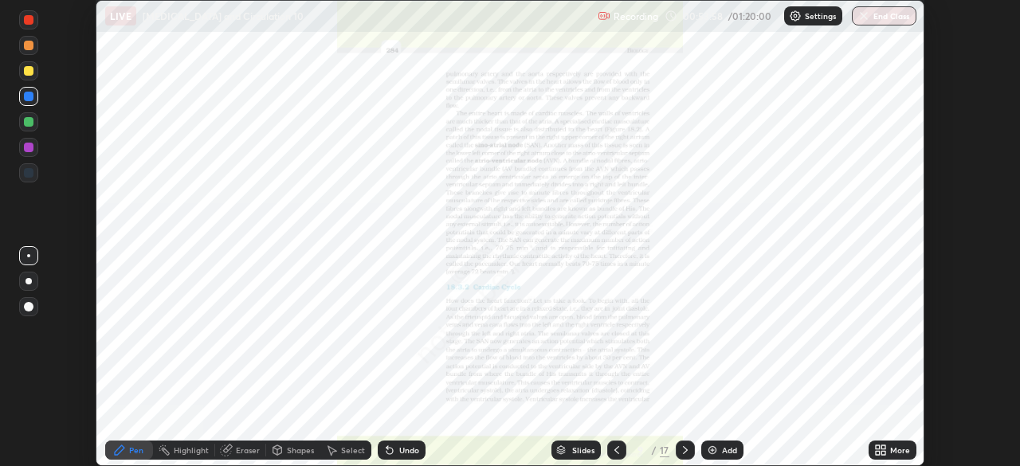
scroll to position [79246, 78692]
click at [895, 447] on div "More" at bounding box center [900, 450] width 20 height 8
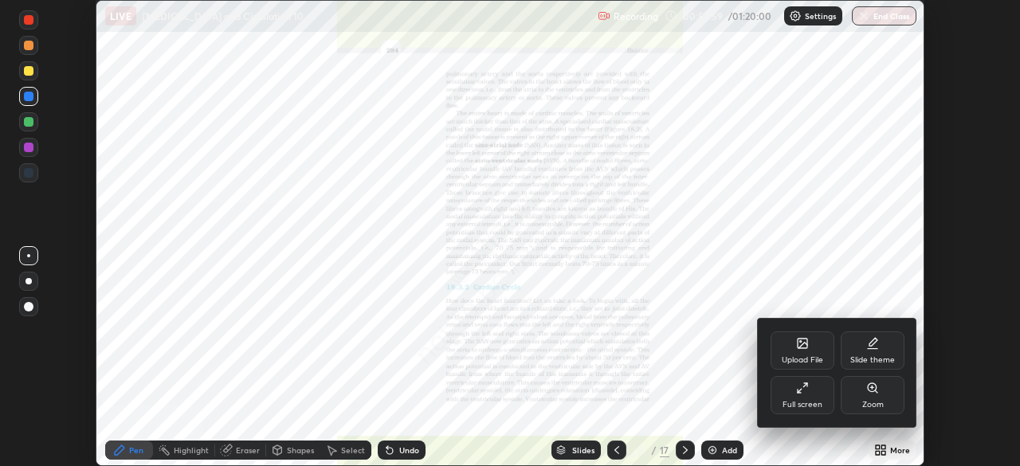
click at [803, 350] on div "Upload File" at bounding box center [803, 351] width 64 height 38
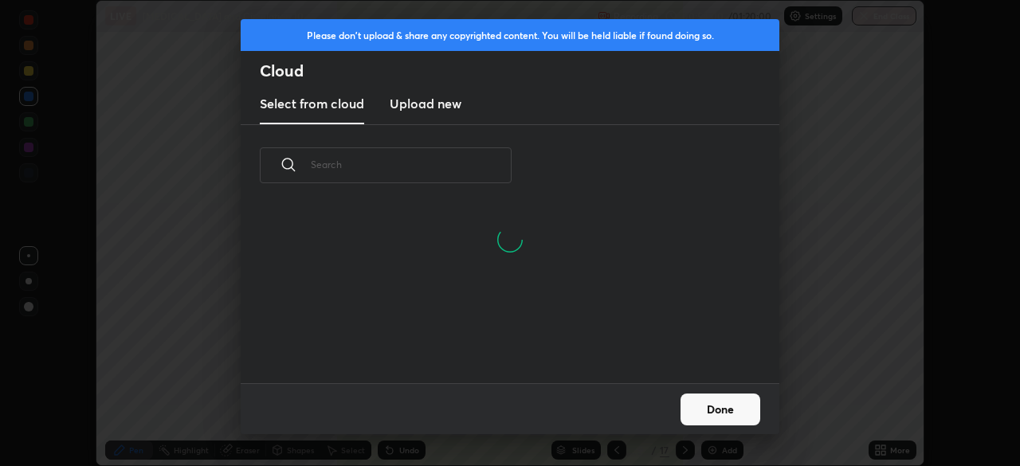
click at [401, 167] on input "text" at bounding box center [411, 165] width 201 height 68
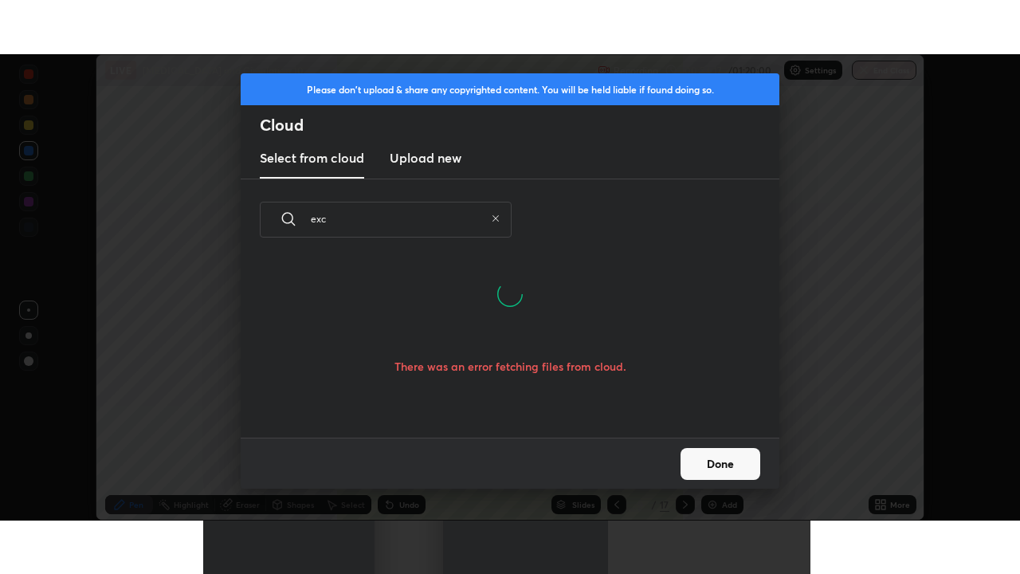
scroll to position [135, 512]
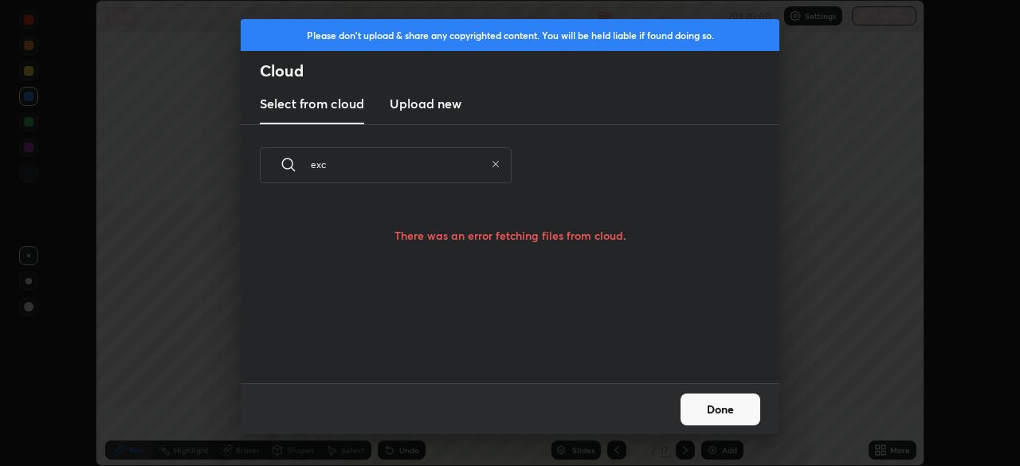
type input "exc"
click at [496, 164] on icon at bounding box center [496, 164] width 6 height 6
click at [710, 406] on button "Done" at bounding box center [721, 410] width 80 height 32
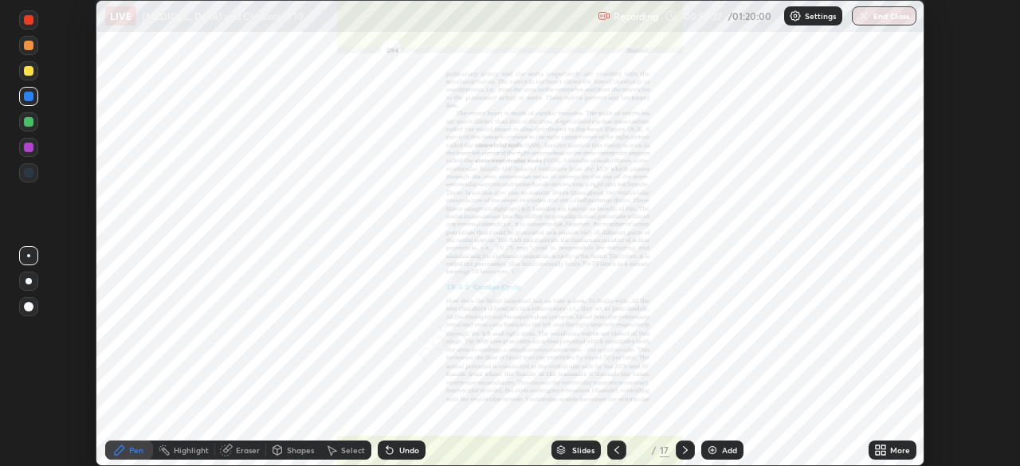
click at [883, 447] on icon at bounding box center [884, 448] width 4 height 4
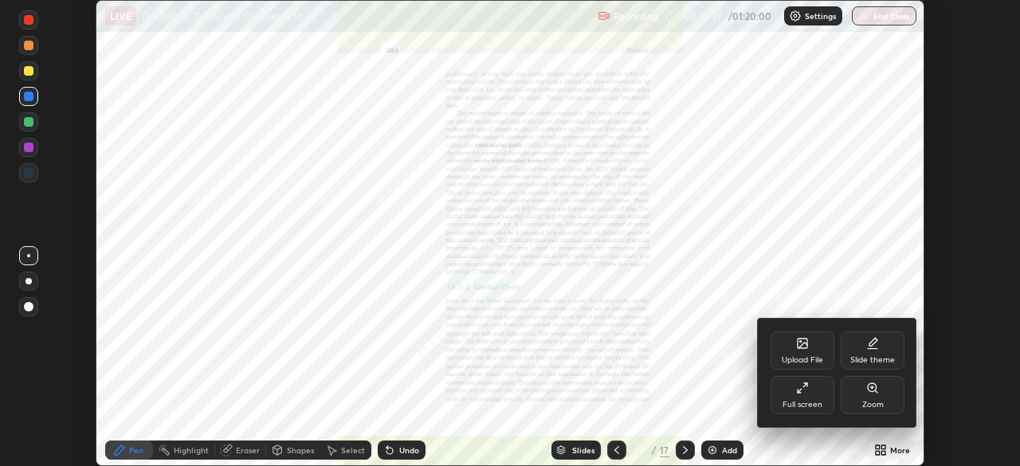
click at [801, 396] on div "Full screen" at bounding box center [803, 395] width 64 height 38
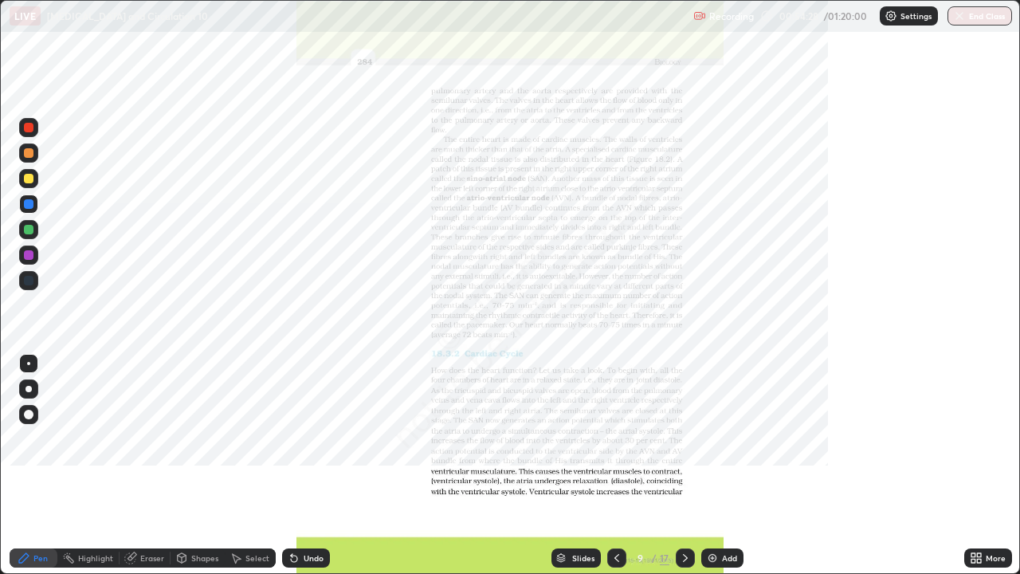
scroll to position [574, 1020]
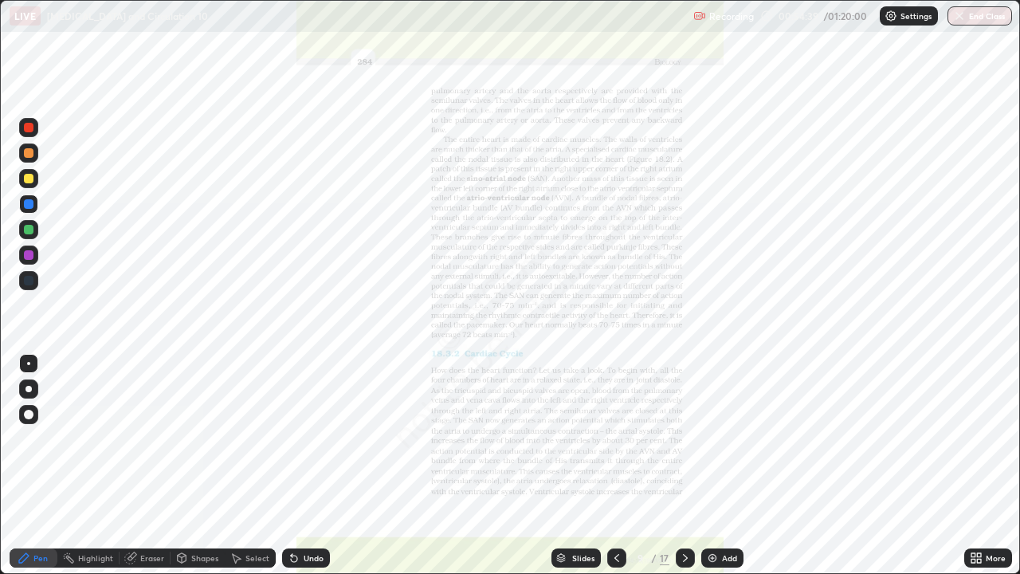
click at [724, 466] on div "Add" at bounding box center [722, 557] width 42 height 19
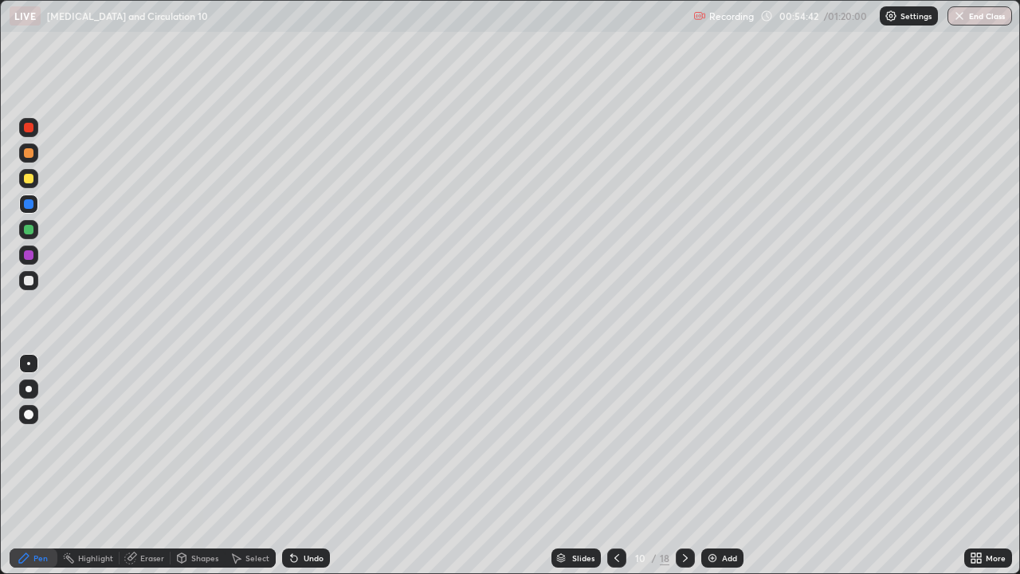
click at [34, 466] on div "Pen" at bounding box center [40, 558] width 14 height 8
click at [26, 153] on div at bounding box center [29, 153] width 10 height 10
click at [29, 179] on div at bounding box center [29, 179] width 10 height 10
click at [31, 151] on div at bounding box center [29, 153] width 10 height 10
click at [26, 160] on div at bounding box center [28, 152] width 19 height 19
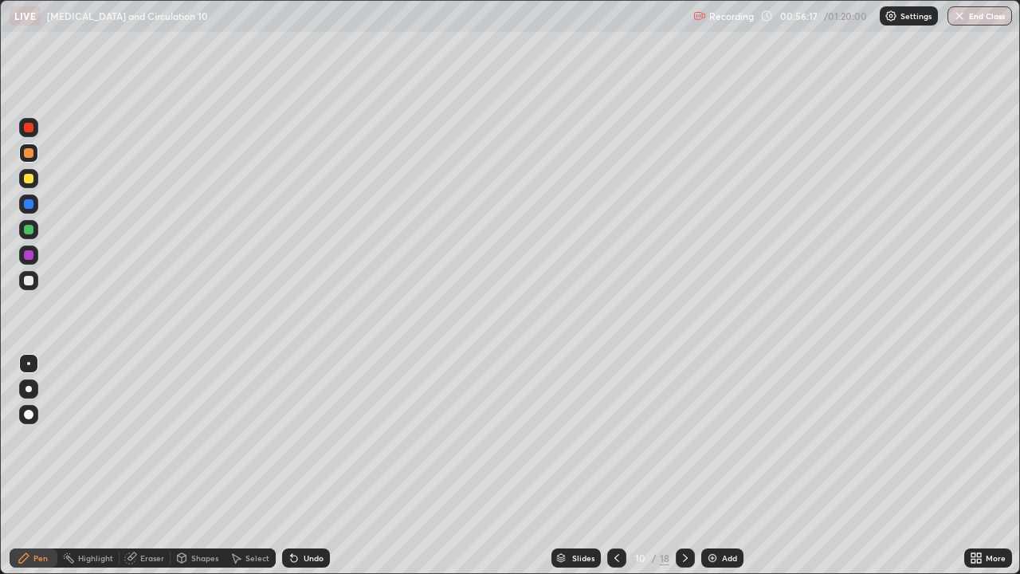
click at [28, 156] on div at bounding box center [29, 153] width 10 height 10
click at [27, 177] on div at bounding box center [29, 179] width 10 height 10
click at [147, 466] on div "Eraser" at bounding box center [152, 558] width 24 height 8
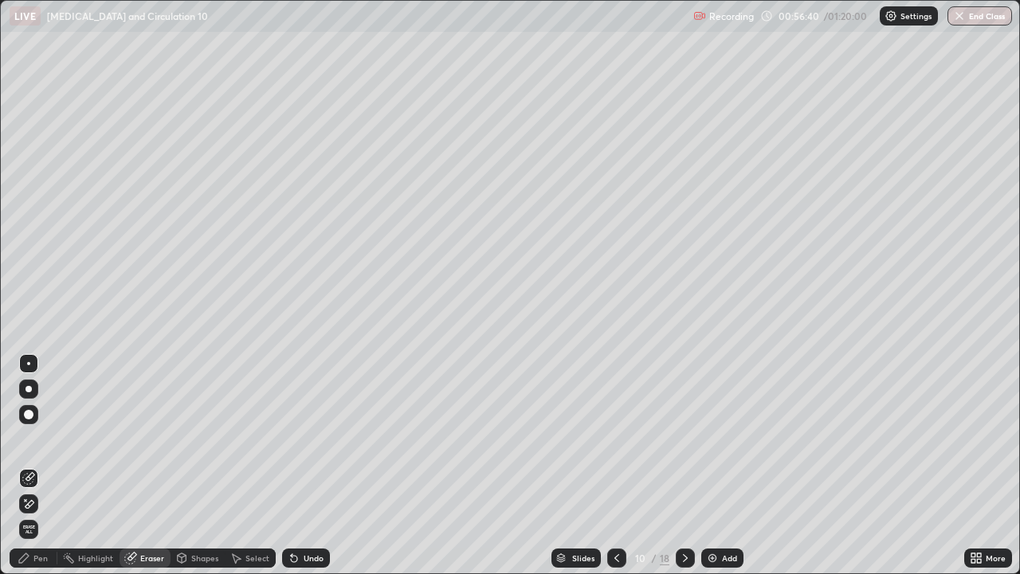
click at [40, 466] on div "Pen" at bounding box center [40, 558] width 14 height 8
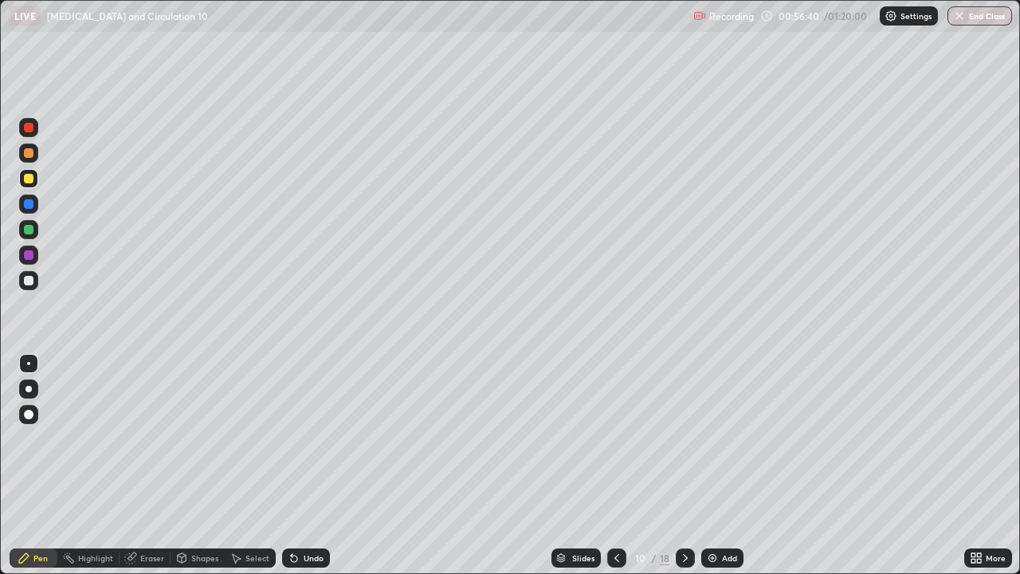
click at [27, 175] on div at bounding box center [29, 179] width 10 height 10
click at [29, 226] on div at bounding box center [29, 230] width 10 height 10
click at [160, 466] on div "Eraser" at bounding box center [152, 558] width 24 height 8
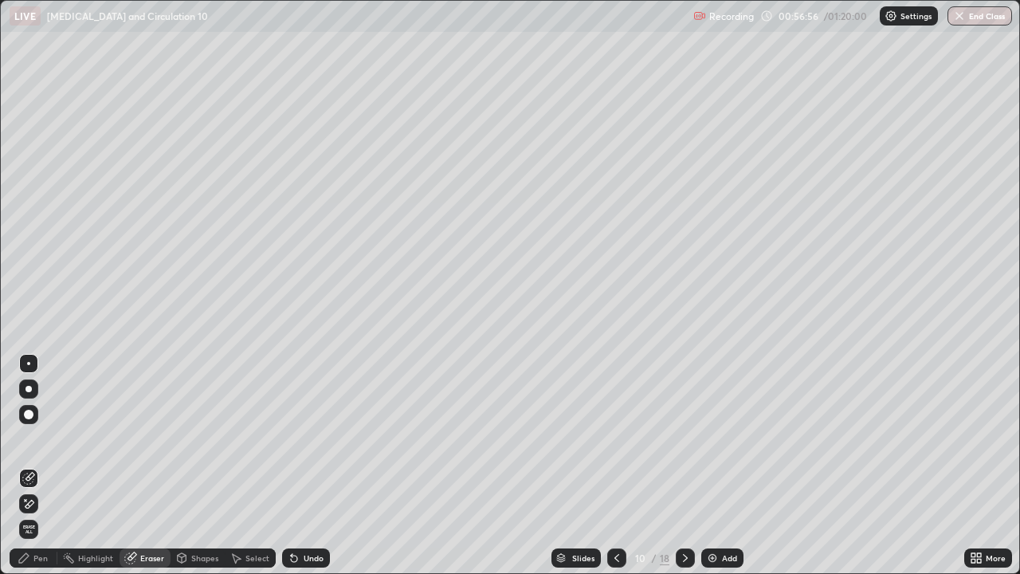
click at [43, 466] on div "Pen" at bounding box center [34, 557] width 48 height 19
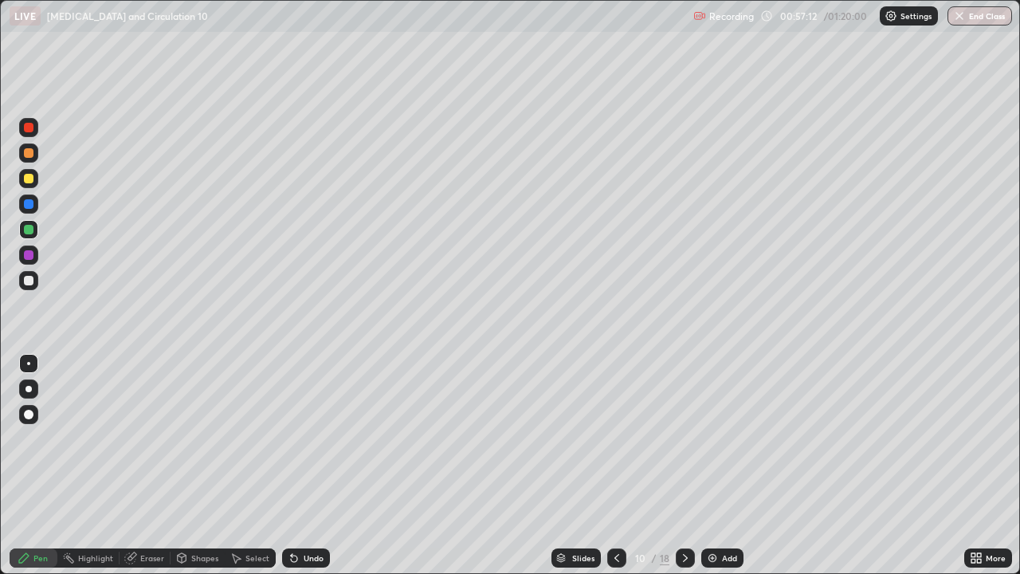
click at [28, 284] on div at bounding box center [29, 281] width 10 height 10
click at [729, 466] on div "Add" at bounding box center [729, 558] width 15 height 8
click at [32, 180] on div at bounding box center [29, 179] width 10 height 10
click at [29, 154] on div at bounding box center [29, 153] width 10 height 10
click at [147, 466] on div "Eraser" at bounding box center [152, 558] width 24 height 8
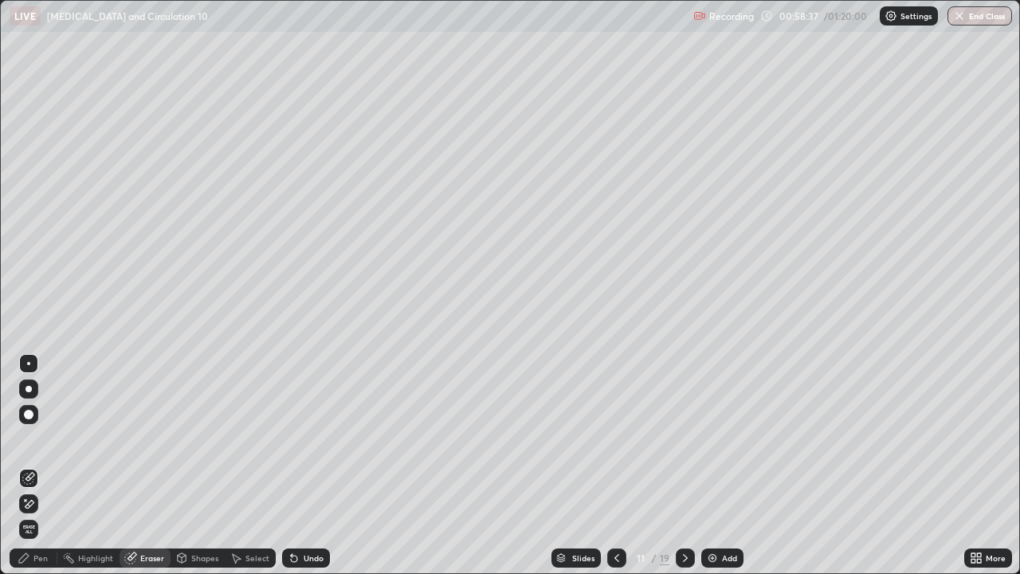
click at [26, 466] on span "Erase all" at bounding box center [29, 530] width 18 height 10
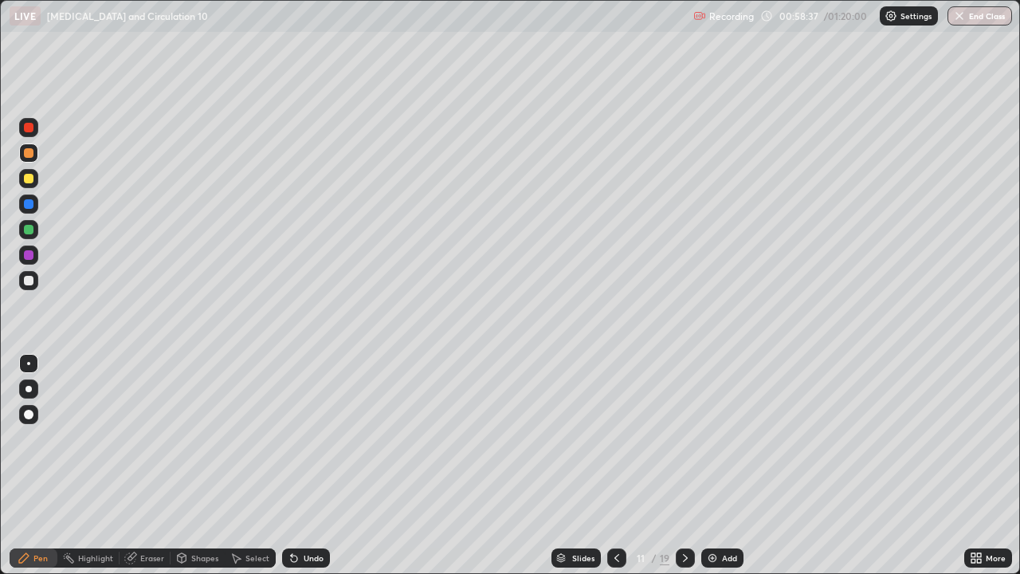
click at [43, 466] on div "Pen" at bounding box center [40, 558] width 14 height 8
click at [24, 277] on div at bounding box center [29, 281] width 10 height 10
click at [29, 281] on div at bounding box center [29, 281] width 10 height 10
click at [28, 281] on div at bounding box center [29, 281] width 10 height 10
click at [29, 281] on div at bounding box center [29, 281] width 10 height 10
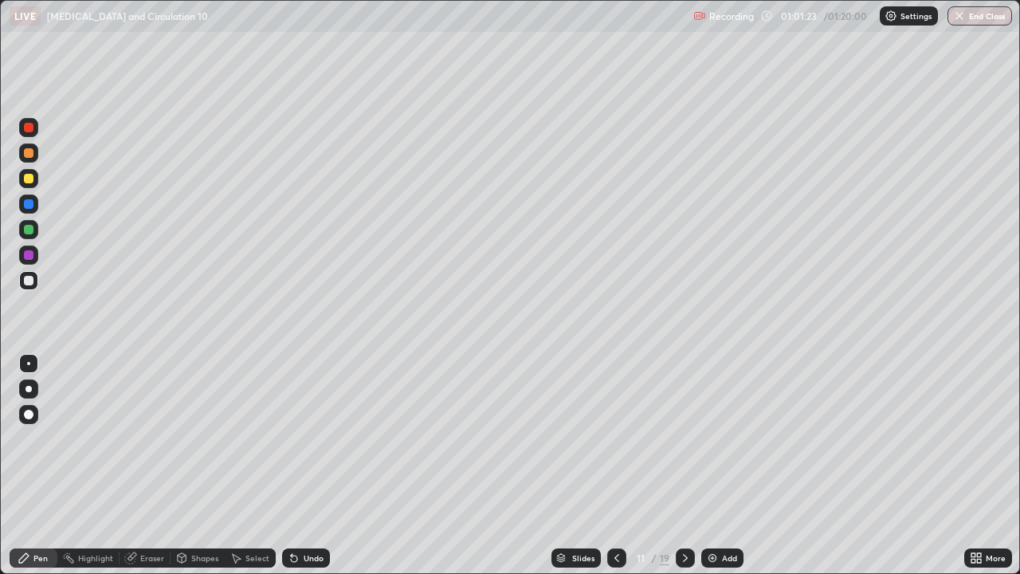
click at [28, 274] on div at bounding box center [28, 280] width 19 height 19
click at [28, 281] on div at bounding box center [29, 281] width 10 height 10
click at [29, 257] on div at bounding box center [29, 255] width 10 height 10
click at [28, 285] on div at bounding box center [29, 281] width 10 height 10
click at [29, 284] on div at bounding box center [29, 281] width 10 height 10
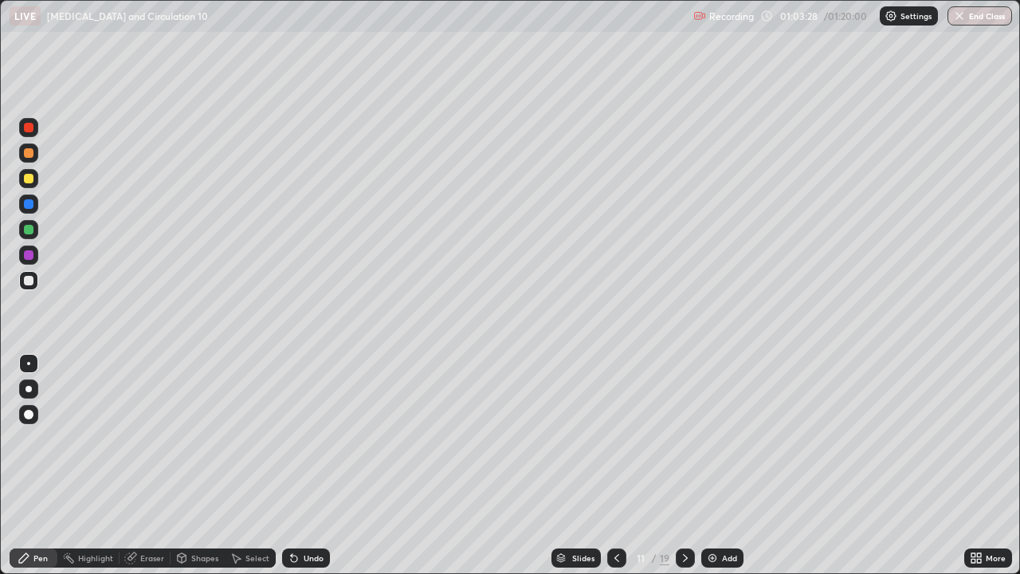
click at [28, 157] on div at bounding box center [29, 153] width 10 height 10
click at [29, 281] on div at bounding box center [29, 281] width 10 height 10
click at [26, 258] on div at bounding box center [29, 255] width 10 height 10
click at [33, 180] on div at bounding box center [29, 179] width 10 height 10
click at [26, 281] on div at bounding box center [29, 281] width 10 height 10
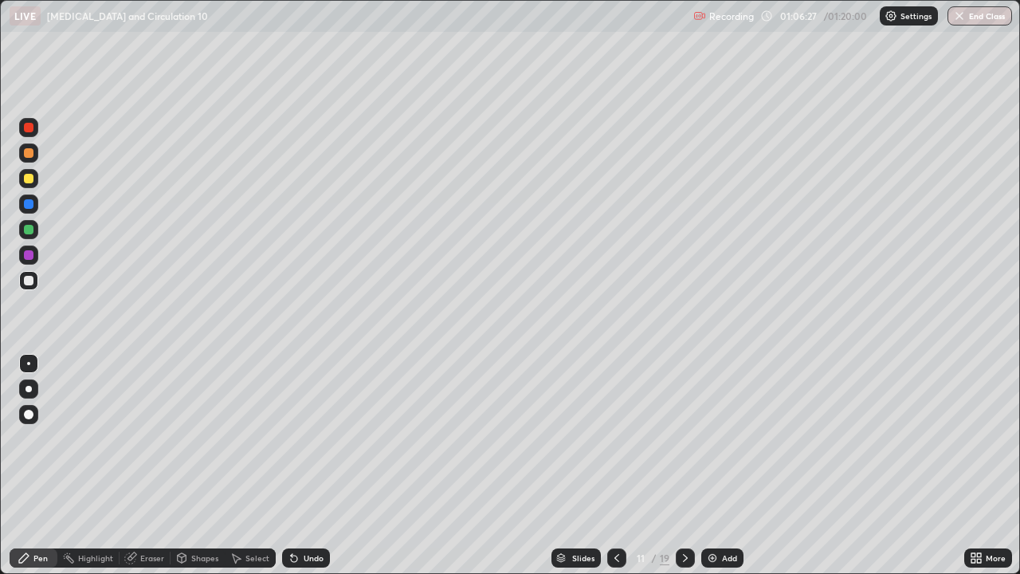
click at [29, 232] on div at bounding box center [29, 230] width 10 height 10
click at [622, 466] on div at bounding box center [616, 558] width 19 height 32
click at [27, 280] on div at bounding box center [29, 281] width 10 height 10
click at [31, 282] on div at bounding box center [29, 281] width 10 height 10
click at [725, 466] on div "Add" at bounding box center [722, 557] width 42 height 19
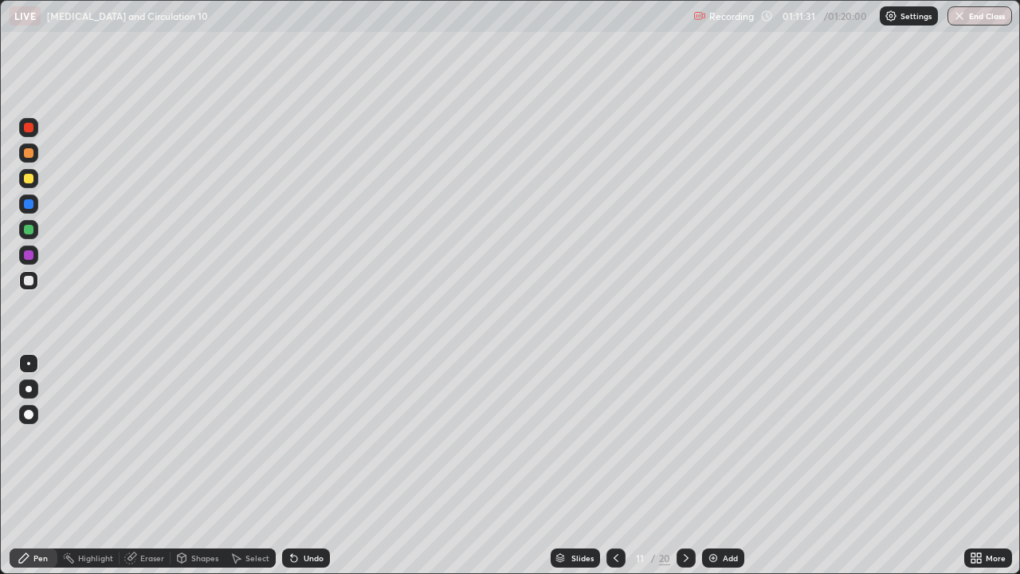
click at [45, 466] on div "Pen" at bounding box center [40, 558] width 14 height 8
click at [32, 178] on div at bounding box center [29, 179] width 10 height 10
click at [150, 466] on div "Eraser" at bounding box center [145, 557] width 51 height 19
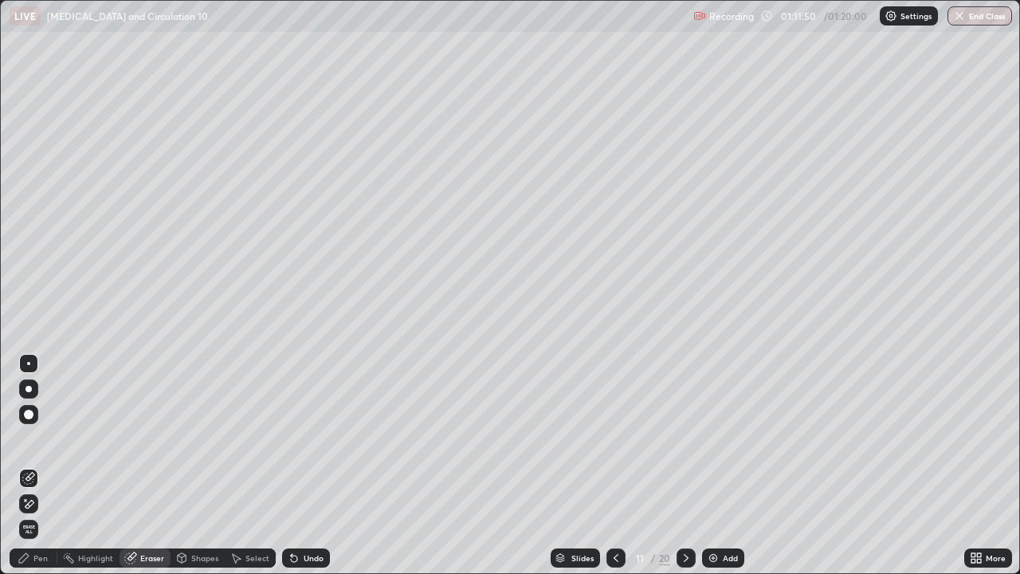
click at [39, 466] on div "Pen" at bounding box center [34, 557] width 48 height 19
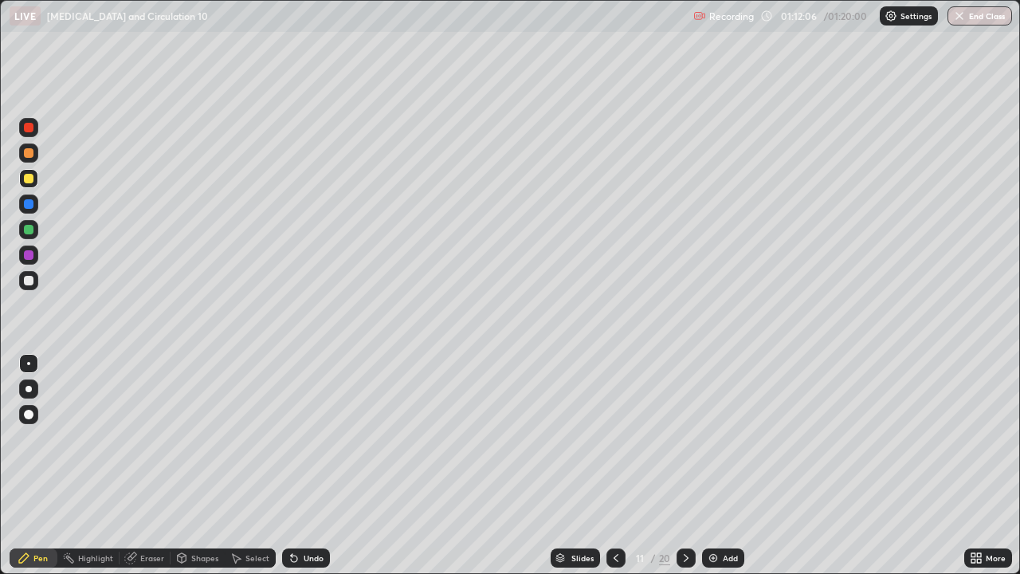
click at [31, 154] on div at bounding box center [29, 153] width 10 height 10
click at [29, 180] on div at bounding box center [29, 179] width 10 height 10
click at [686, 466] on icon at bounding box center [686, 558] width 13 height 13
click at [693, 466] on div at bounding box center [686, 557] width 19 height 19
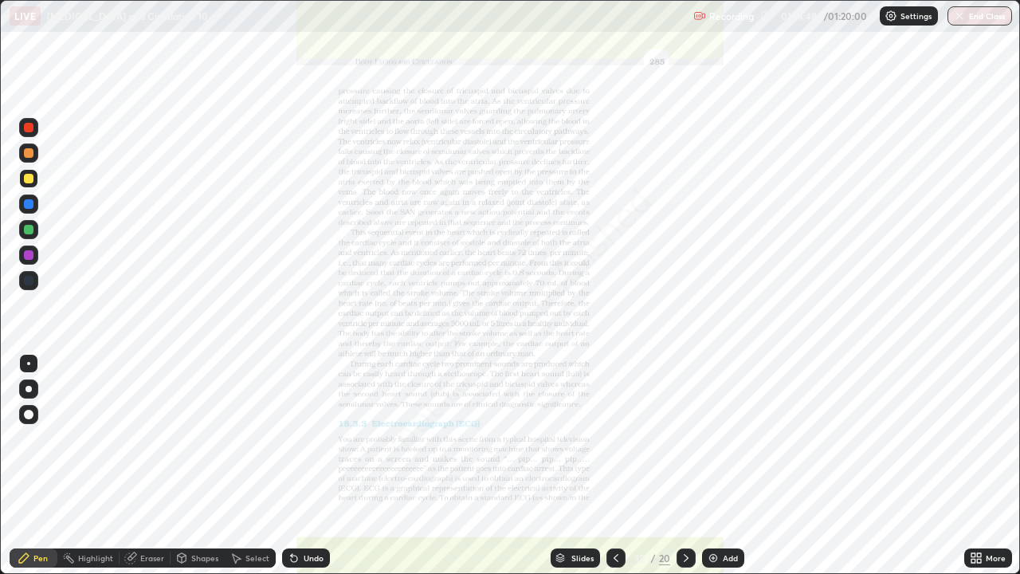
click at [615, 466] on icon at bounding box center [616, 558] width 5 height 8
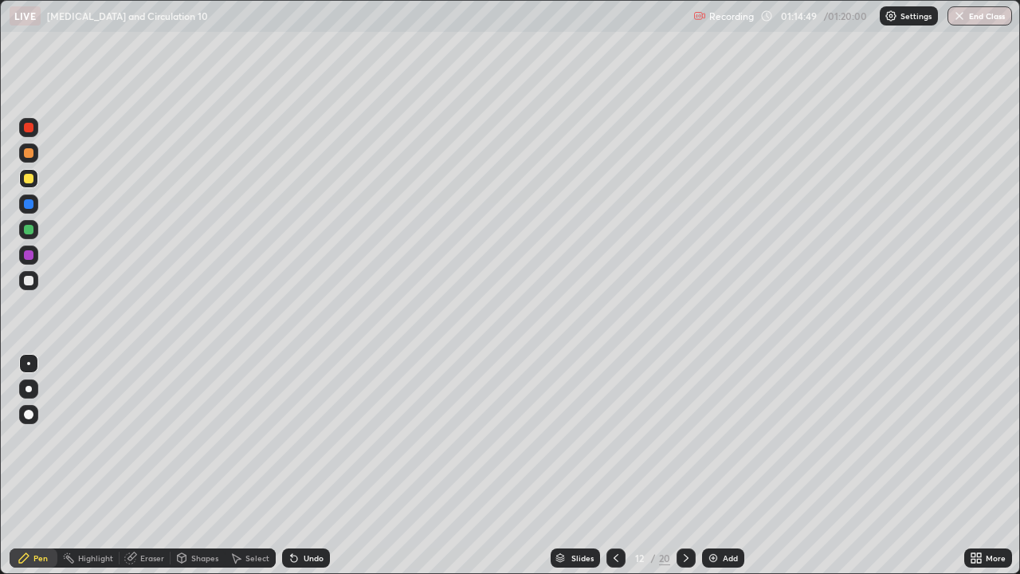
click at [729, 466] on div "Add" at bounding box center [723, 557] width 42 height 19
click at [31, 155] on div at bounding box center [29, 153] width 10 height 10
click at [147, 466] on div "Eraser" at bounding box center [152, 558] width 24 height 8
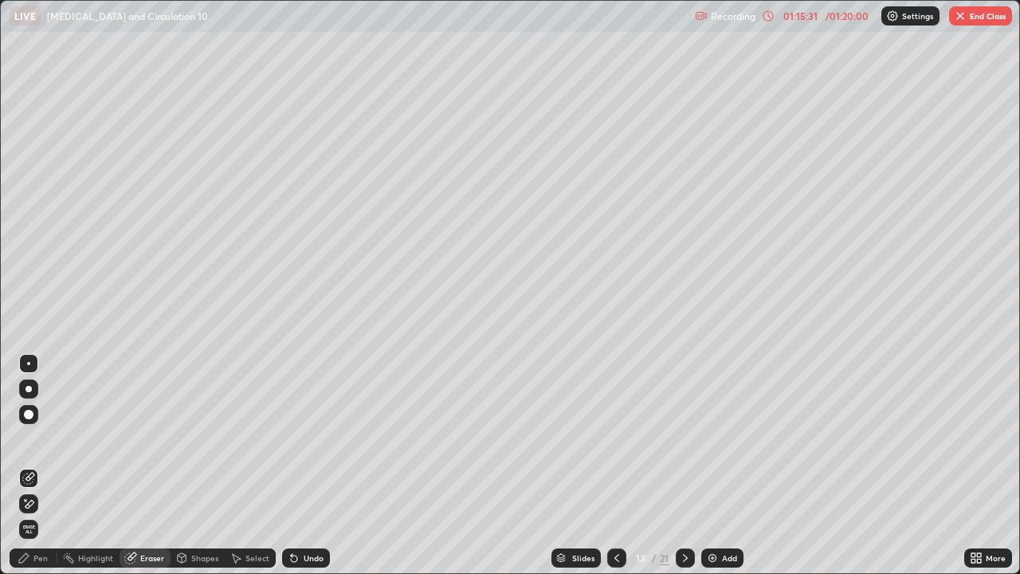
click at [41, 466] on div "Pen" at bounding box center [40, 558] width 14 height 8
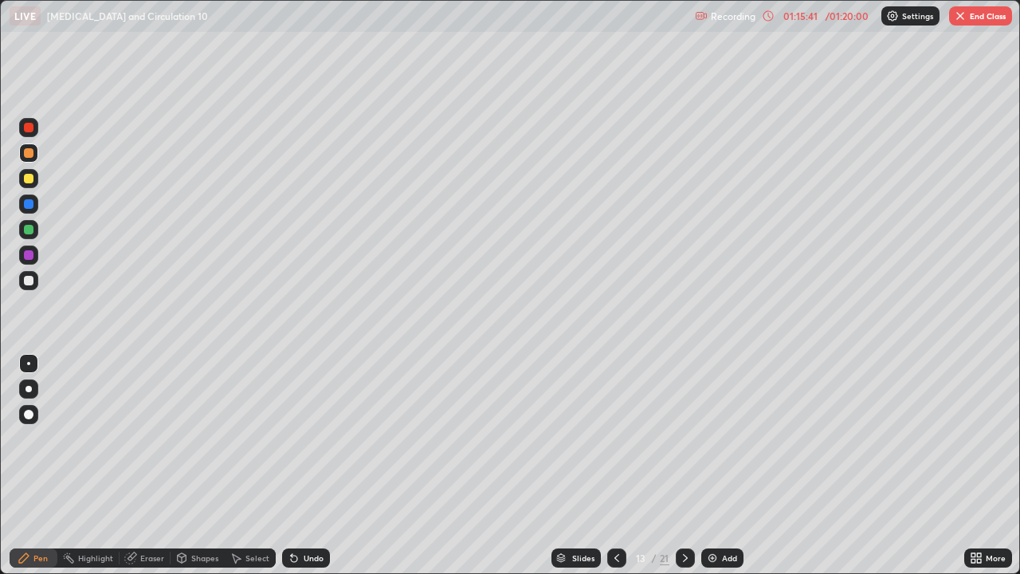
click at [152, 466] on div "Eraser" at bounding box center [152, 558] width 24 height 8
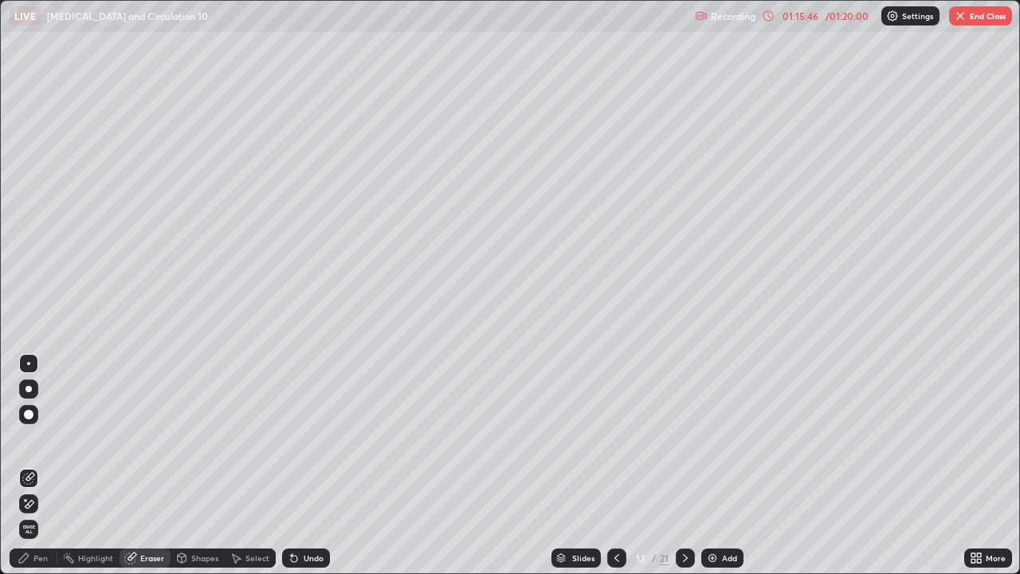
click at [41, 466] on div "Pen" at bounding box center [40, 558] width 14 height 8
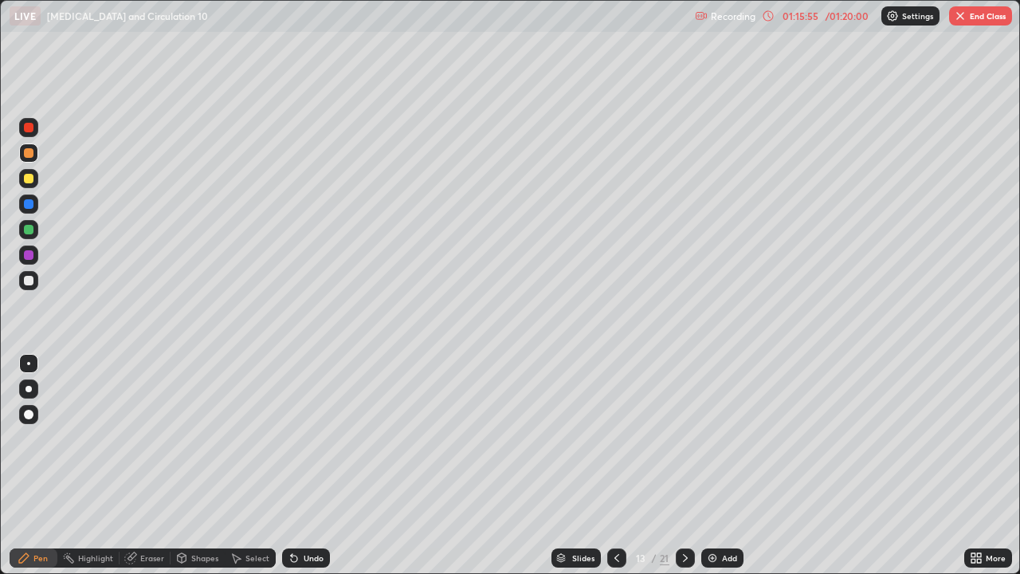
click at [40, 466] on div "Pen" at bounding box center [34, 557] width 48 height 19
click at [29, 278] on div at bounding box center [29, 281] width 10 height 10
click at [25, 277] on div at bounding box center [29, 281] width 10 height 10
click at [987, 16] on button "End Class" at bounding box center [980, 15] width 63 height 19
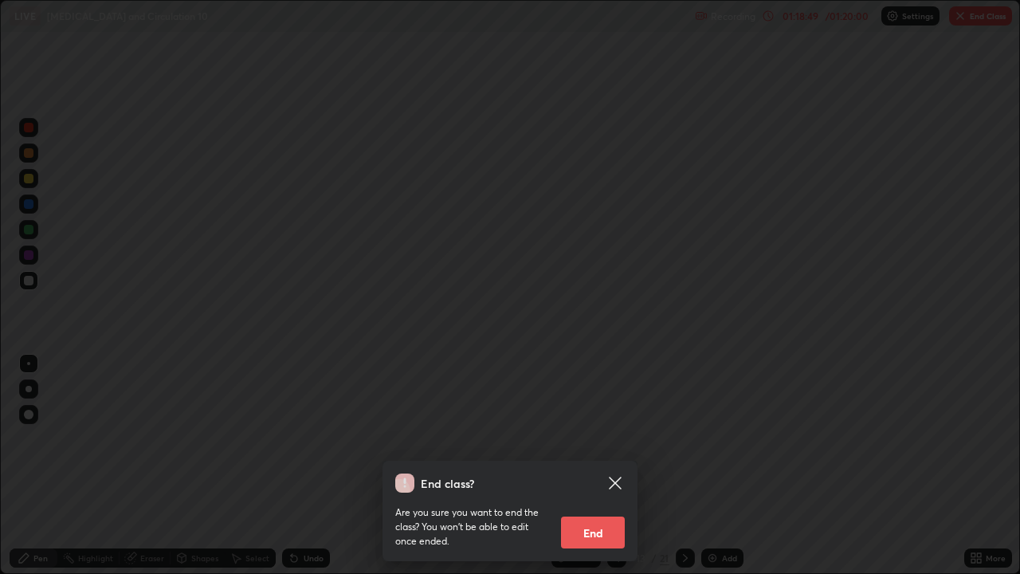
click at [613, 466] on button "End" at bounding box center [593, 533] width 64 height 32
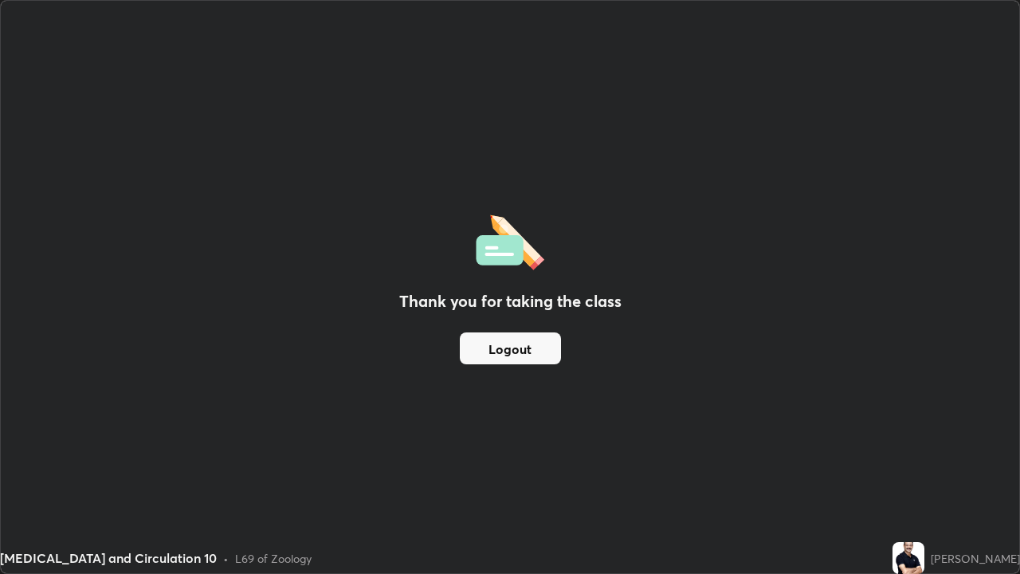
click at [553, 352] on button "Logout" at bounding box center [510, 348] width 101 height 32
